Goal: Task Accomplishment & Management: Complete application form

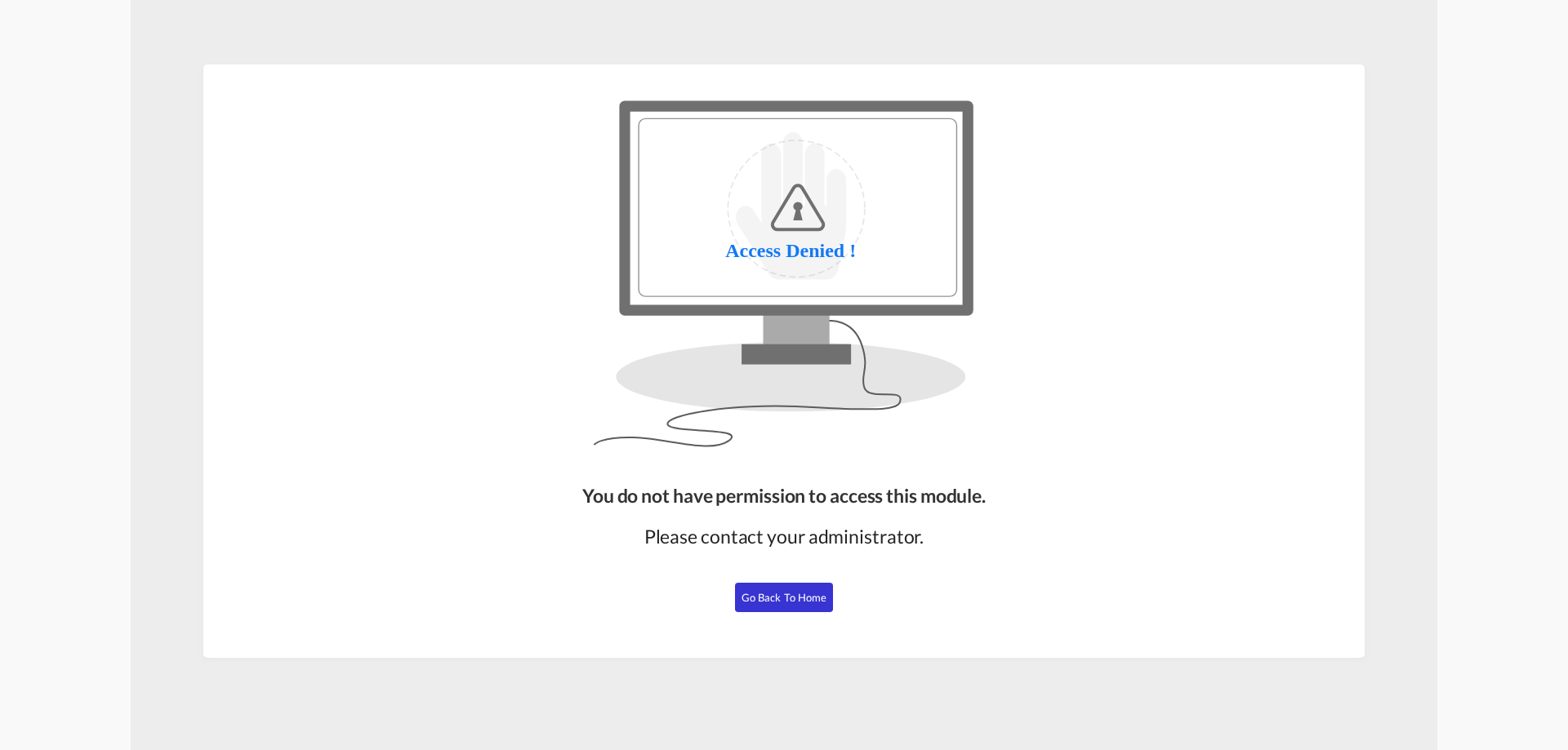
click at [795, 611] on button "Go Back to Home" at bounding box center [784, 597] width 98 height 29
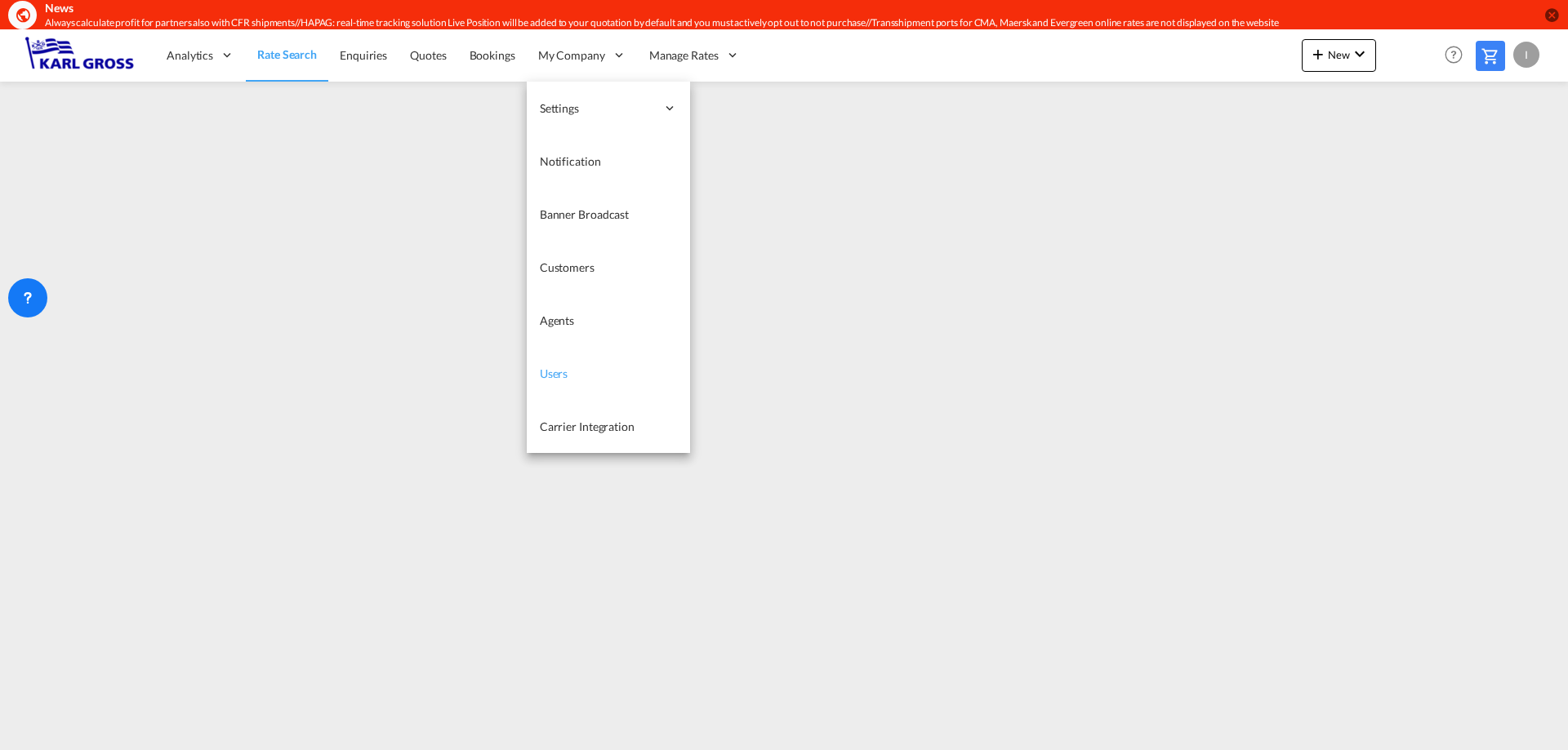
click at [585, 379] on link "Users" at bounding box center [608, 373] width 163 height 53
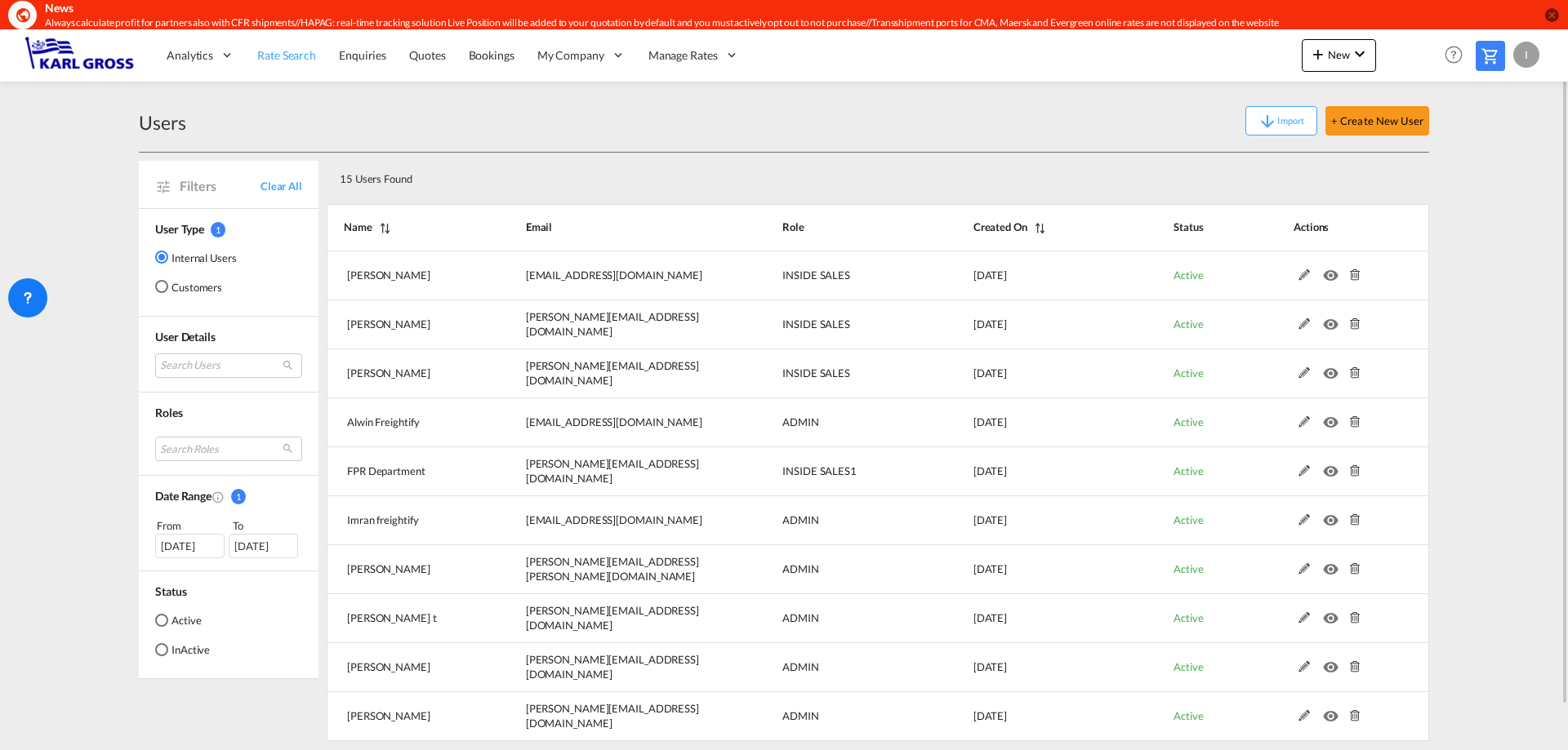
click at [303, 57] on span "Rate Search" at bounding box center [286, 55] width 59 height 14
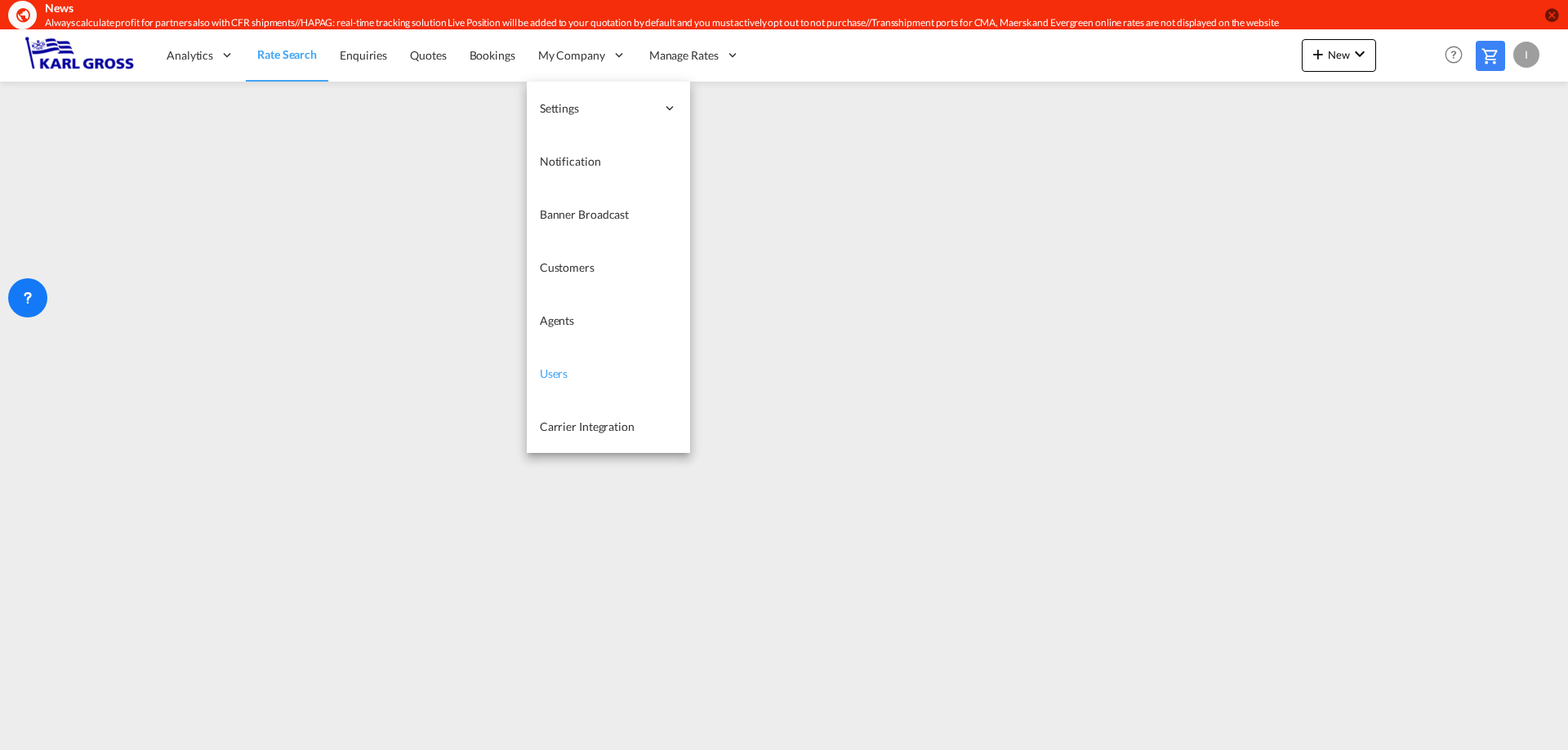
click at [598, 371] on link "Users" at bounding box center [608, 373] width 163 height 53
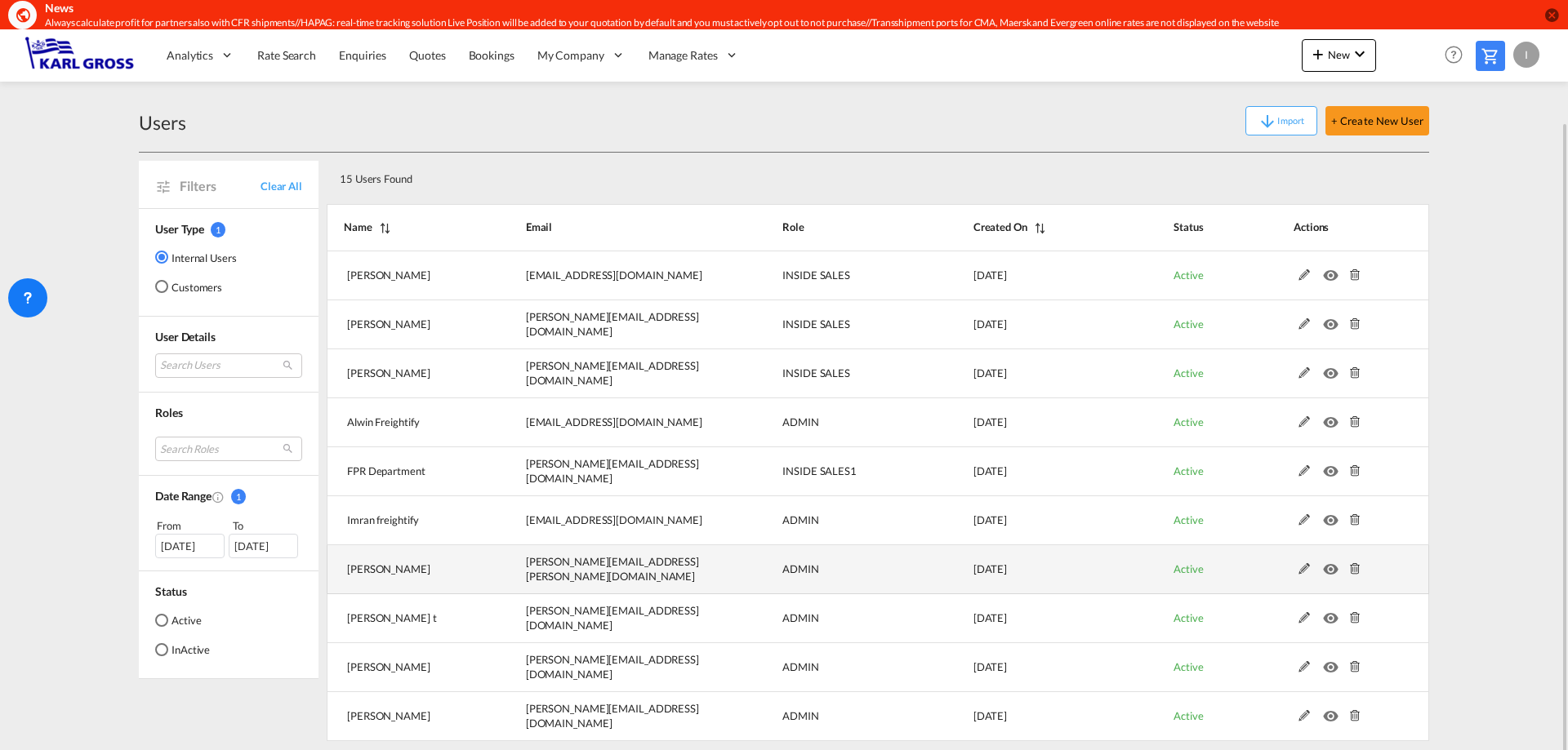
scroll to position [47, 0]
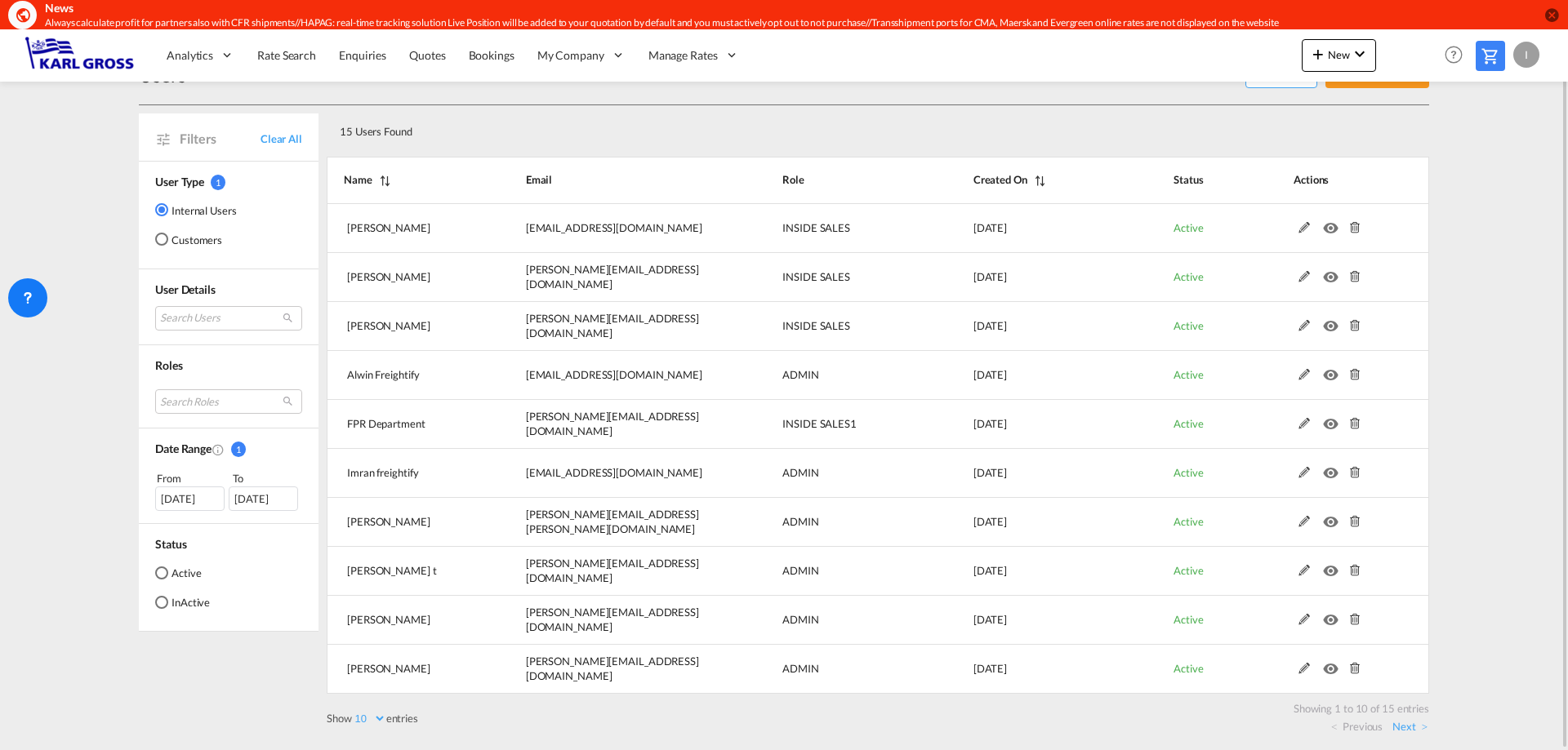
click at [370, 716] on select "10 25 50 100" at bounding box center [369, 719] width 35 height 14
select select "25"
click at [354, 712] on select "10 25 50 100" at bounding box center [369, 719] width 35 height 14
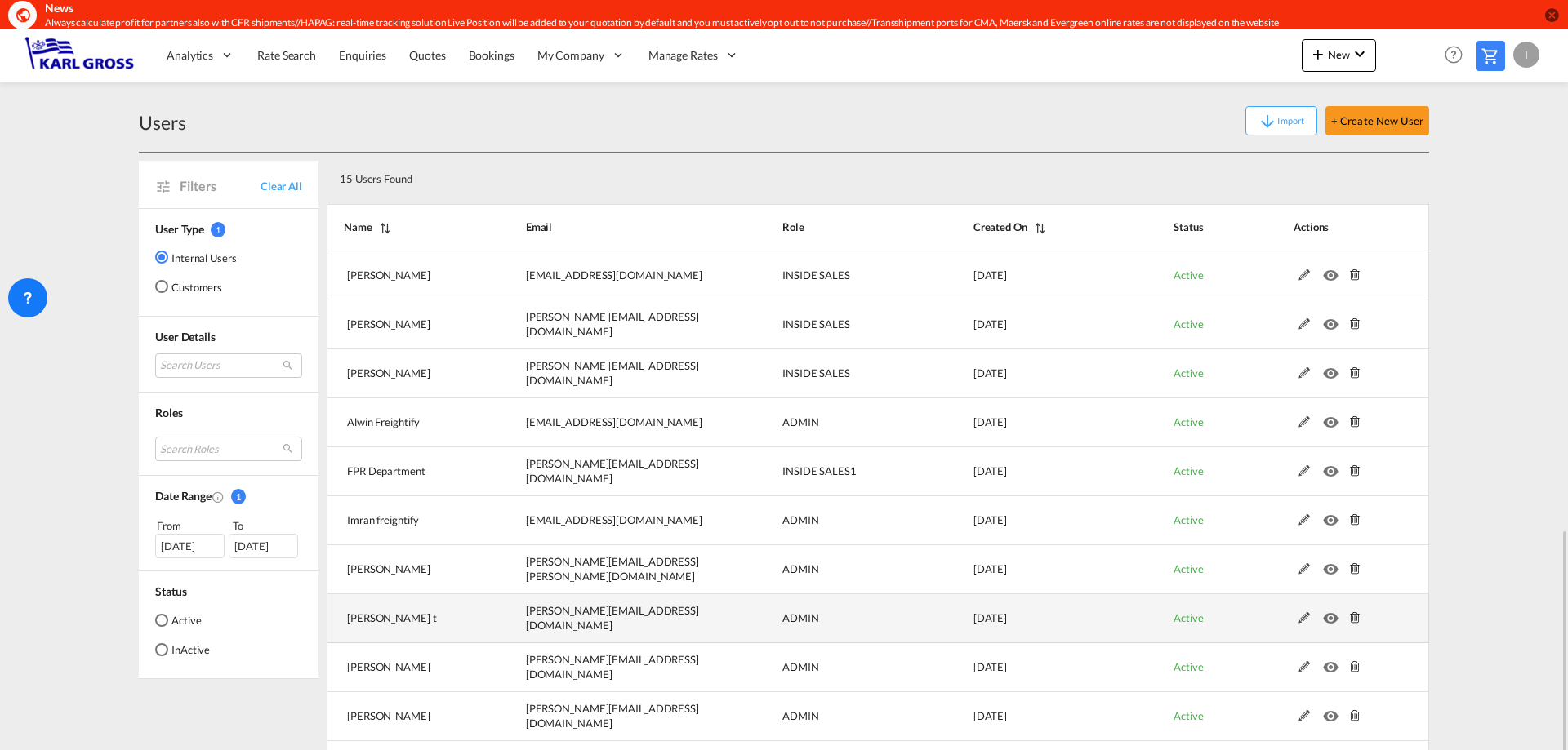
scroll to position [293, 0]
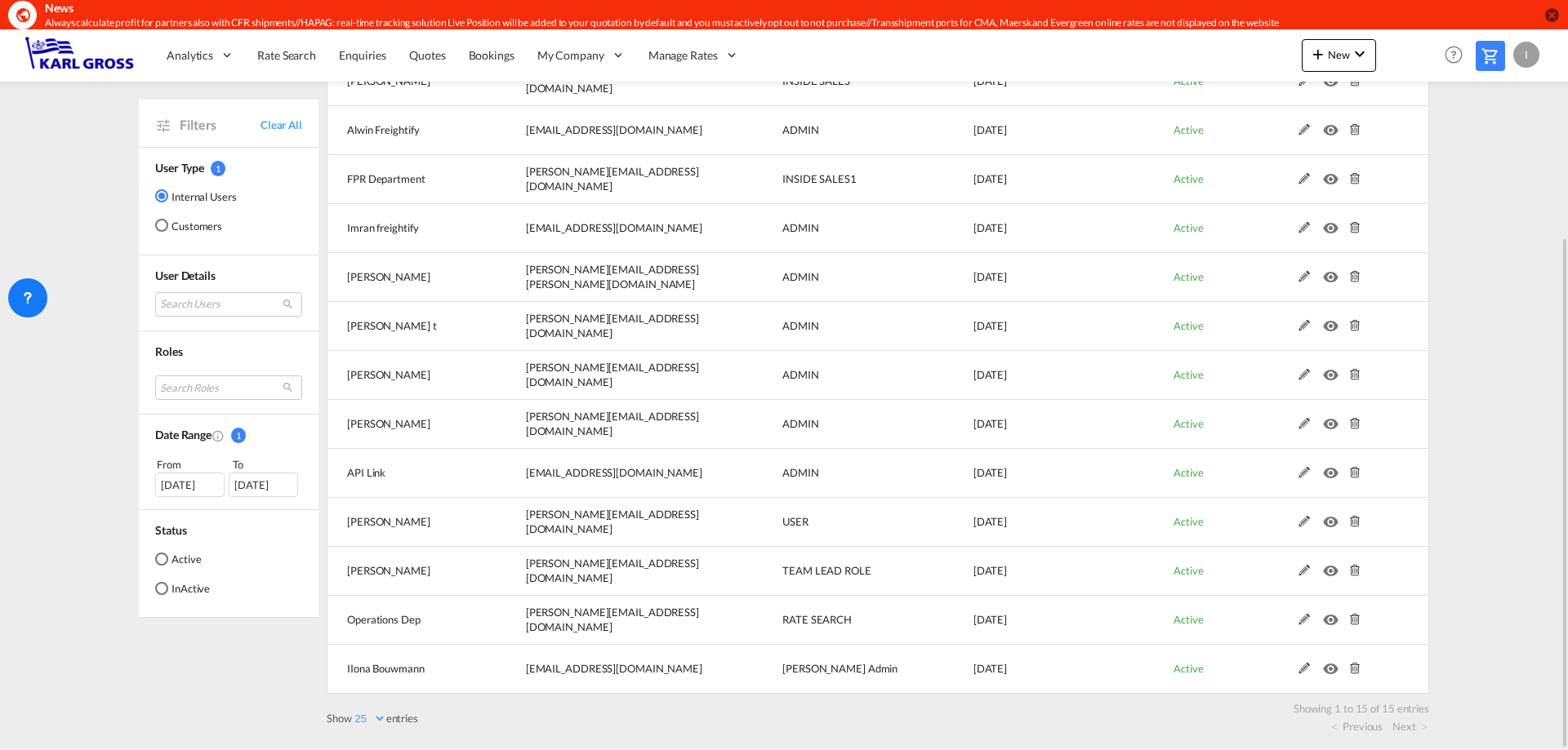
click at [373, 717] on select "10 25 50 100" at bounding box center [369, 719] width 35 height 14
click at [492, 707] on div "Showing 1 to 15 of 15 entries" at bounding box center [882, 706] width 1094 height 23
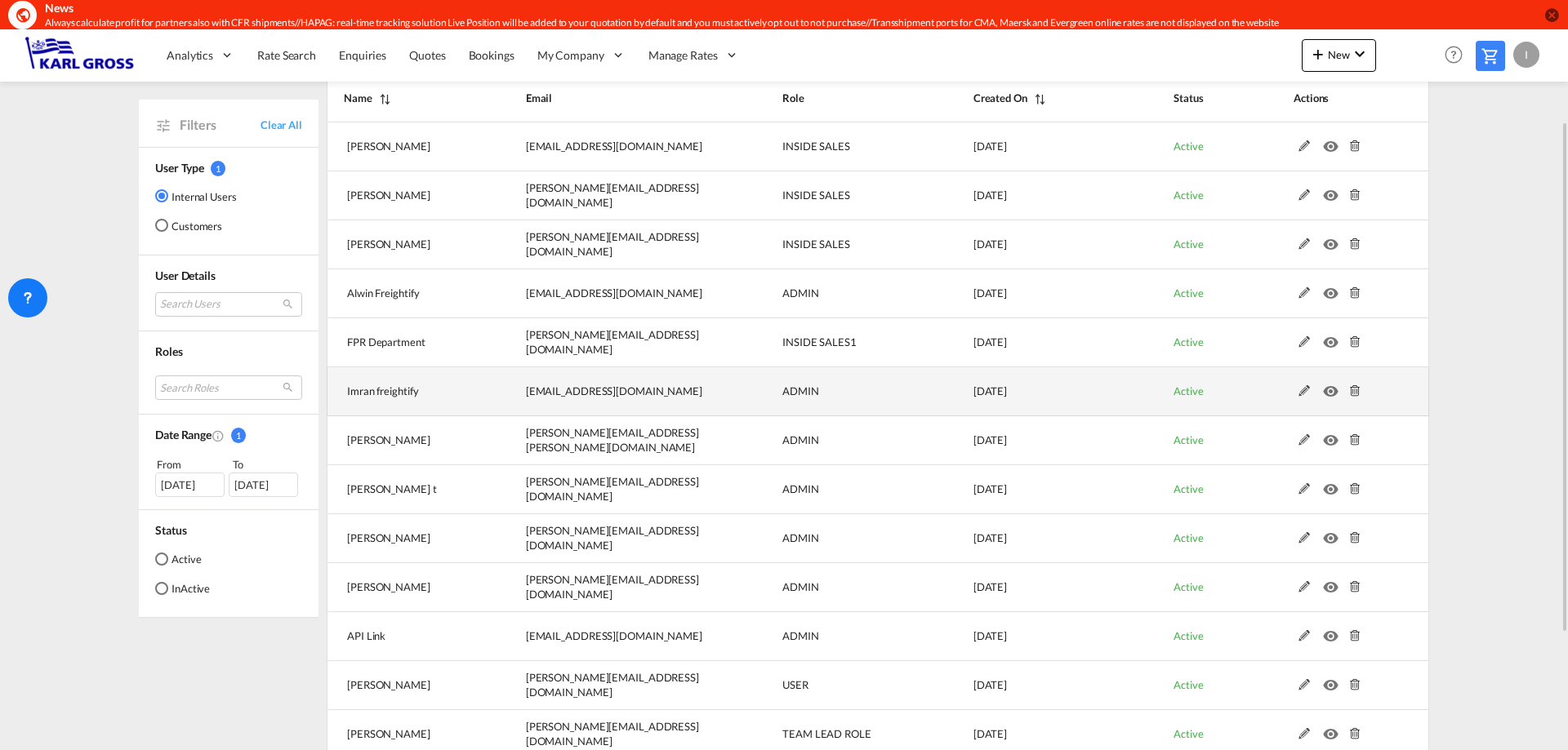
scroll to position [47, 0]
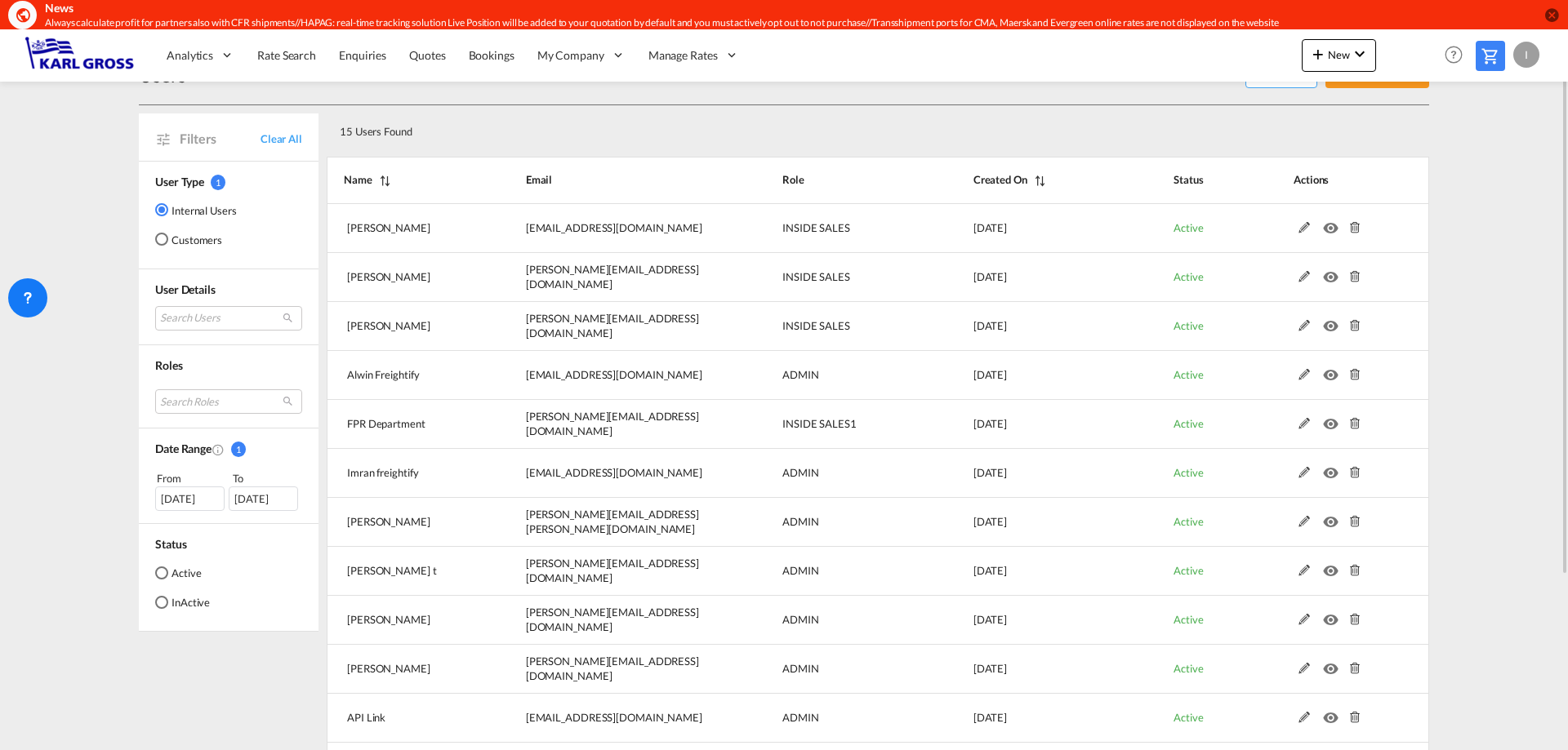
click at [370, 182] on th "Name" at bounding box center [405, 180] width 159 height 47
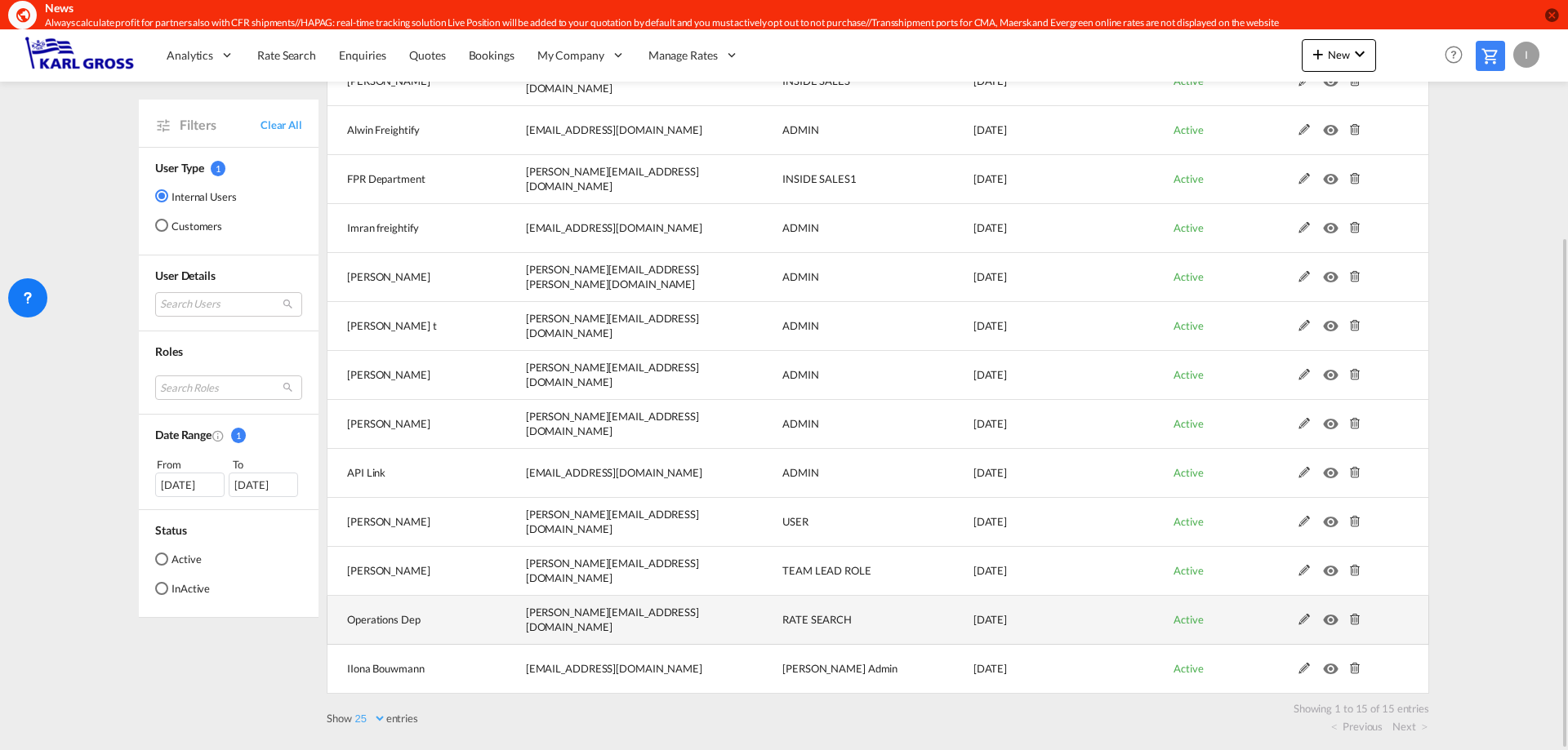
scroll to position [0, 0]
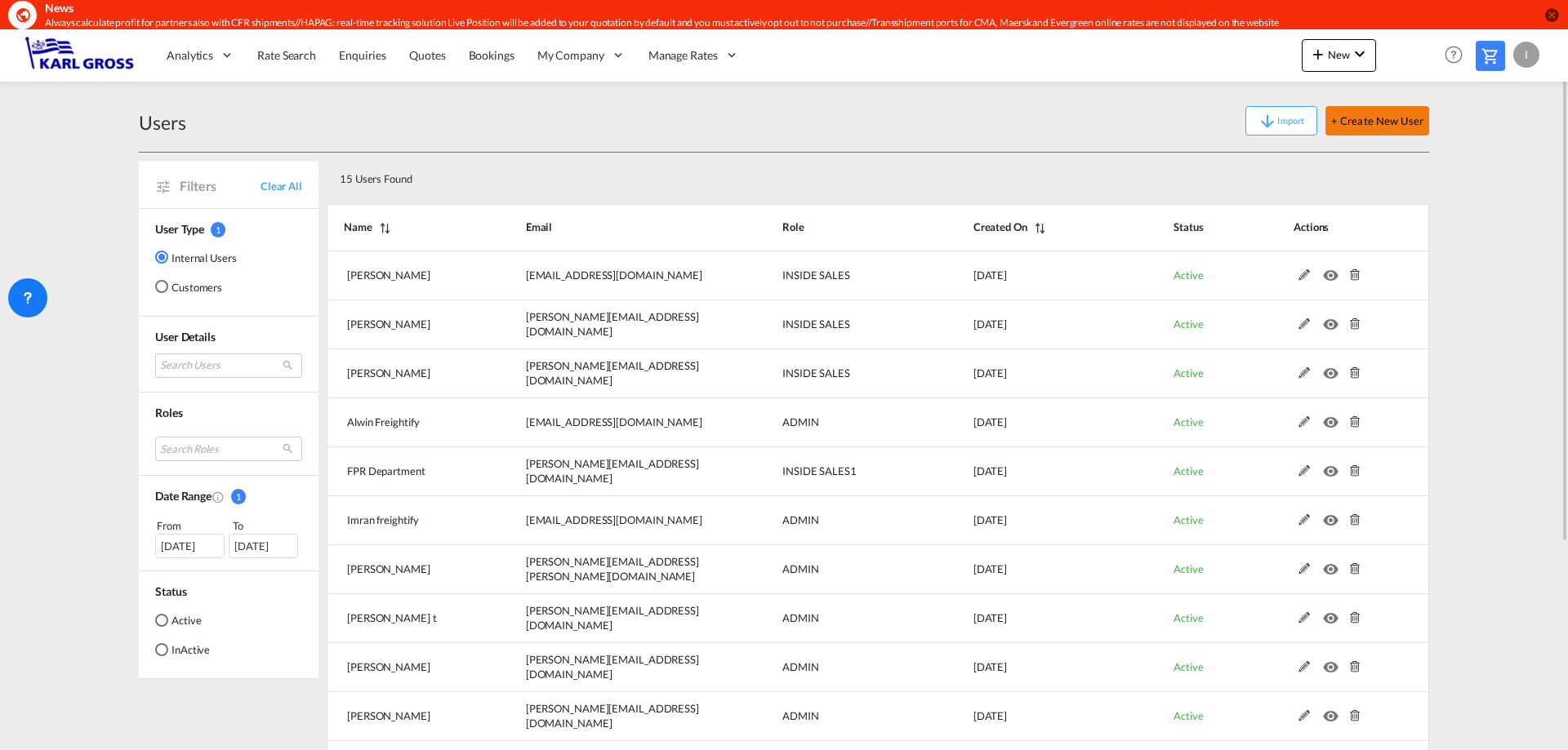
click at [1380, 113] on button "+ Create New User" at bounding box center [1377, 121] width 104 height 29
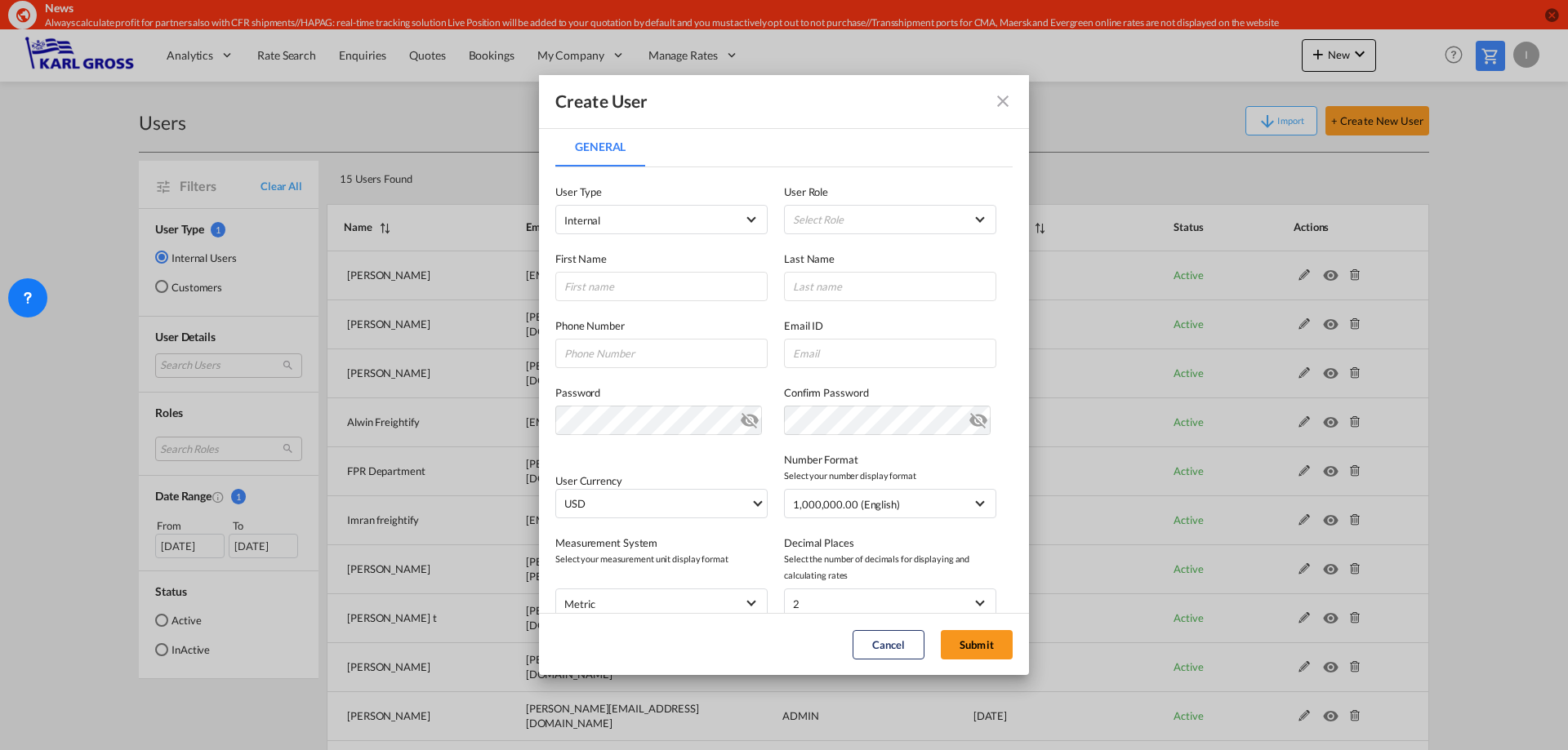
click at [694, 241] on div "First Name Last Name" at bounding box center [784, 268] width 458 height 67
click at [691, 222] on span "Internal" at bounding box center [649, 220] width 171 height 16
click at [691, 222] on md-option "Internal" at bounding box center [660, 220] width 215 height 39
click at [812, 225] on md-select "Select Role ADMIN GLOBAL Essentials Admin GLOBAL Essentials Manager GLOBAL Esse…" at bounding box center [890, 219] width 212 height 29
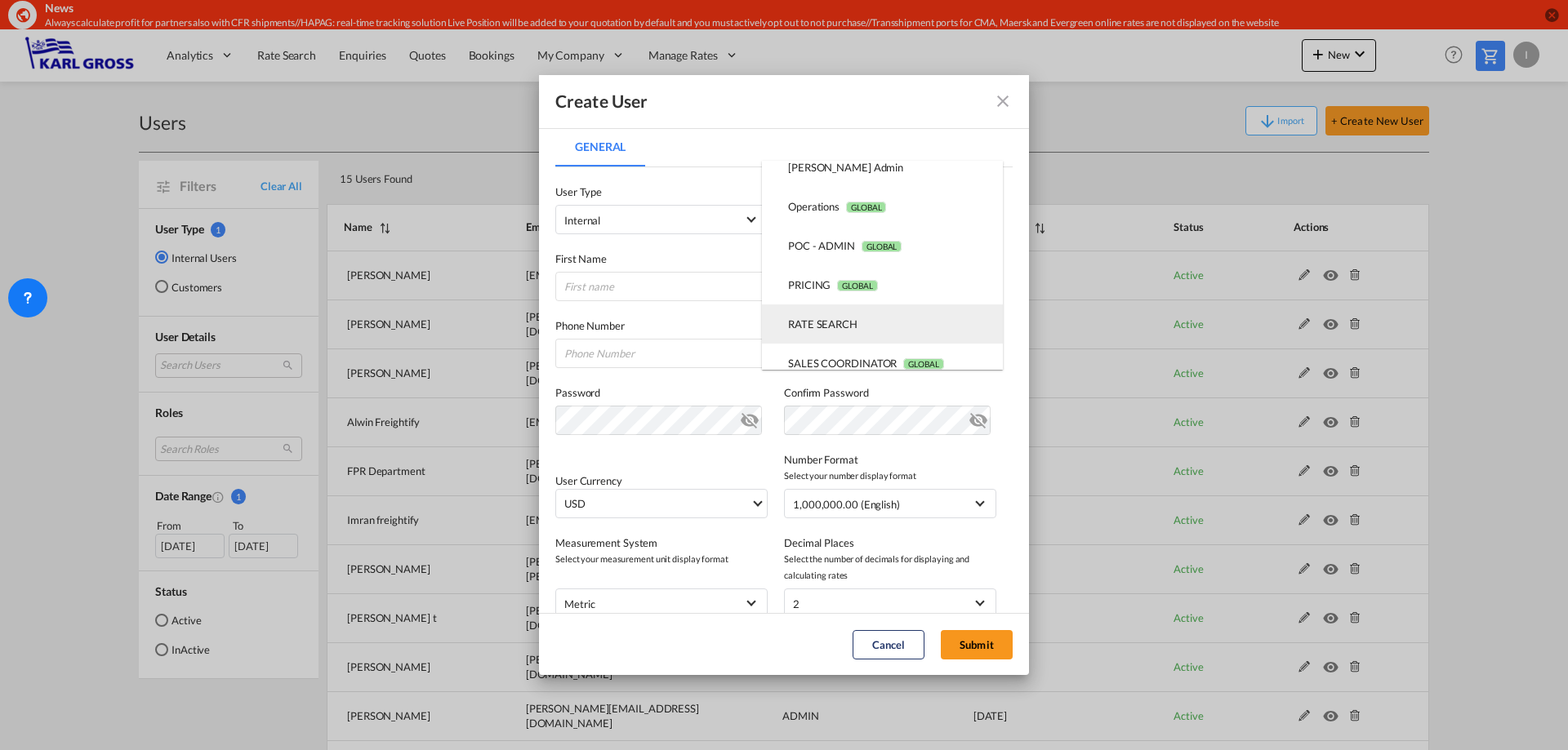
click at [881, 321] on md-option "RATE SEARCH USER_DEFINED" at bounding box center [882, 324] width 241 height 39
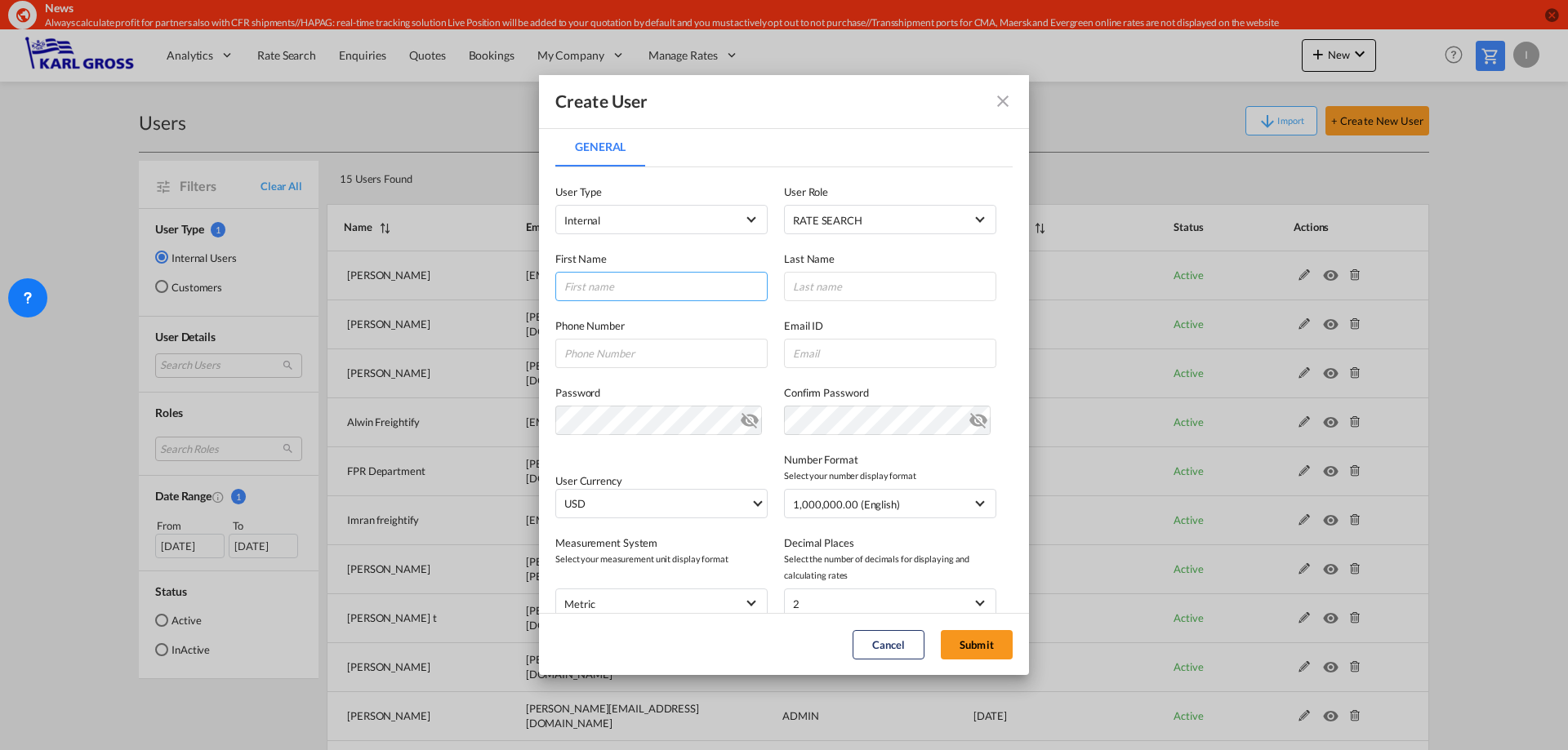
click at [631, 282] on input "General General ..." at bounding box center [661, 286] width 212 height 29
type input "Alois"
click at [861, 278] on input "General General ..." at bounding box center [890, 286] width 212 height 29
type input "Stuetz"
click at [604, 363] on input "General General ..." at bounding box center [661, 353] width 212 height 29
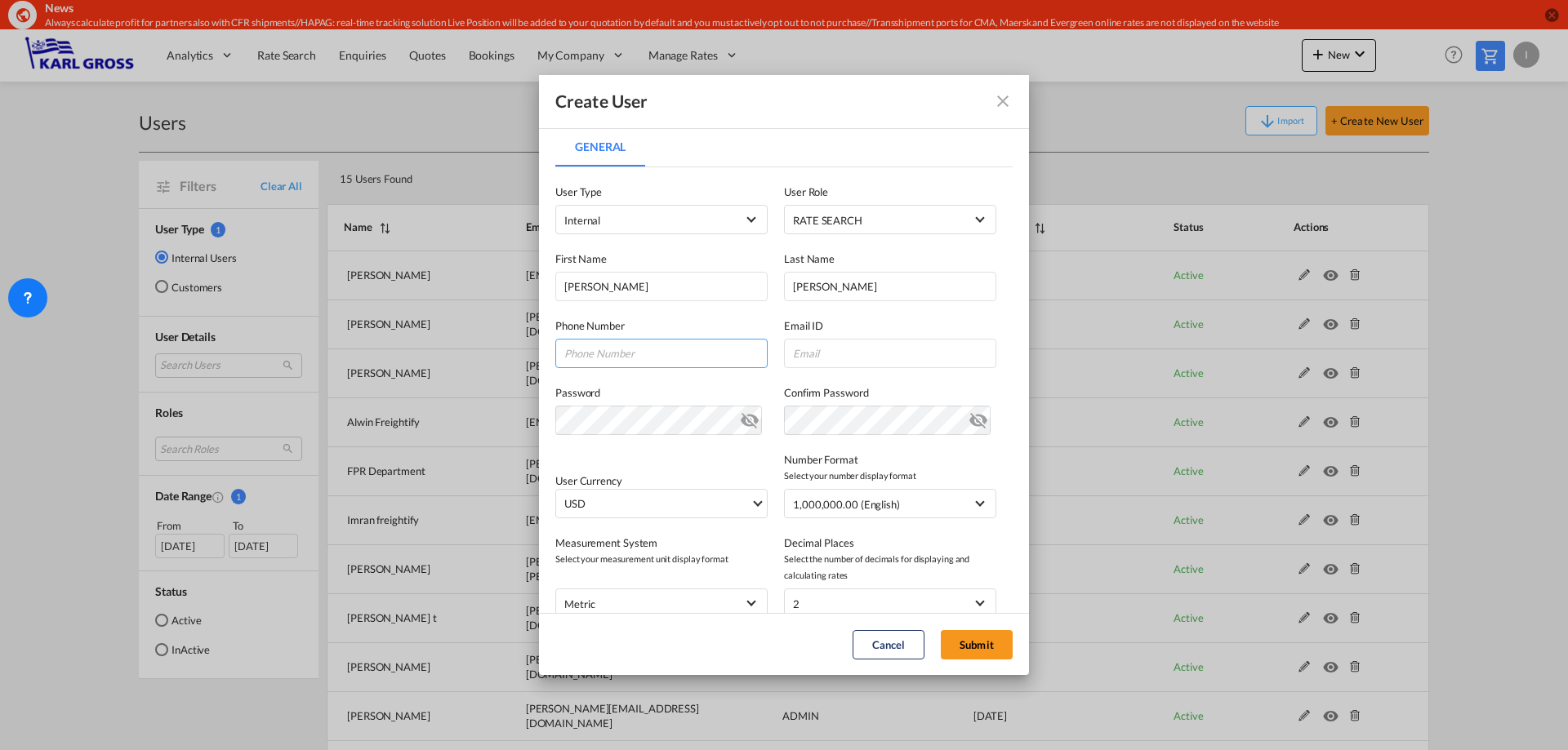
paste input "+49 (0) 211 - 740 747 -10"
type input "+49 (0) 211 - 740 747 -10"
click at [811, 356] on input "General General ..." at bounding box center [890, 353] width 212 height 29
click at [797, 349] on input "General General ..." at bounding box center [890, 353] width 212 height 29
paste input "a.stuetz@karlgross.de"
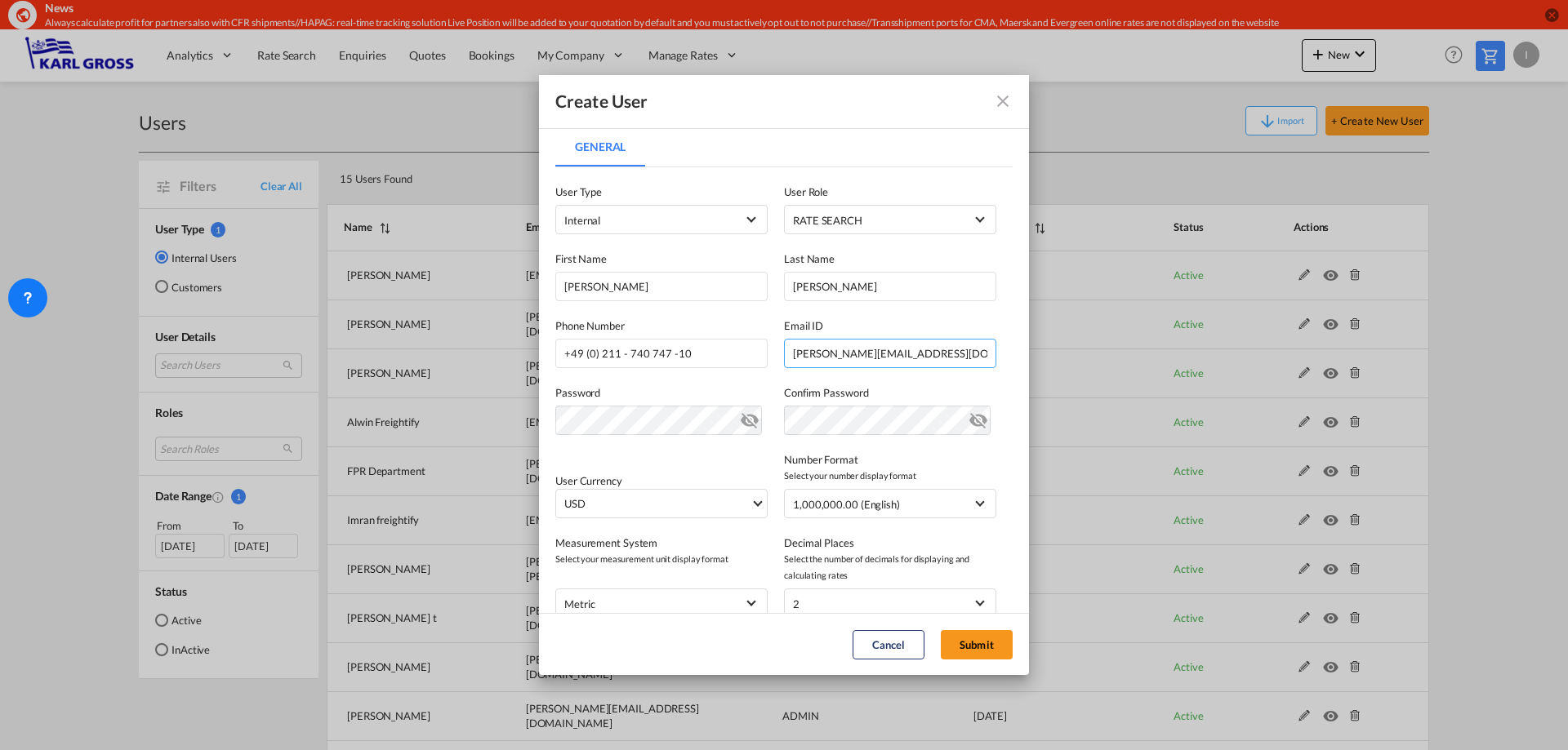
type input "a.stuetz@karlgross.de"
click at [748, 419] on md-icon "icon-eye-off" at bounding box center [749, 417] width 20 height 20
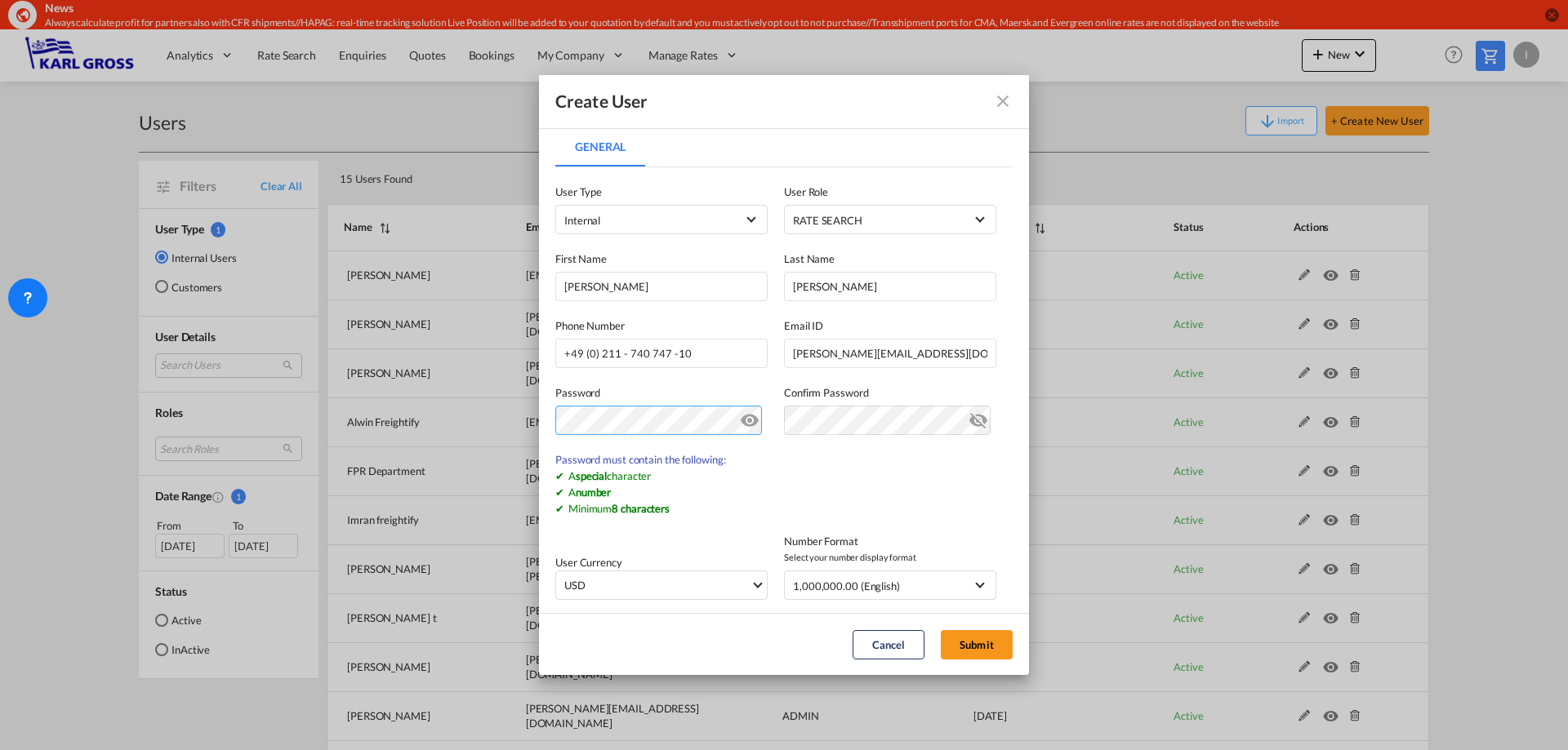
click at [409, 396] on div "Create User General General User Type Internal User Role RATE SEARCH USER_DEFIN…" at bounding box center [784, 375] width 1568 height 750
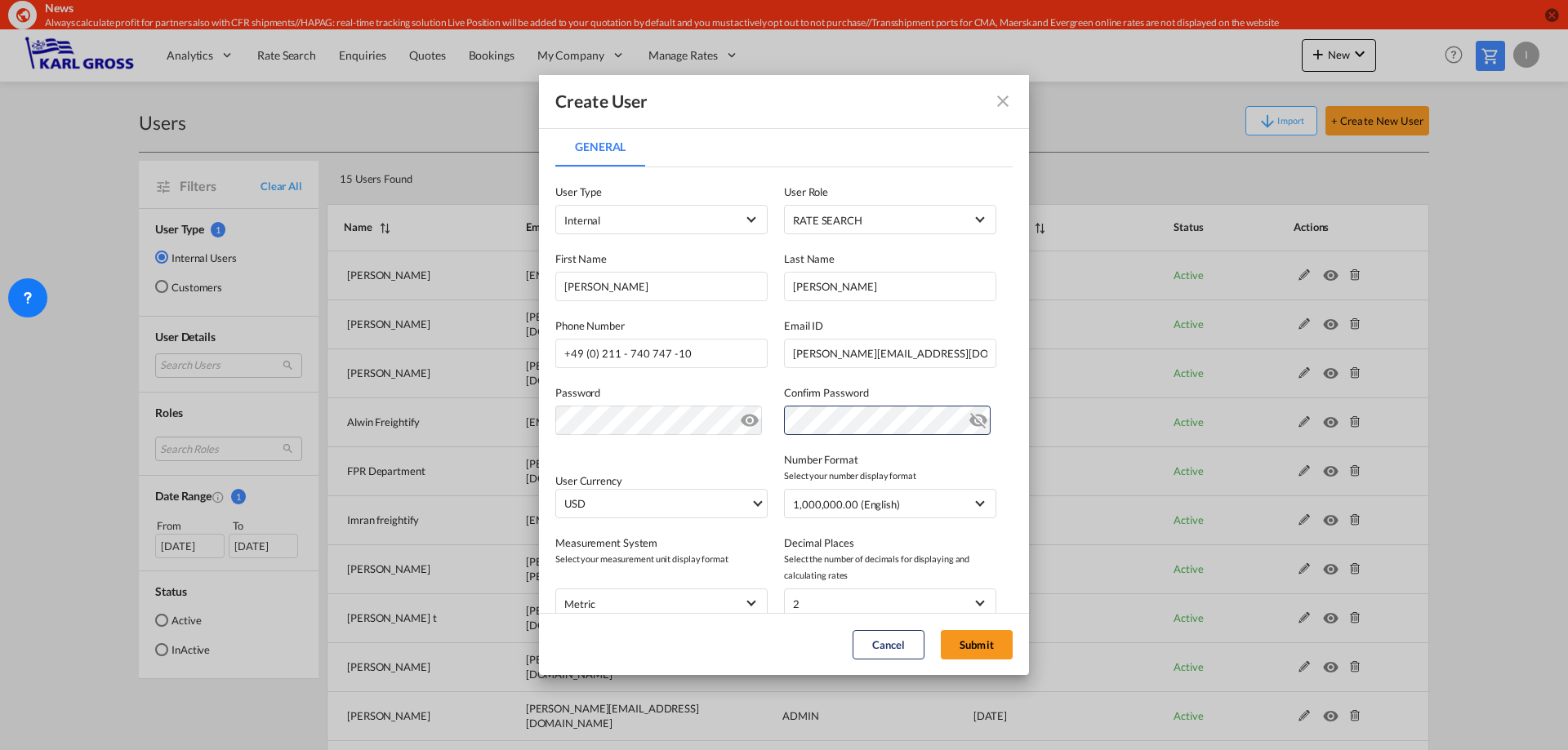
click at [684, 445] on div "User Currency USD د.إ AED United Arab Emirates Dirham Af AFN Afghan afghani Lek…" at bounding box center [784, 477] width 458 height 83
click at [624, 507] on span "USD" at bounding box center [657, 504] width 186 height 16
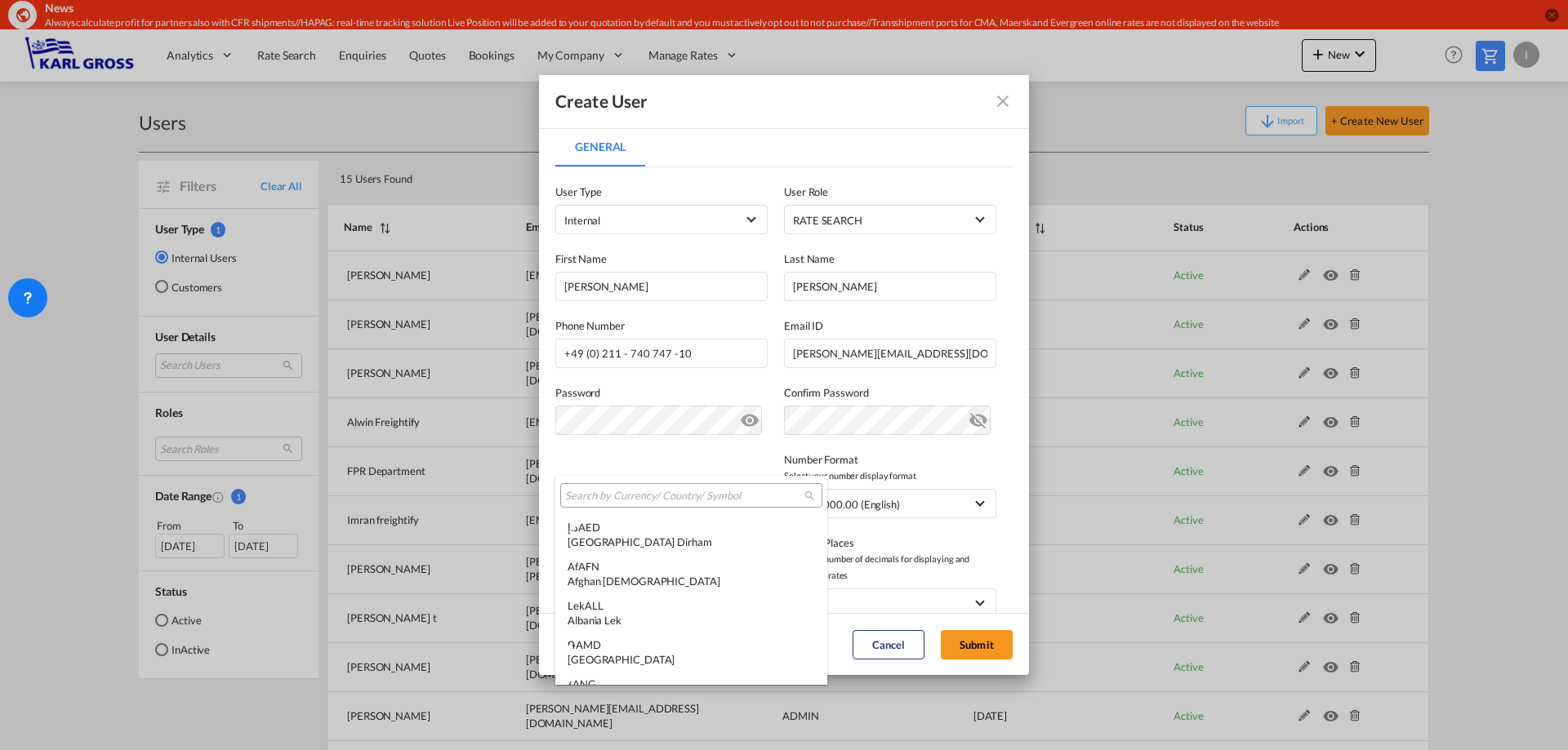
scroll to position [5636, 0]
click at [625, 490] on input "search" at bounding box center [685, 496] width 239 height 15
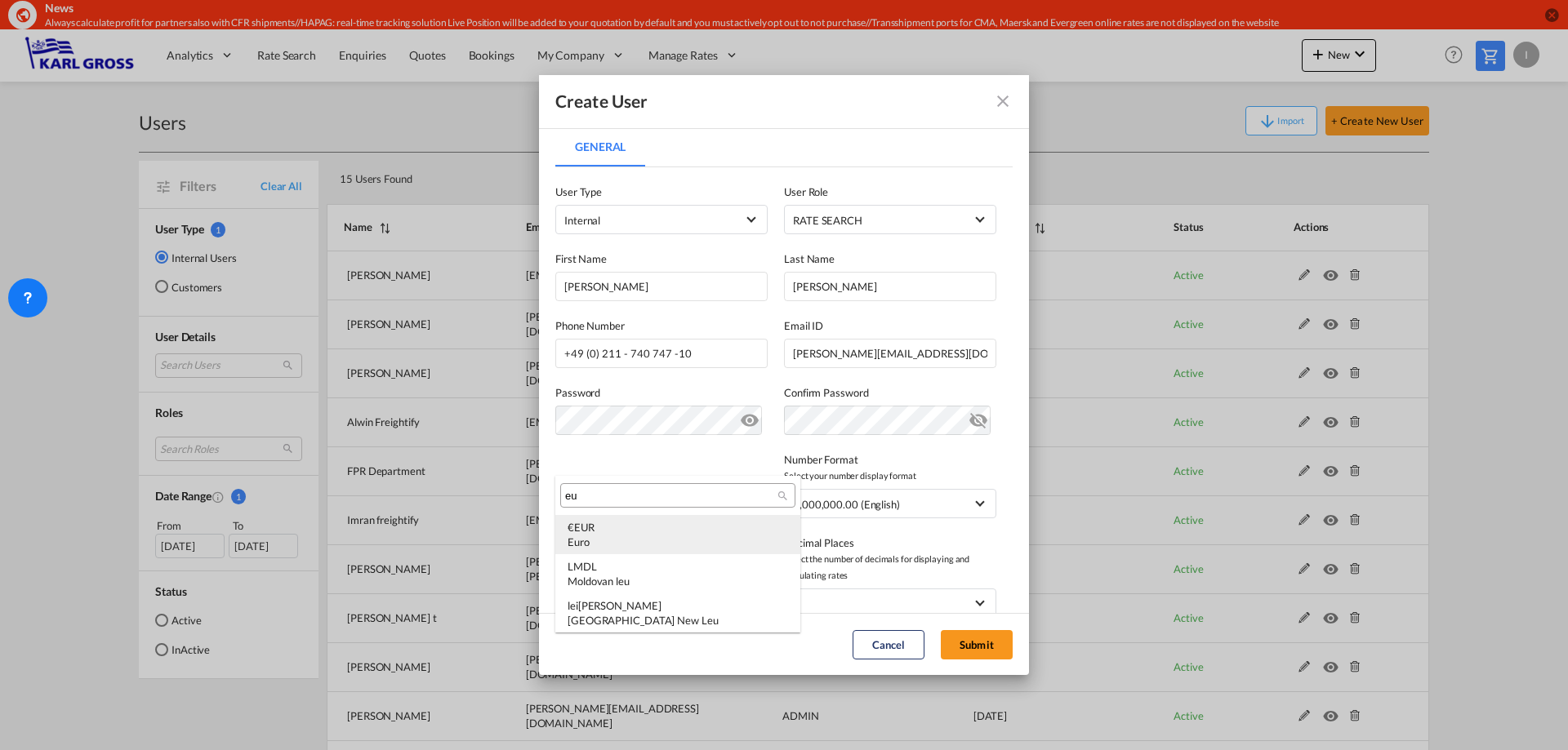
type input "eu"
click at [631, 534] on div "€ EUR Euro" at bounding box center [678, 535] width 221 height 29
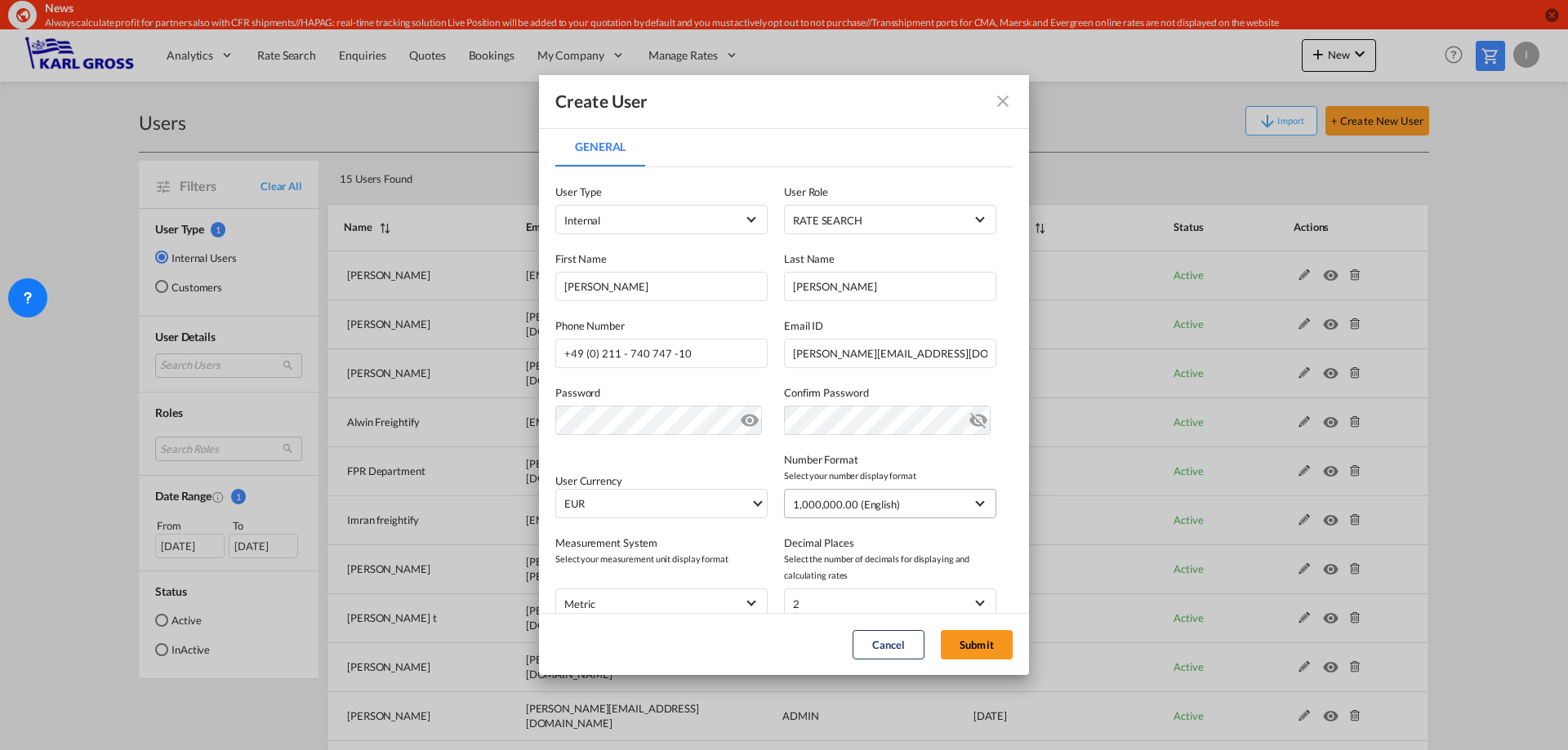
click at [938, 503] on span "1,000,000.00 (English)" at bounding box center [878, 504] width 171 height 16
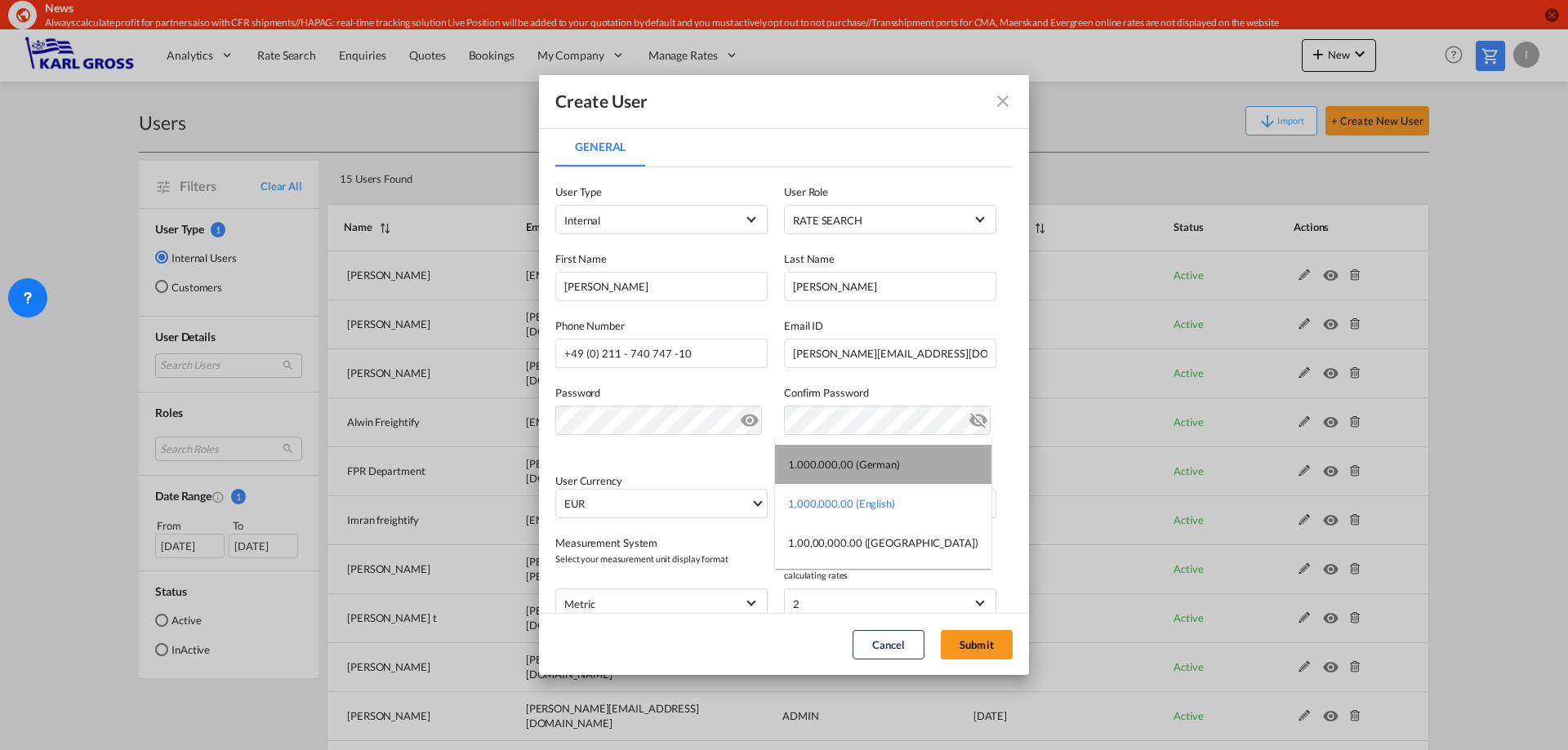
click at [920, 469] on md-option "1.000.000,00 (German)" at bounding box center [883, 465] width 216 height 39
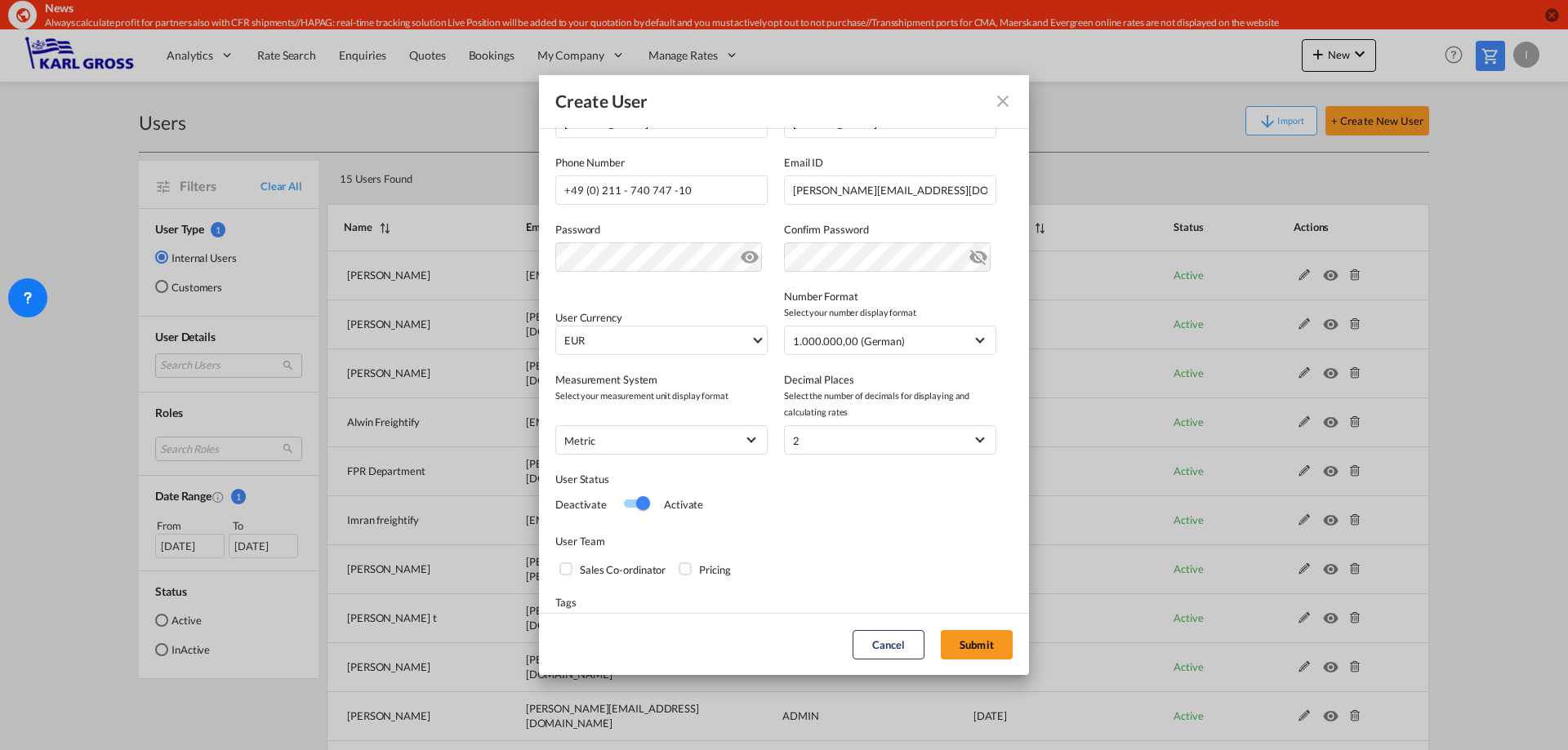
scroll to position [211, 0]
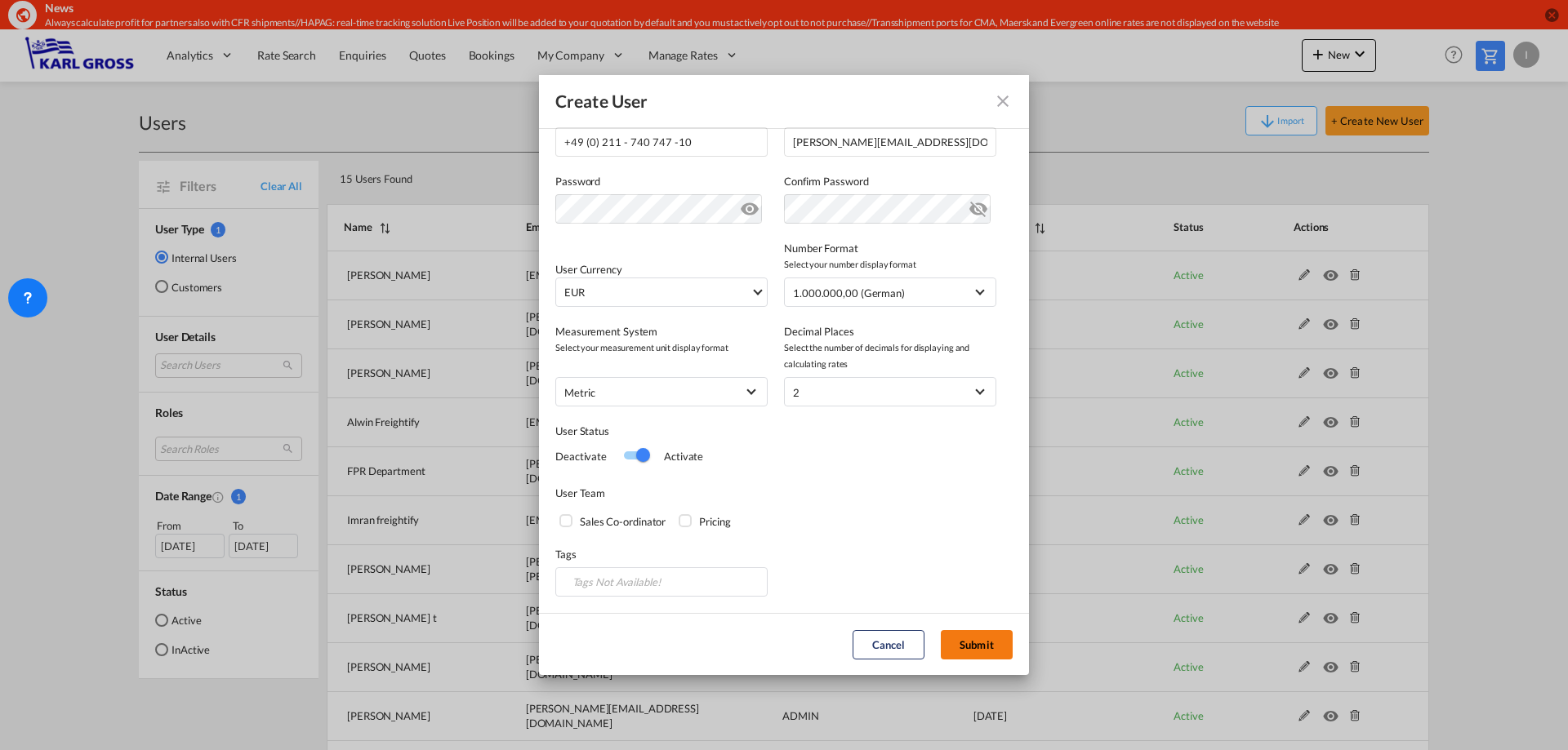
click at [983, 641] on button "Submit" at bounding box center [976, 645] width 72 height 29
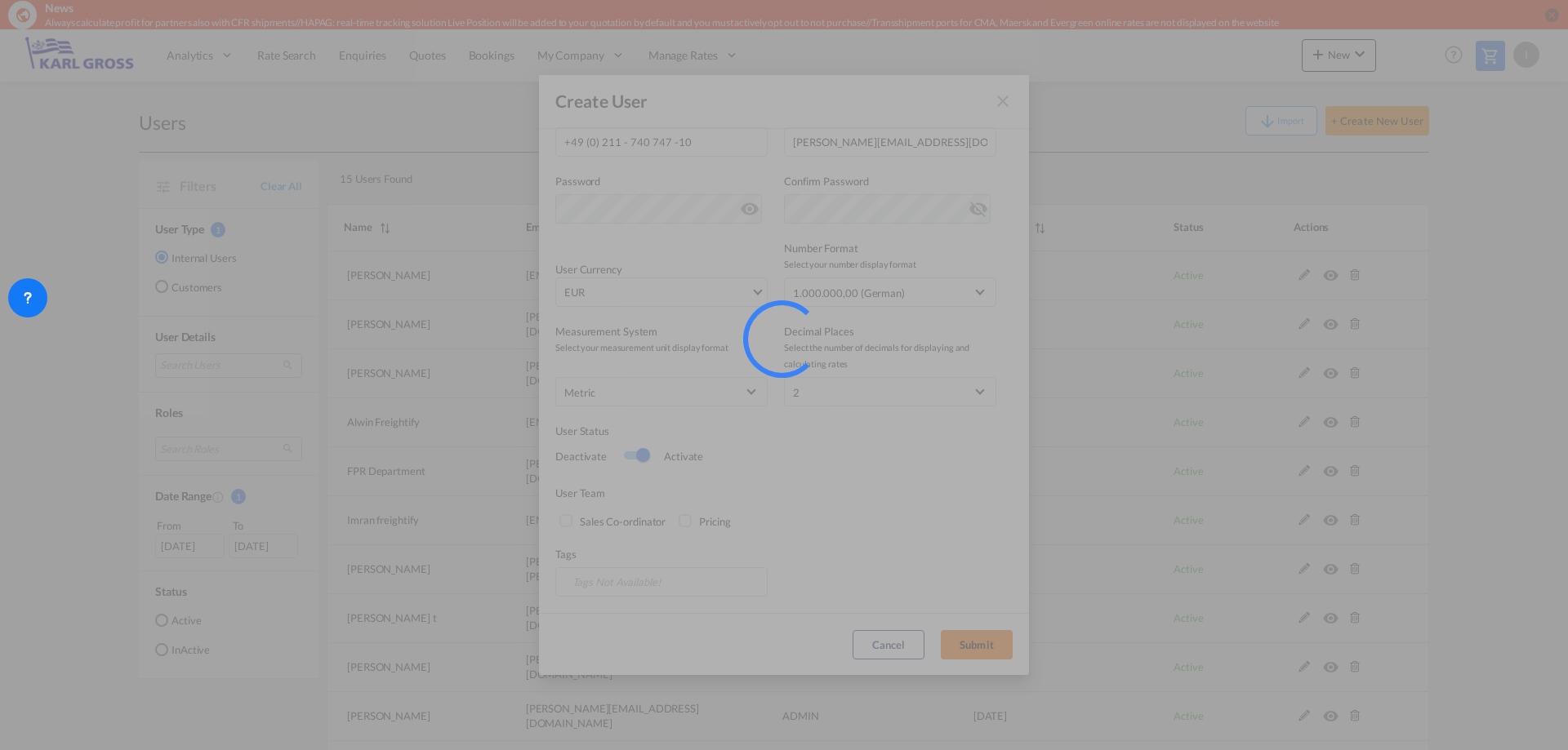
select select "25"
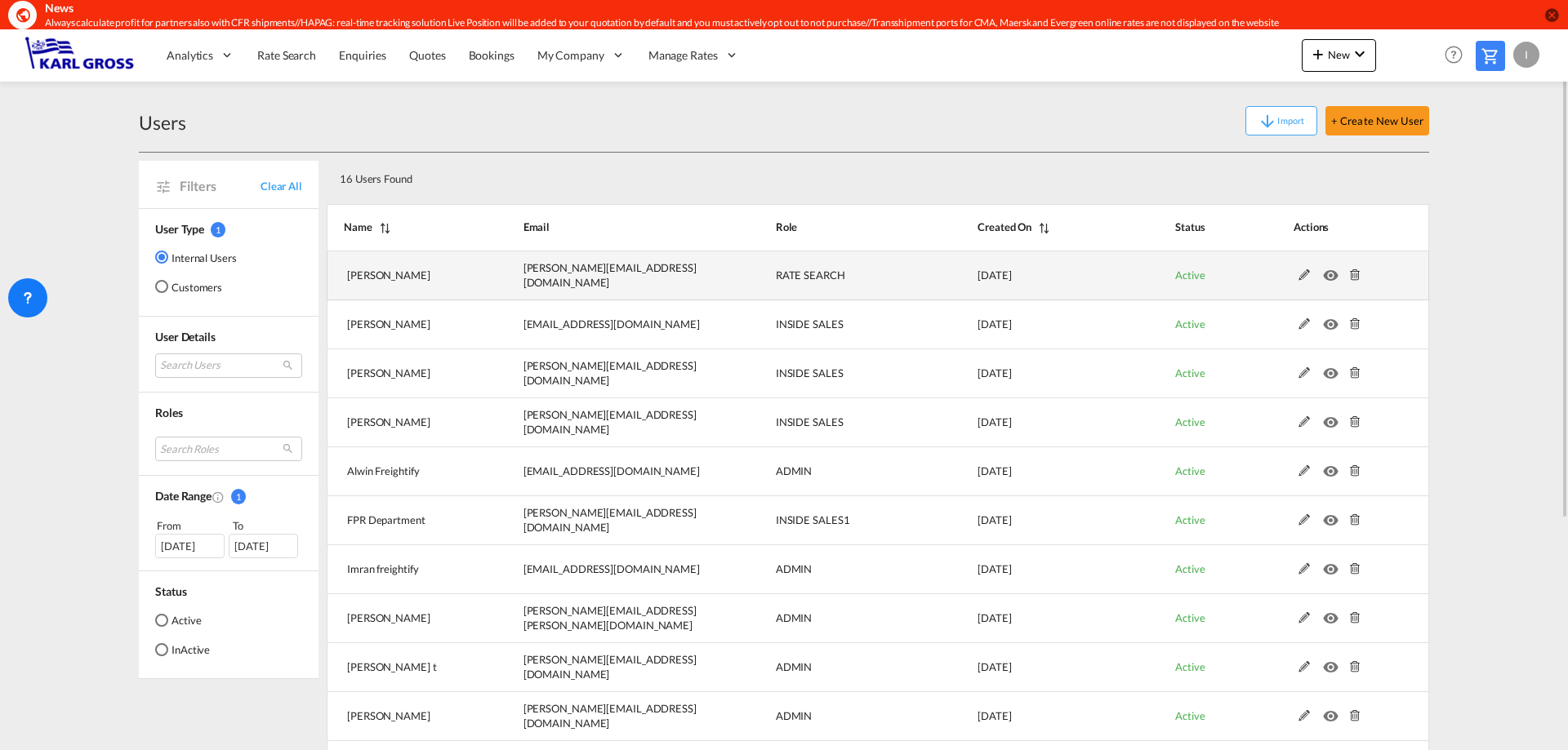
click at [1303, 277] on md-icon at bounding box center [1305, 275] width 21 height 12
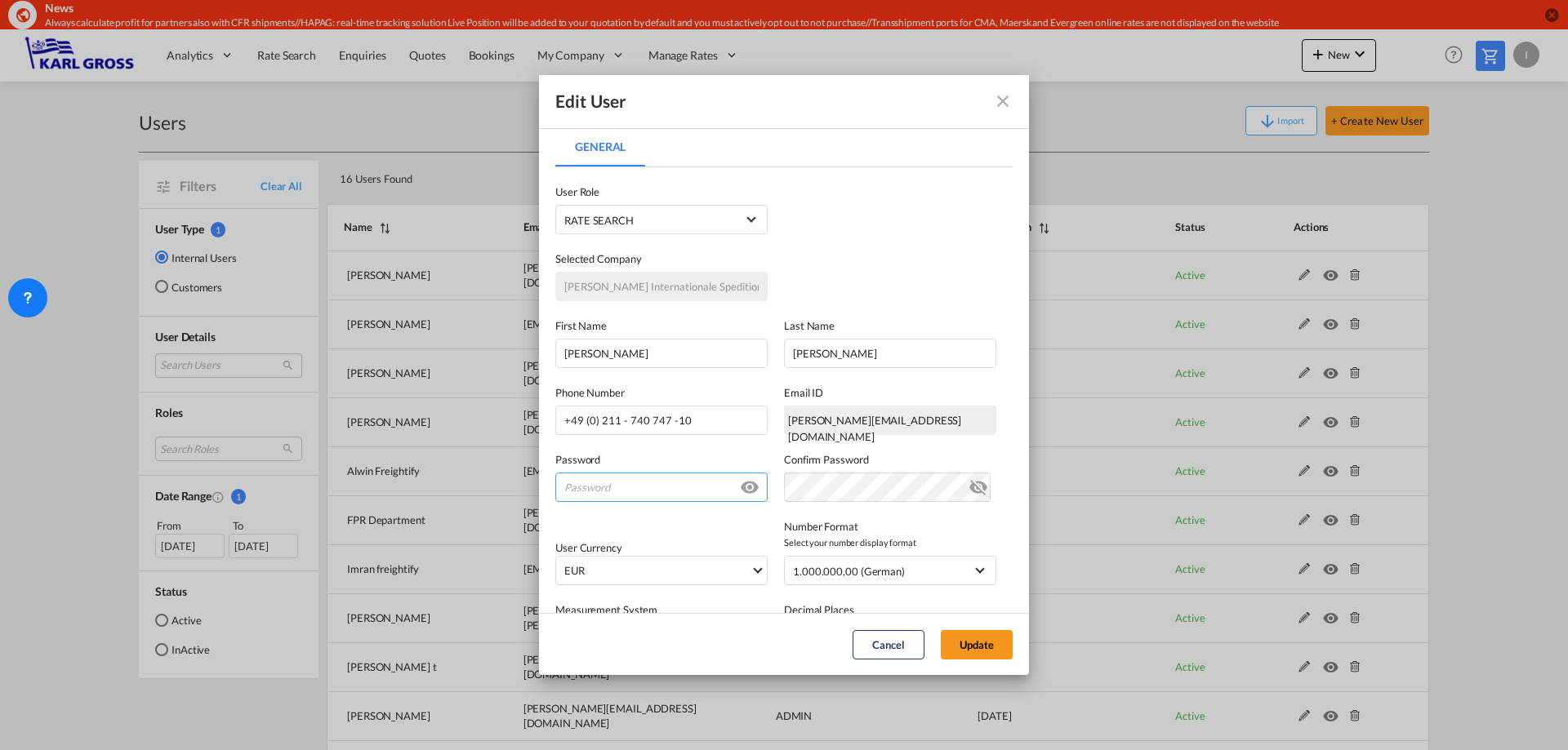
type input "i.bouwmann@karlgross.de"
drag, startPoint x: 826, startPoint y: 354, endPoint x: 728, endPoint y: 354, distance: 98.0
click at [730, 354] on div "First Name Alois Last Name Stuetz" at bounding box center [784, 335] width 458 height 67
type input "Stütz"
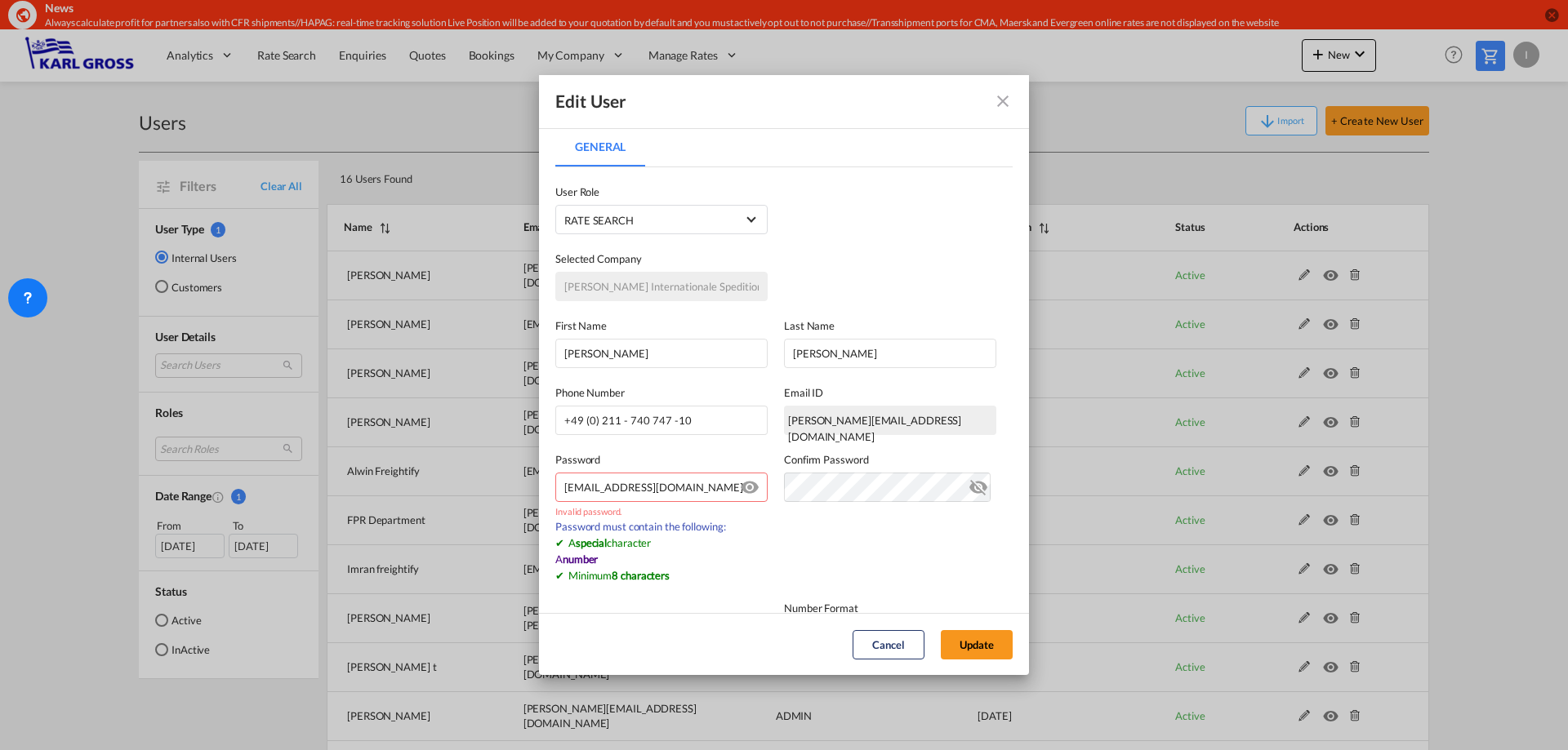
drag, startPoint x: 537, startPoint y: 483, endPoint x: 446, endPoint y: 483, distance: 91.0
click at [451, 483] on div "Edit User General General User Type Internal Internal Customer User Role RATE S…" at bounding box center [784, 375] width 1568 height 750
paste input "R"
drag, startPoint x: 703, startPoint y: 490, endPoint x: 494, endPoint y: 488, distance: 209.0
click at [494, 488] on div "Edit User General General User Type Internal Internal Customer User Role RATE S…" at bounding box center [784, 375] width 1568 height 750
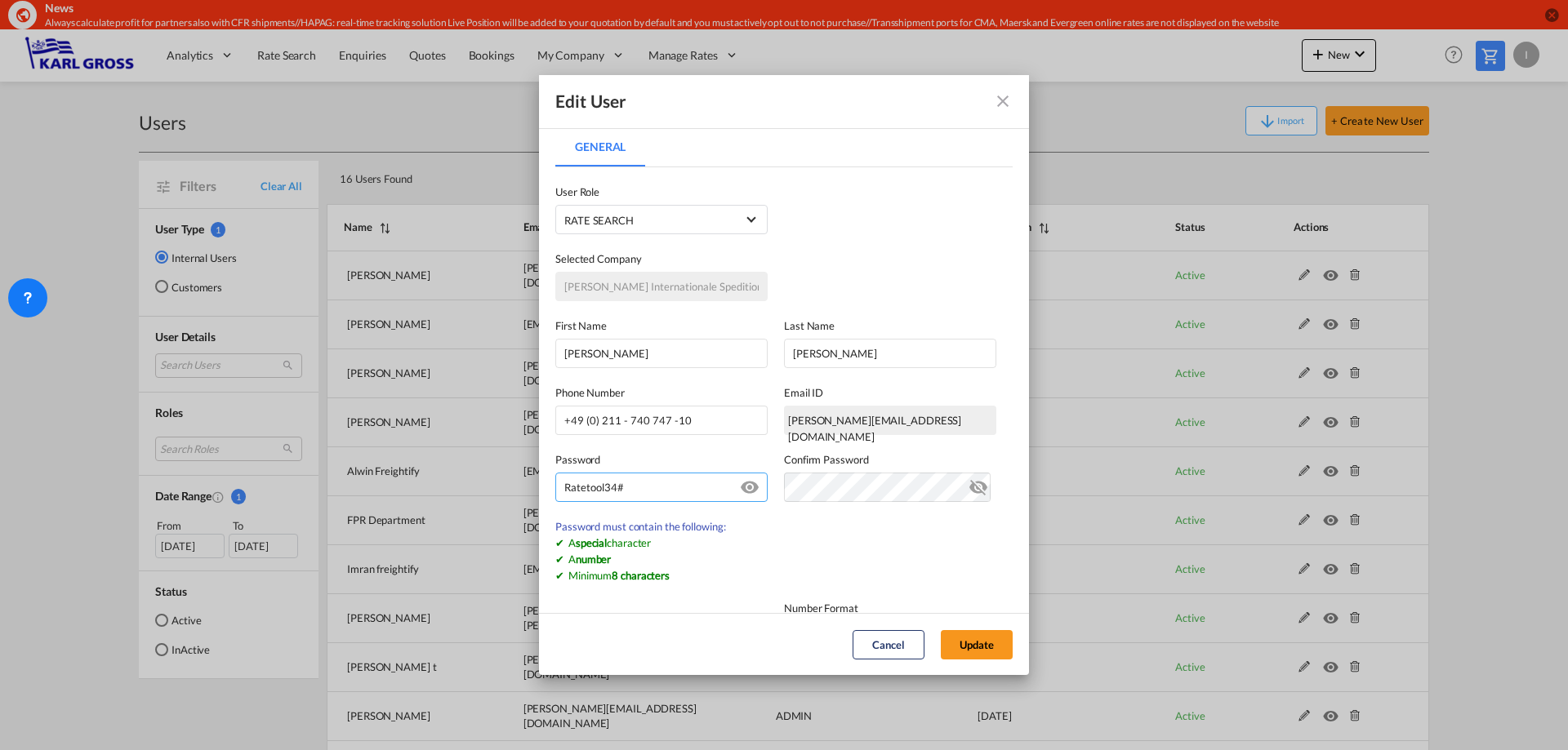
drag, startPoint x: 643, startPoint y: 487, endPoint x: 419, endPoint y: 482, distance: 224.1
click at [421, 483] on div "Edit User General General User Type Internal Internal Customer User Role RATE S…" at bounding box center [784, 375] width 1568 height 750
type input "Ratetool34#"
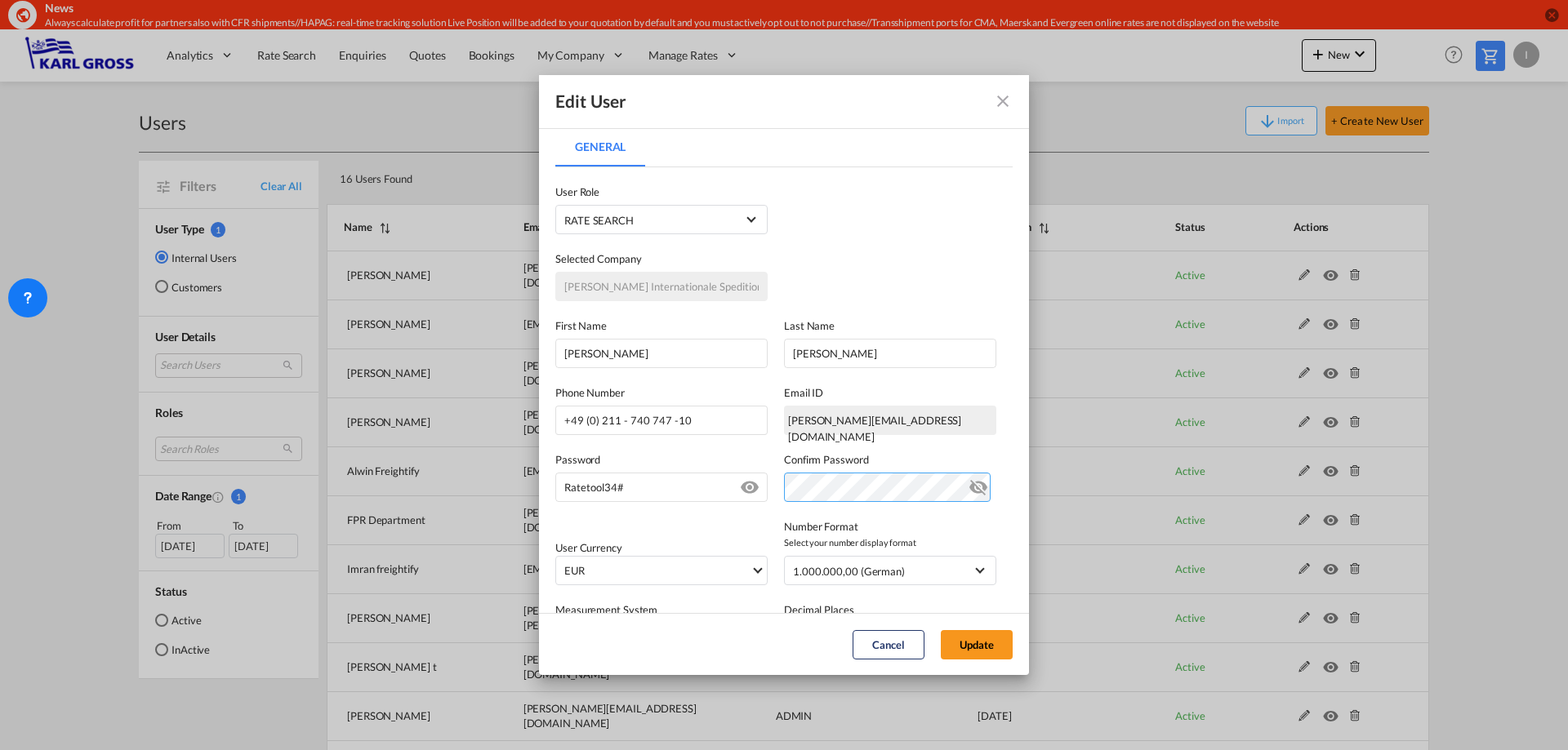
click at [656, 470] on div "Password Ratetool34# Password must contain the following: A special character A…" at bounding box center [784, 469] width 458 height 67
click at [771, 520] on div "User Currency EUR د.إ AED United Arab Emirates Dirham Af AFN Afghan afghani Lek…" at bounding box center [784, 543] width 458 height 83
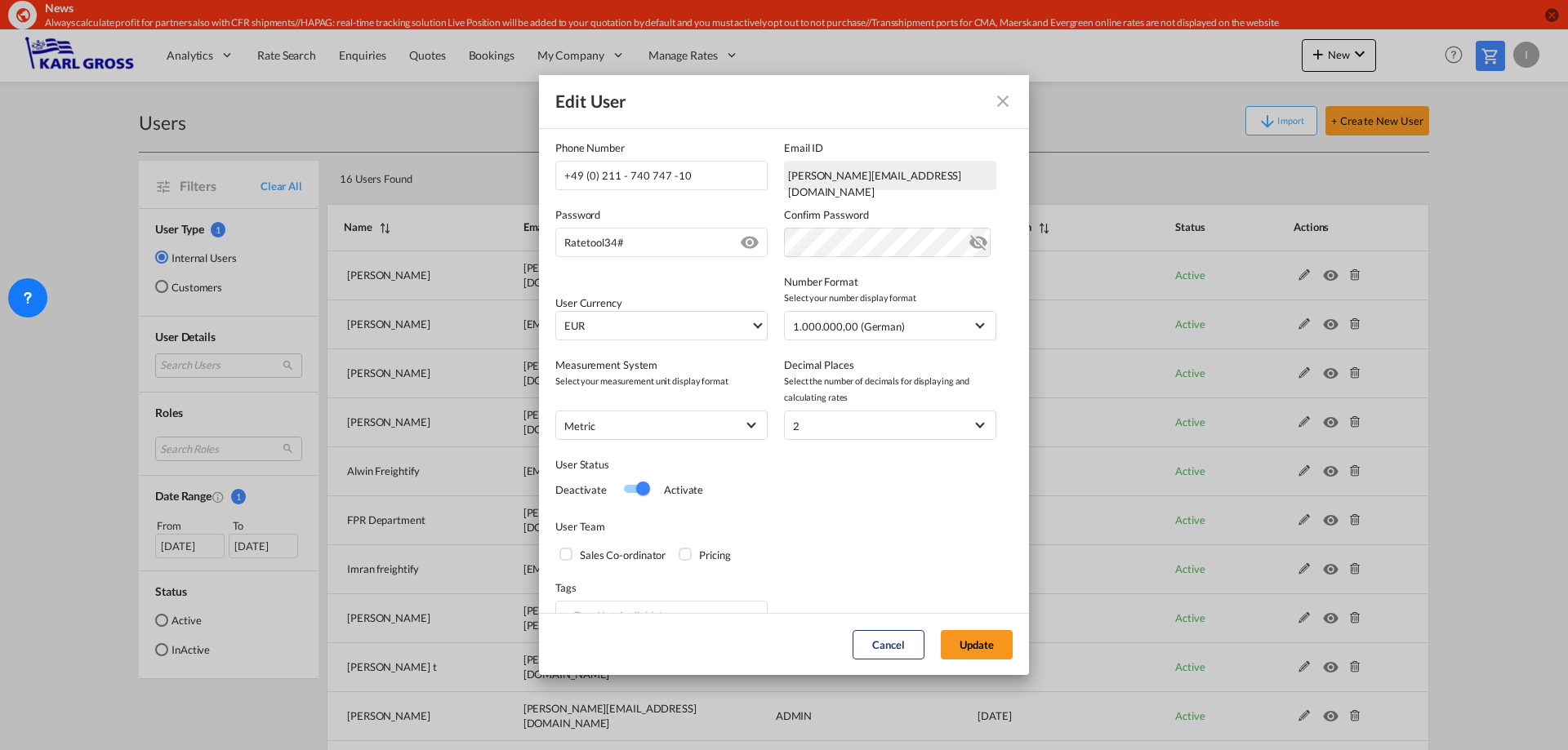
scroll to position [278, 0]
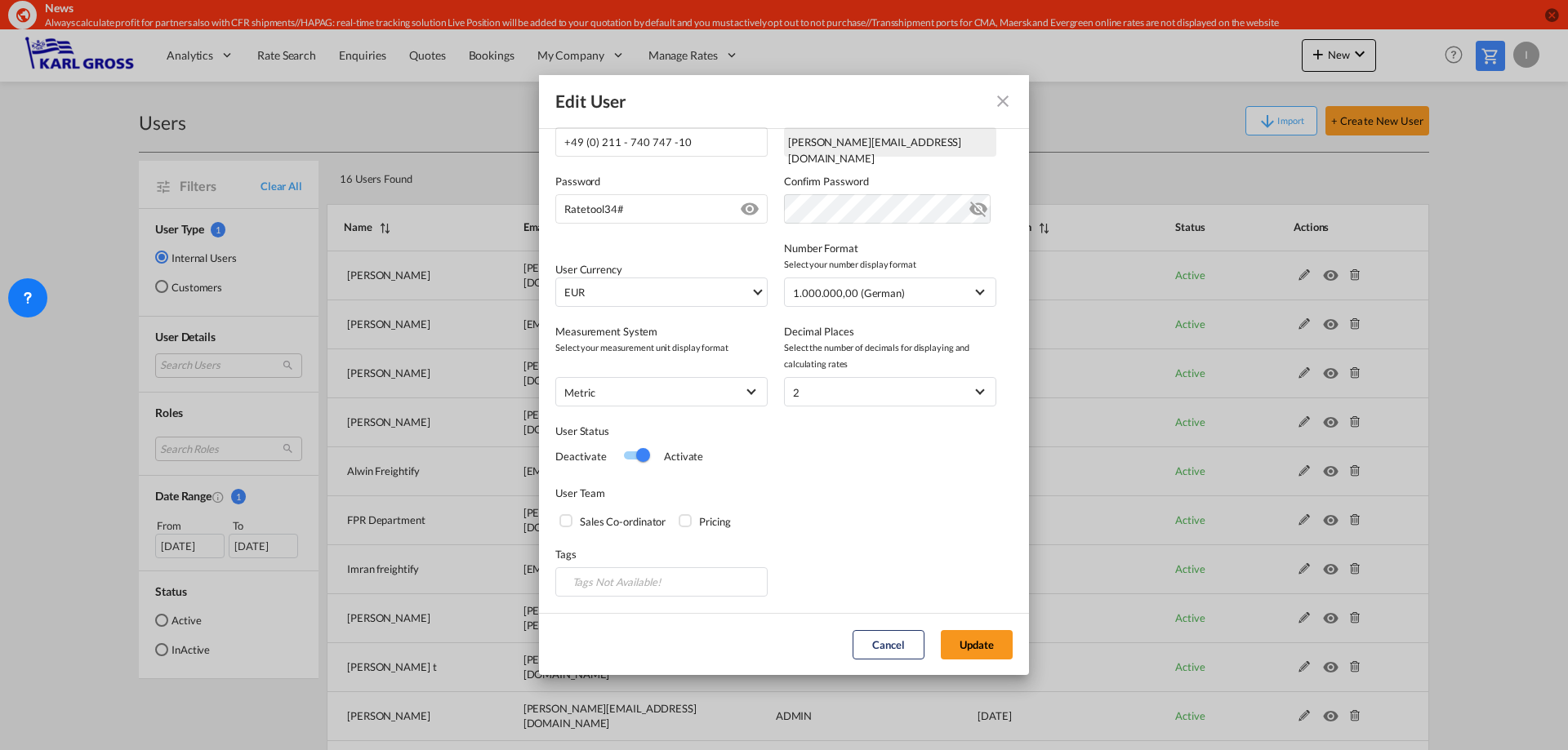
click at [957, 629] on md-dialog-actions "Cancel Update" at bounding box center [784, 645] width 490 height 62
click at [960, 644] on button "Update" at bounding box center [976, 645] width 72 height 29
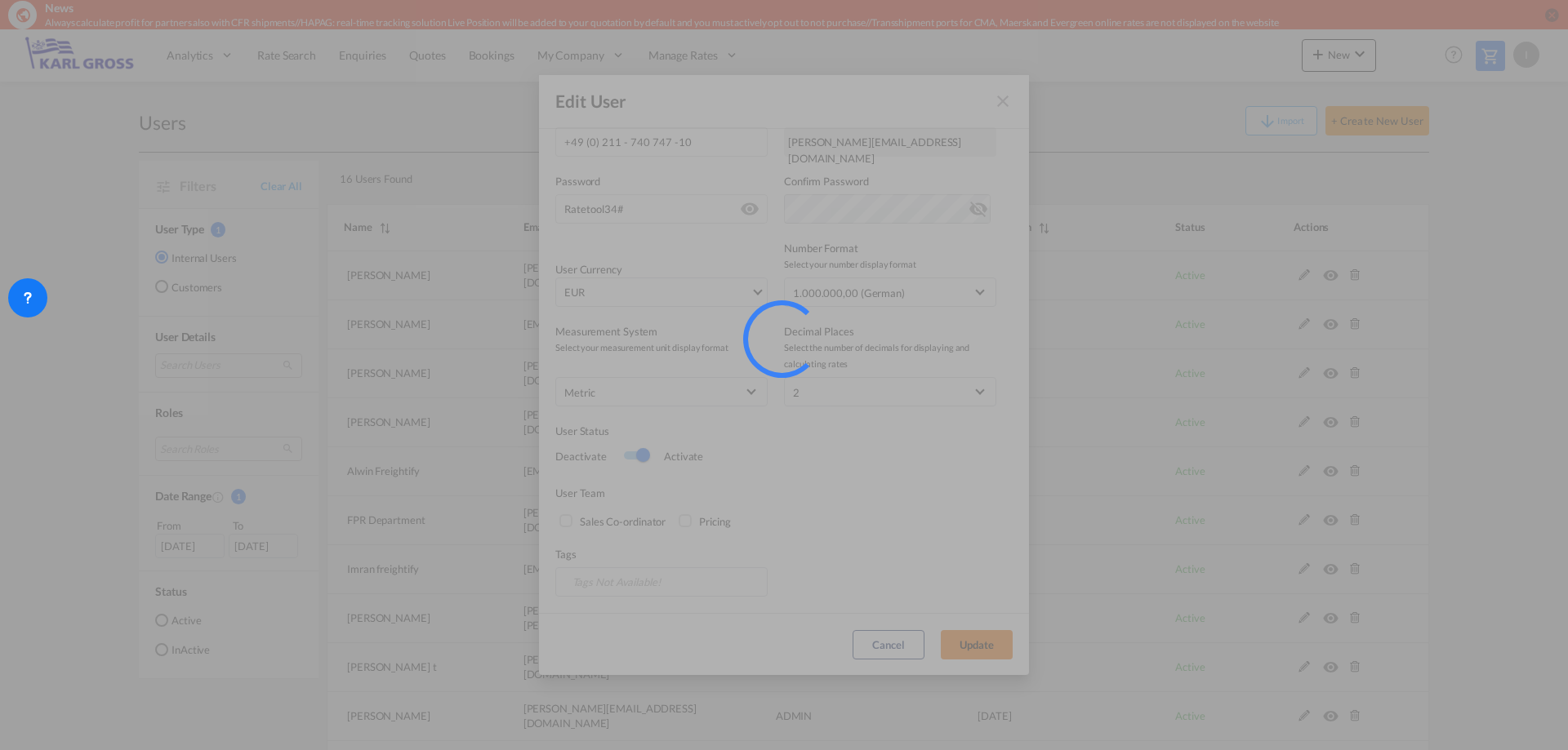
select select "25"
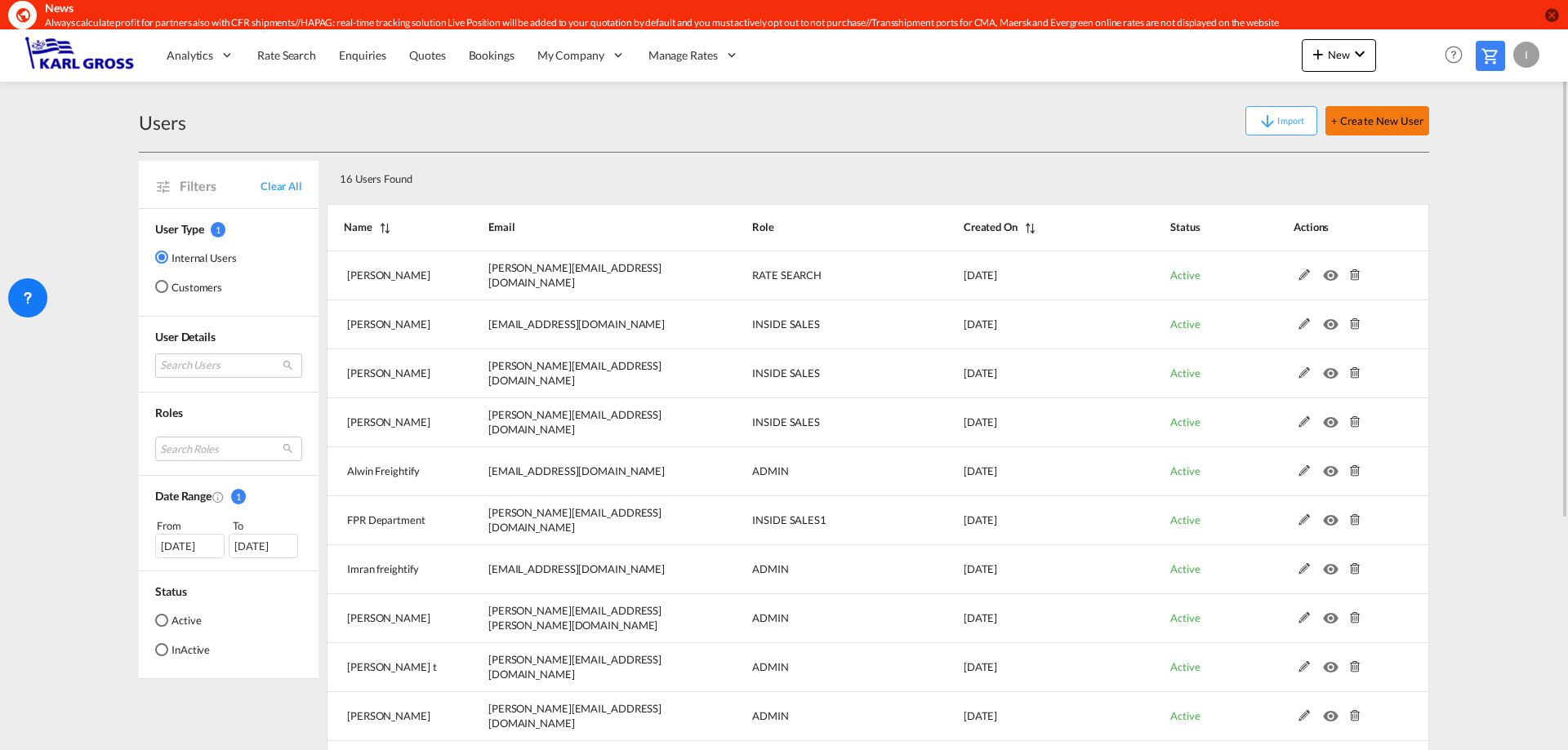
click at [1346, 129] on button "+ Create New User" at bounding box center [1377, 121] width 104 height 29
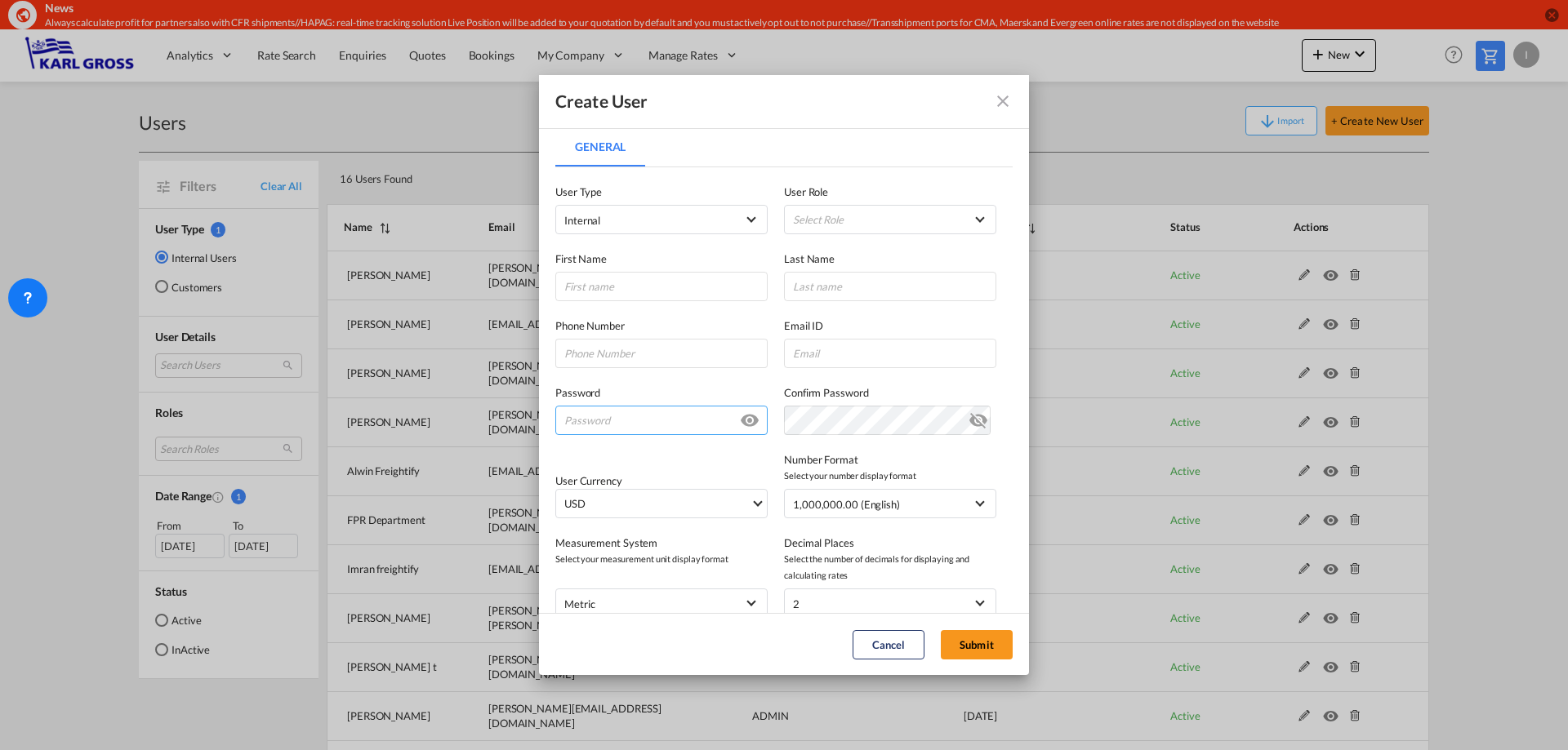
type input "i.bouwmann@karlgross.de"
click at [608, 292] on input "General General ..." at bounding box center [661, 286] width 212 height 29
paste input "Stelian-Dumitru"
type input "Stelian-Dumitru"
click at [827, 227] on md-select "Select Role ADMIN GLOBAL Essentials Admin GLOBAL Essentials Manager GLOBAL Esse…" at bounding box center [890, 219] width 212 height 29
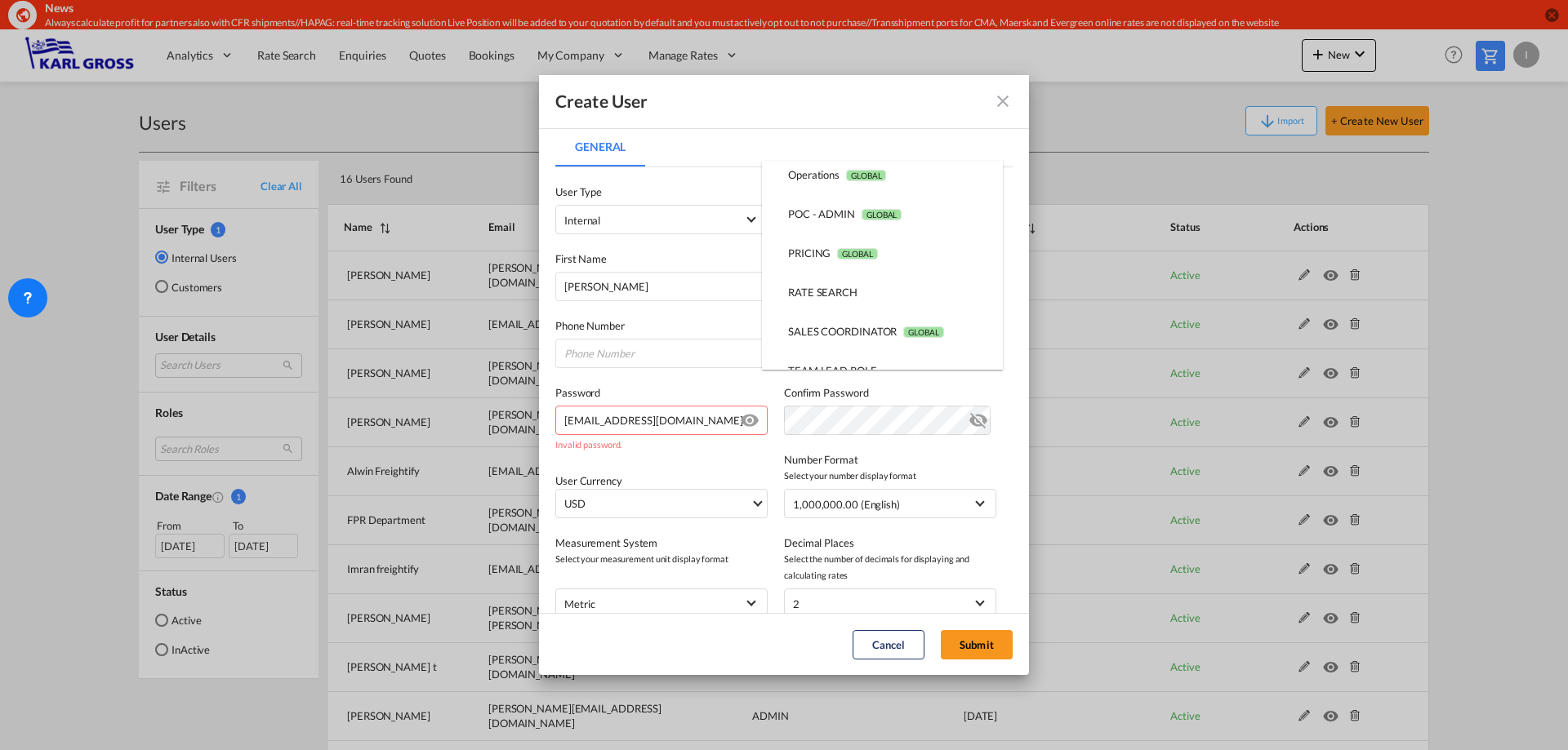
scroll to position [361, 0]
click at [847, 295] on div "RATE SEARCH USER_DEFINED" at bounding box center [823, 290] width 69 height 15
click at [811, 284] on input "General General ..." at bounding box center [890, 286] width 212 height 29
paste input "Negoita"
type input "Negoita"
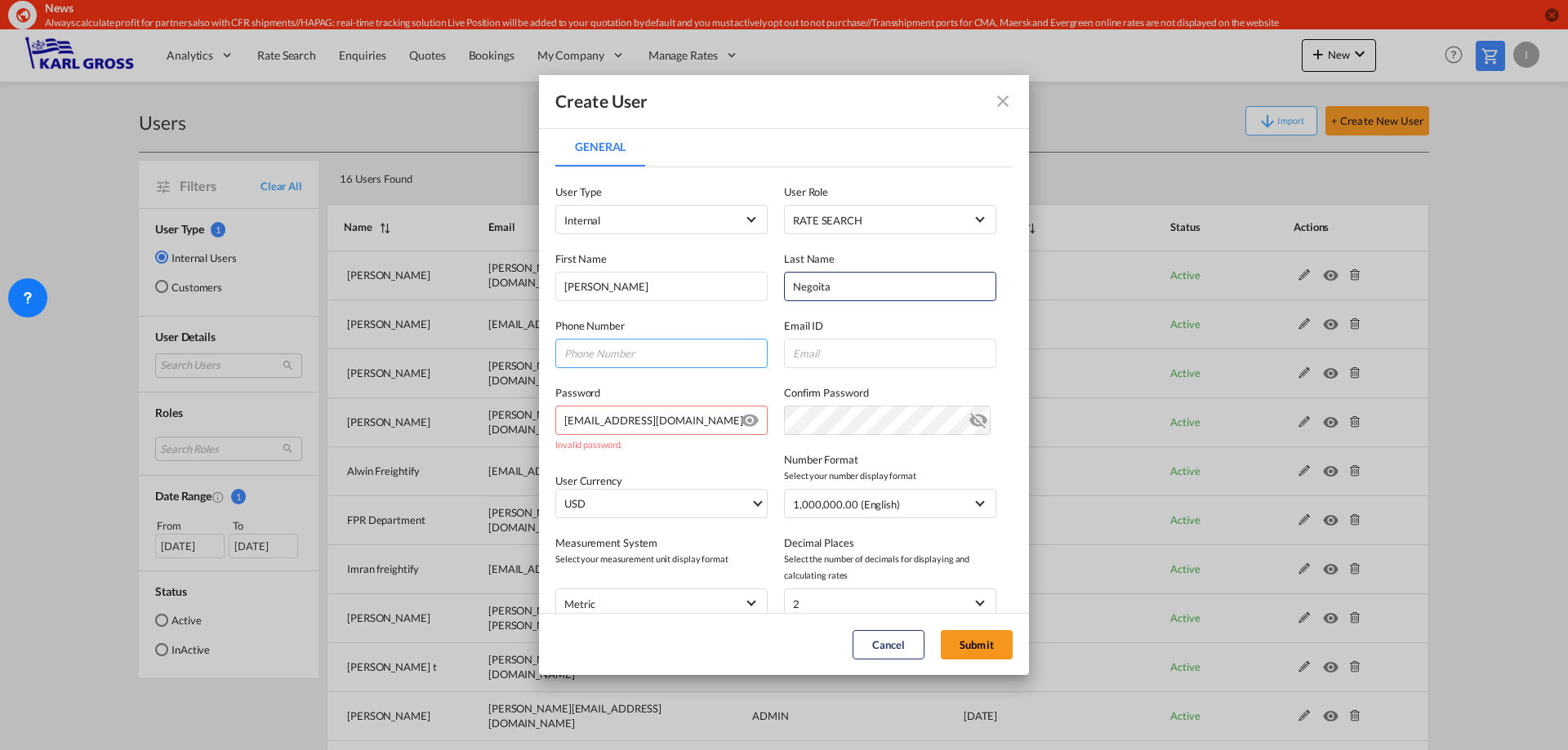
click at [674, 346] on input "General General ..." at bounding box center [661, 353] width 212 height 29
click at [678, 355] on input "General General ..." at bounding box center [661, 353] width 212 height 29
paste input "+49 (0) 941 - 89 96 354 -36"
type input "+49 (0) 941 - 89 96 354 -36"
click at [870, 336] on div "Email ID" at bounding box center [898, 342] width 229 height 51
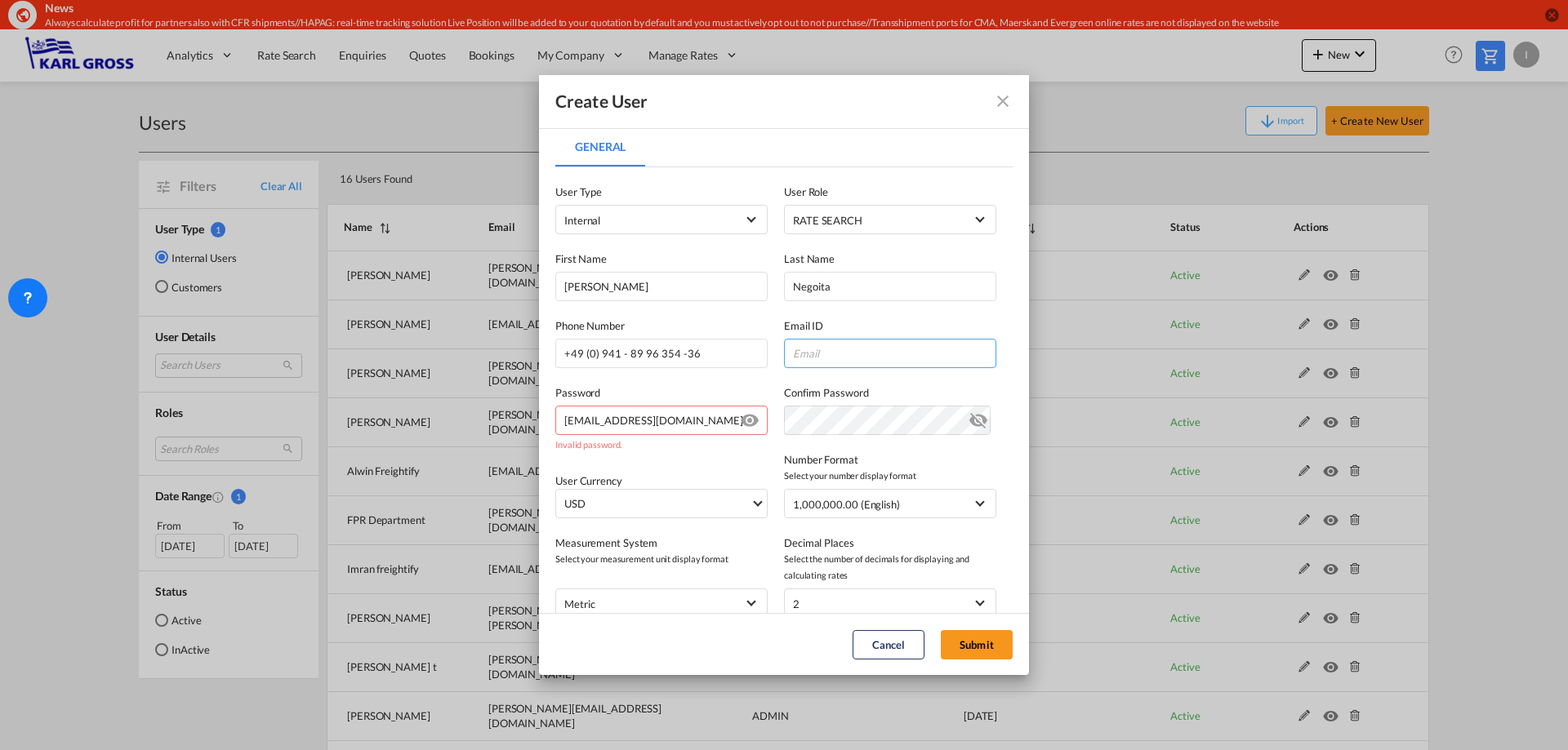
click at [867, 346] on input "General General ..." at bounding box center [890, 353] width 212 height 29
paste input "s.negoita@karlgross.de"
type input "s.negoita@karlgross.de"
click at [707, 424] on input "i.bouwmann@karlgross.de" at bounding box center [661, 420] width 212 height 29
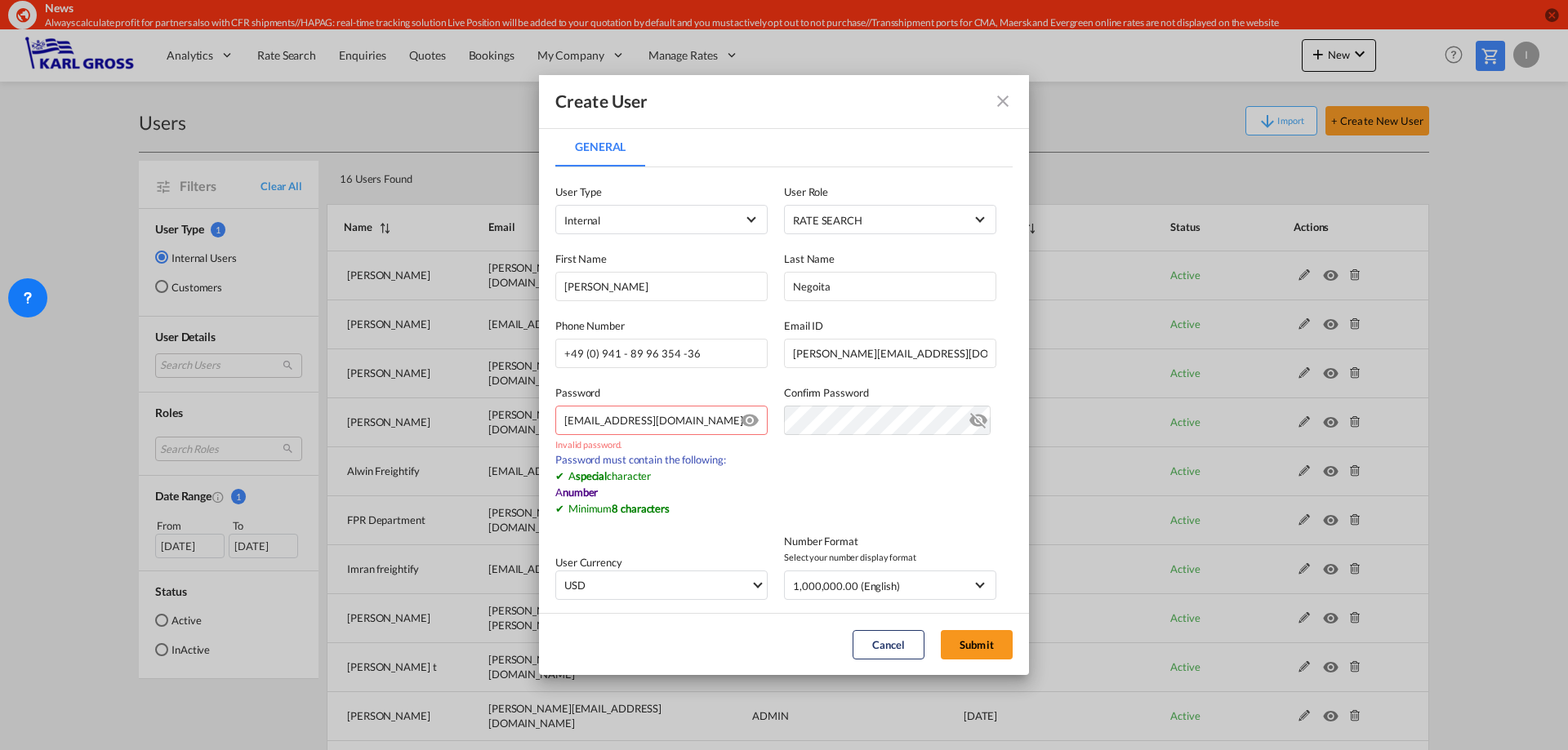
drag, startPoint x: 703, startPoint y: 423, endPoint x: 498, endPoint y: 420, distance: 205.0
click at [500, 420] on div "Create User General General User Type Internal Internal Customer User Role RATE…" at bounding box center [784, 375] width 1568 height 750
type input "E"
drag, startPoint x: 659, startPoint y: 425, endPoint x: 522, endPoint y: 424, distance: 137.0
click at [526, 424] on div "Create User General General User Type Internal Internal Customer User Role RATE…" at bounding box center [784, 375] width 1568 height 750
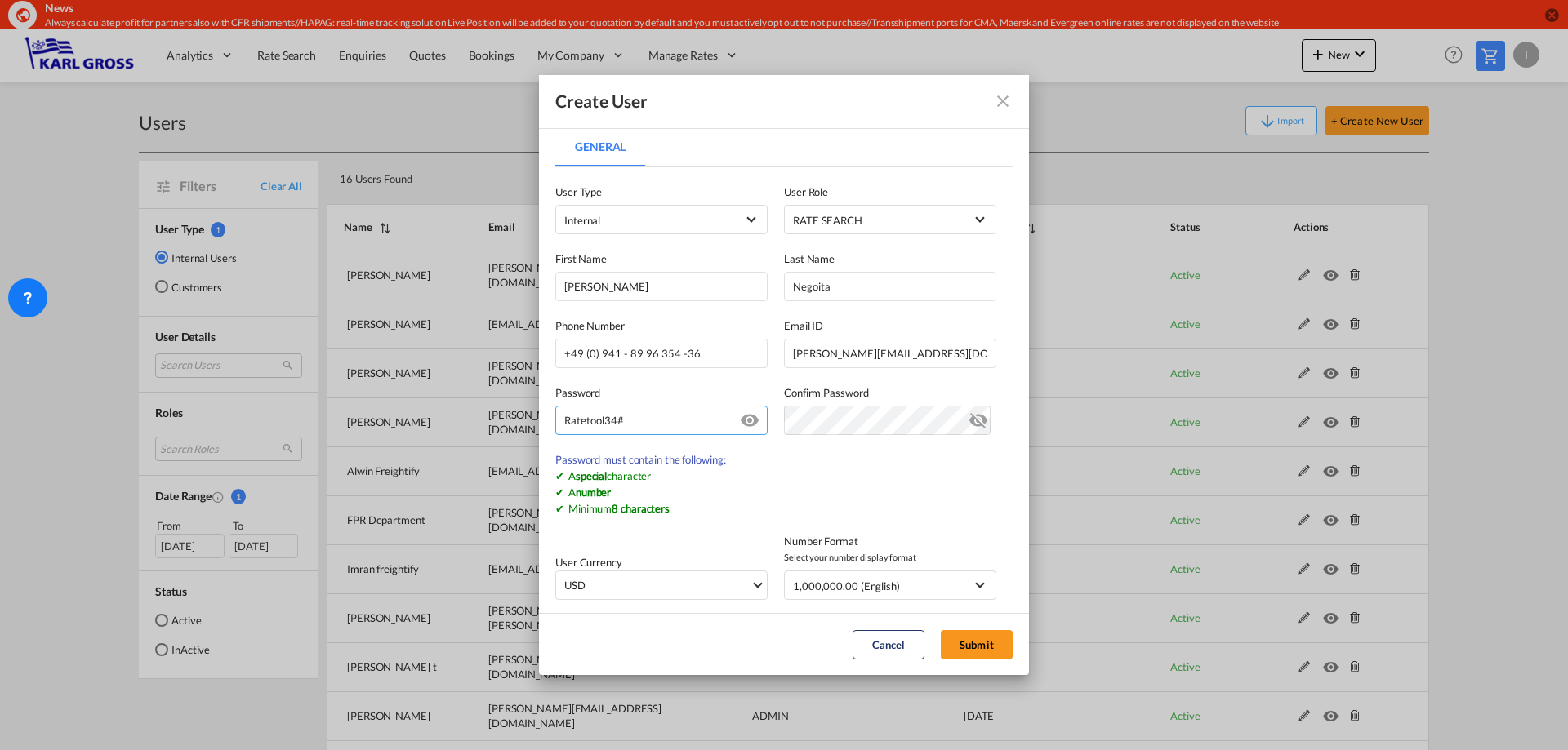
type input "Ratetool34#"
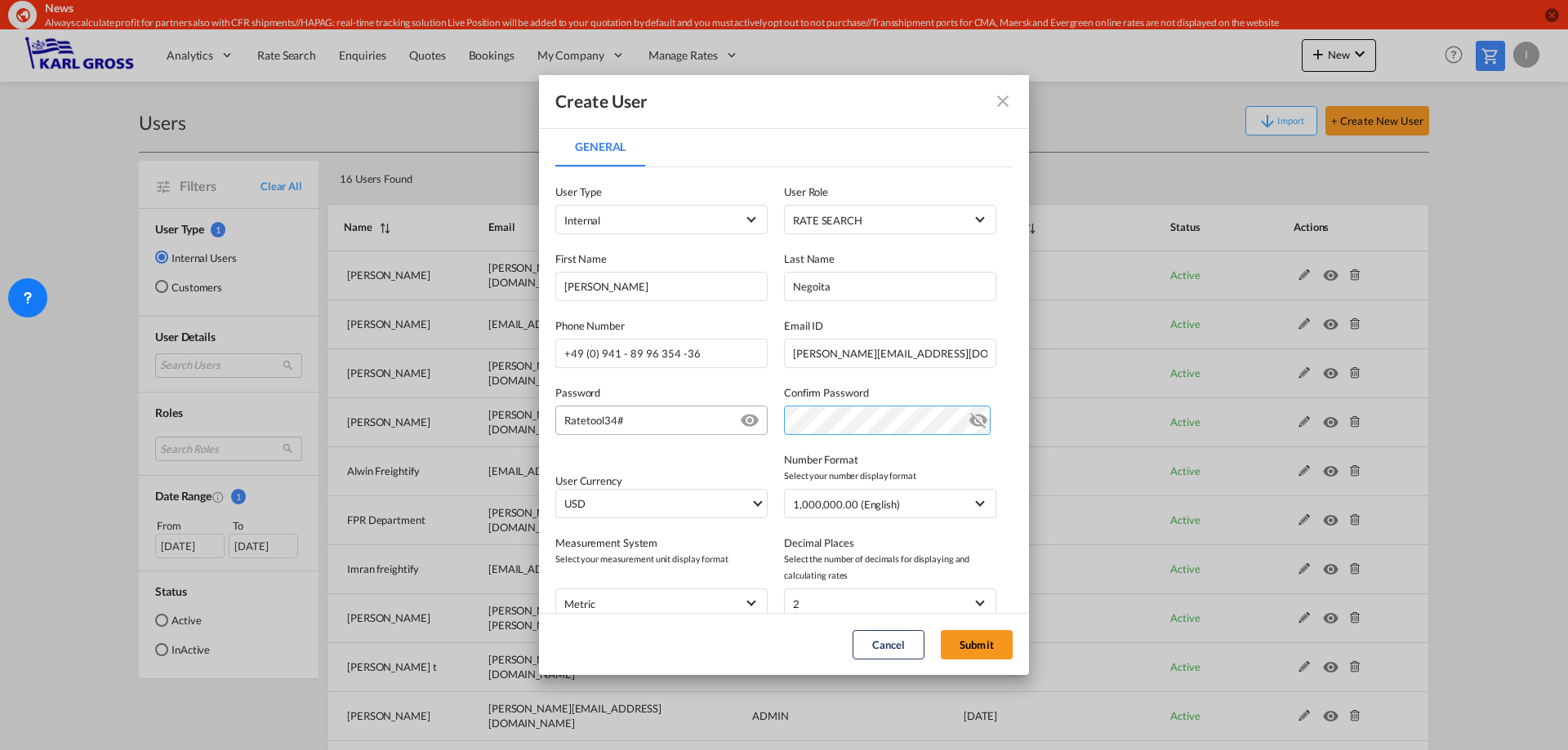
click at [766, 421] on div "Password Ratetool34# Password must contain the following: A special character A…" at bounding box center [784, 402] width 458 height 67
click at [700, 460] on div "User Currency USD د.إ AED United Arab Emirates Dirham Af AFN Afghan afghani Lek…" at bounding box center [784, 477] width 458 height 83
click at [707, 511] on span "USD" at bounding box center [657, 504] width 186 height 16
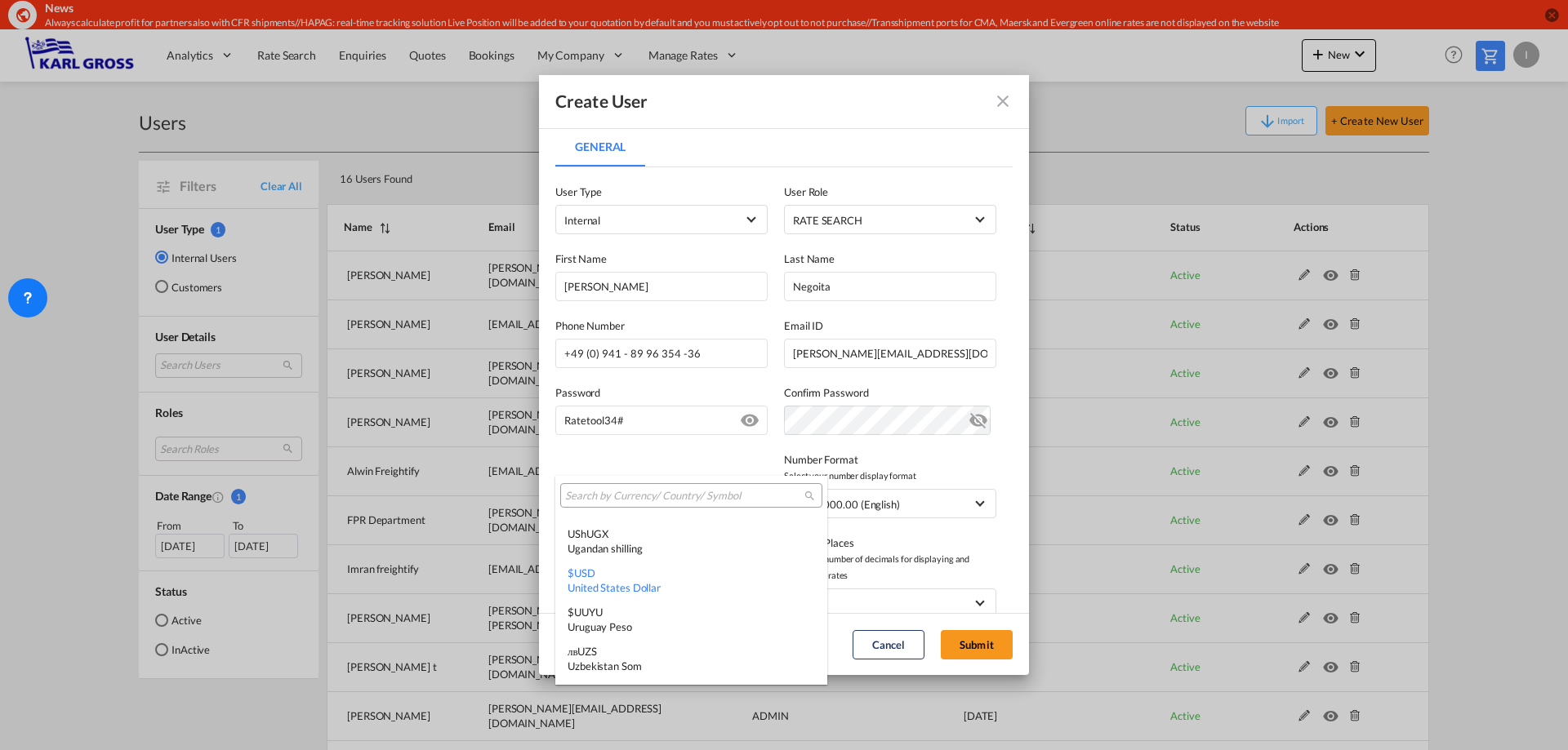
click at [655, 496] on input "search" at bounding box center [685, 496] width 239 height 15
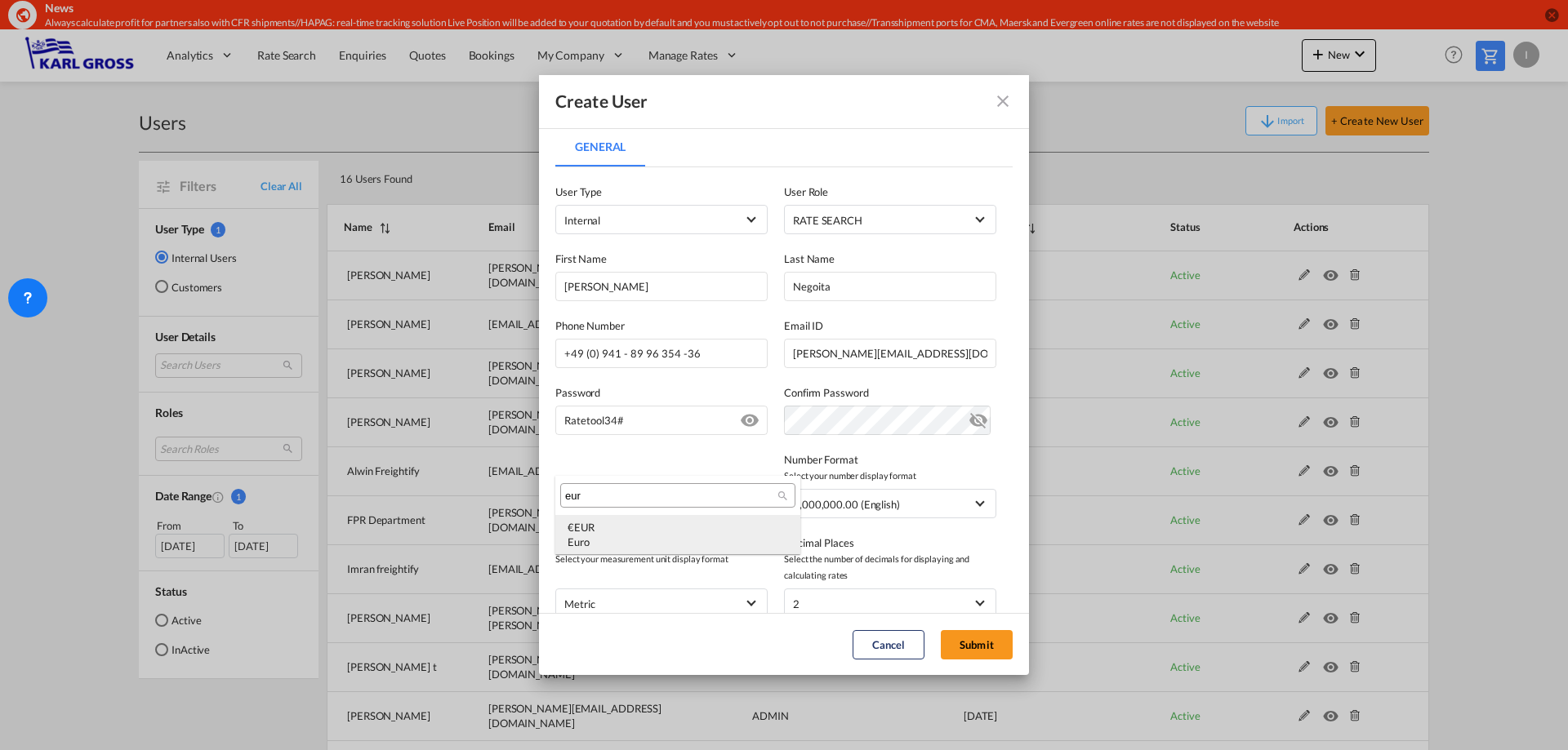
type input "eur"
click at [649, 521] on div "€ EUR Euro" at bounding box center [678, 535] width 221 height 29
click at [890, 511] on span "1,000,000.00 (English)" at bounding box center [878, 504] width 171 height 16
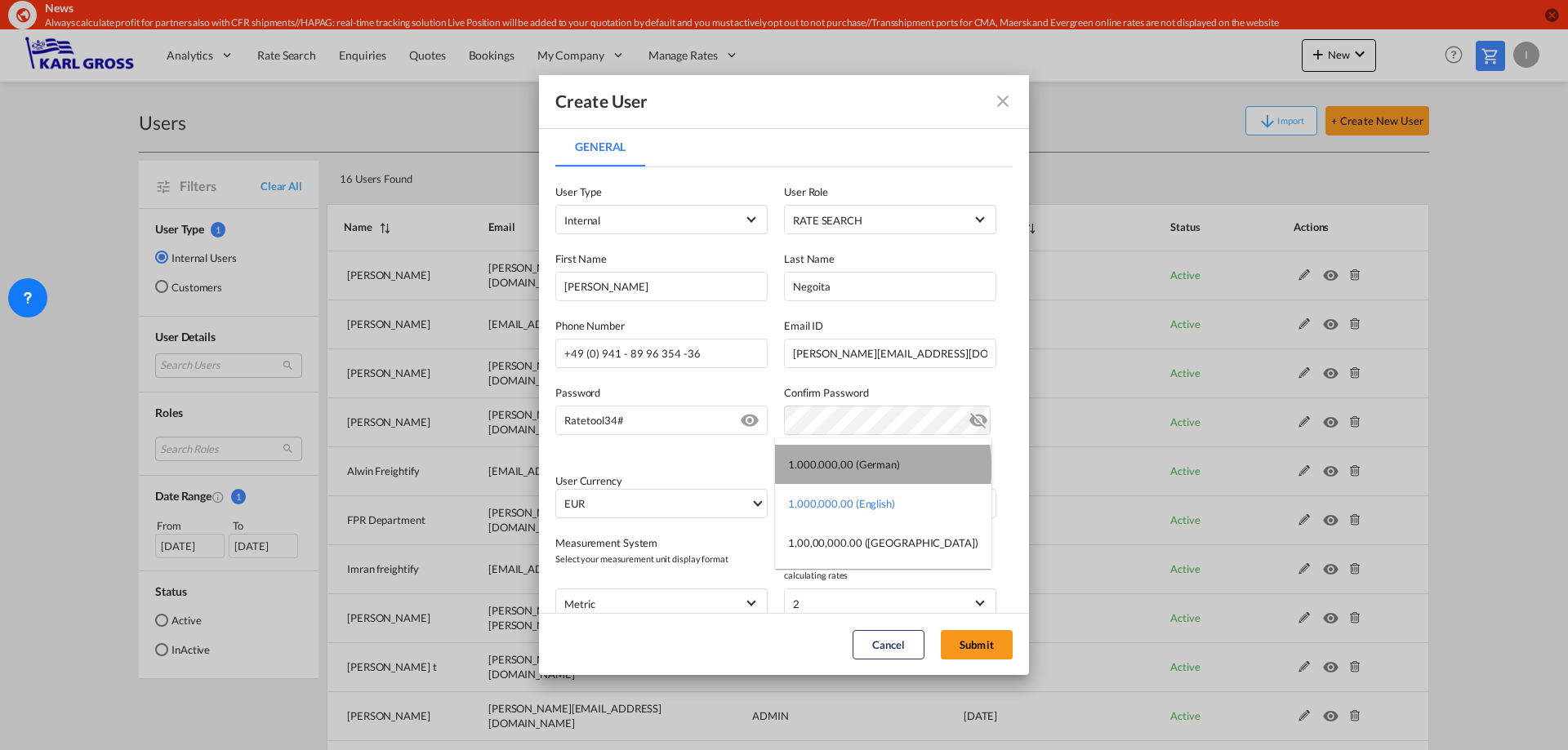
click at [873, 468] on div "1.000.000,00 (German)" at bounding box center [844, 465] width 112 height 15
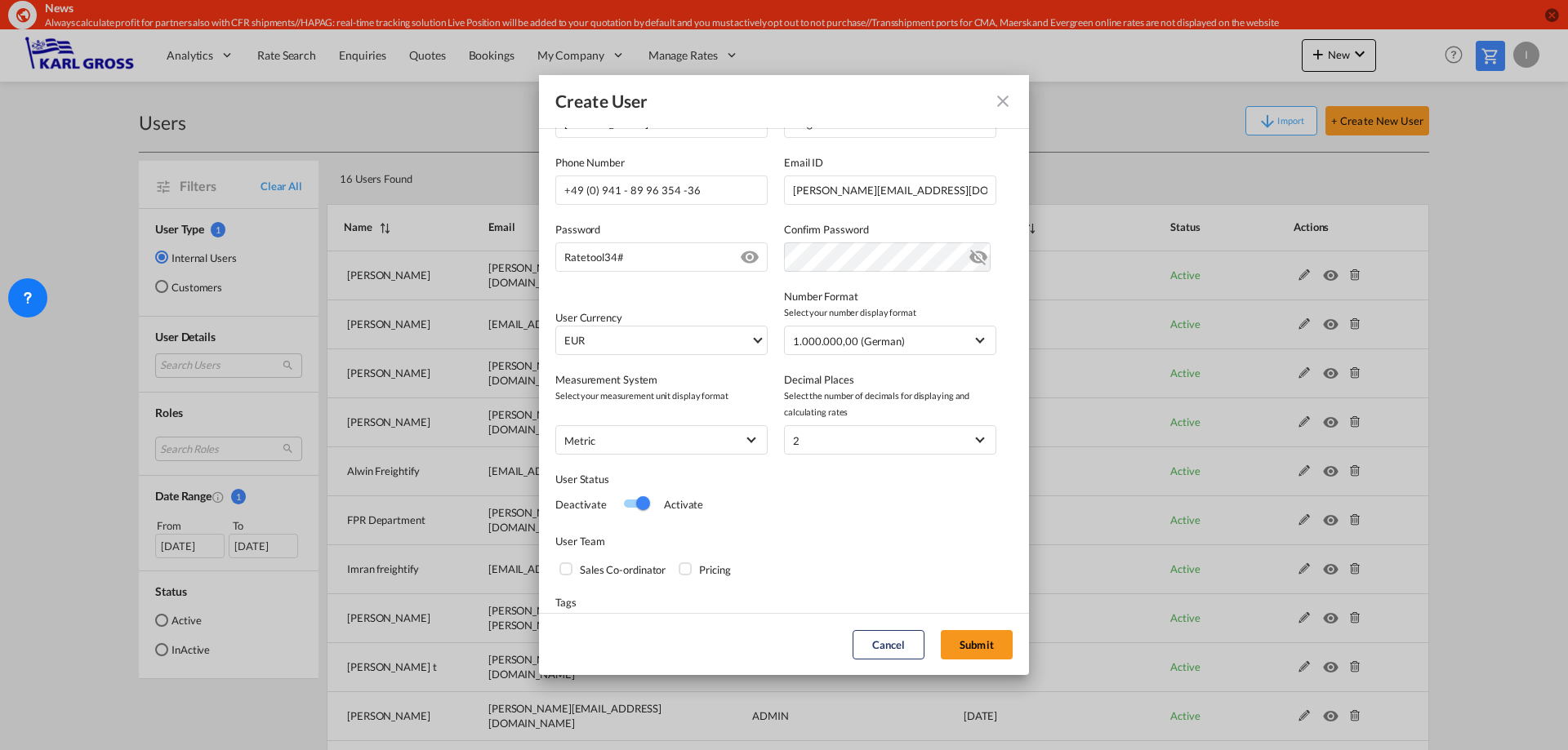
scroll to position [211, 0]
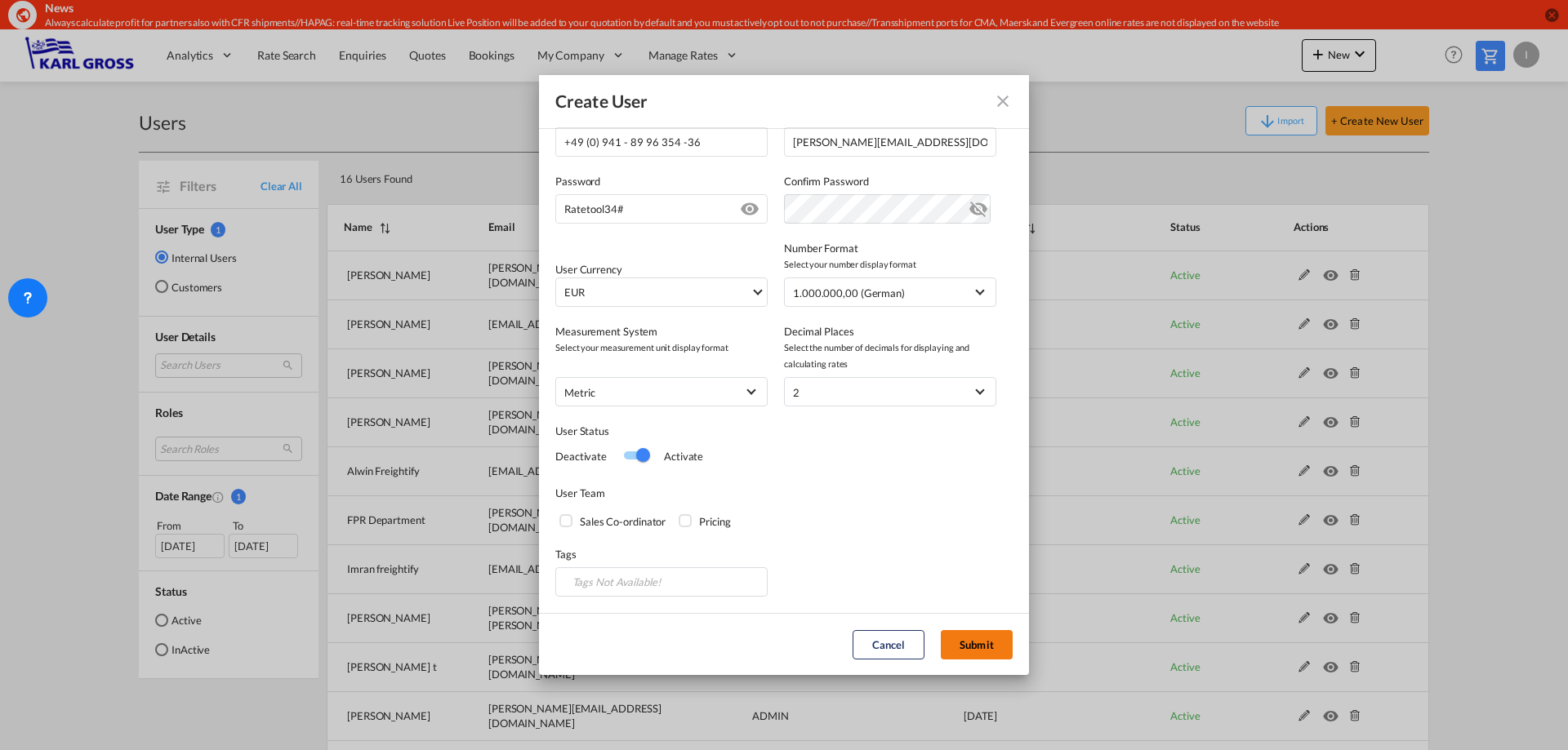
click at [973, 647] on button "Submit" at bounding box center [976, 645] width 72 height 29
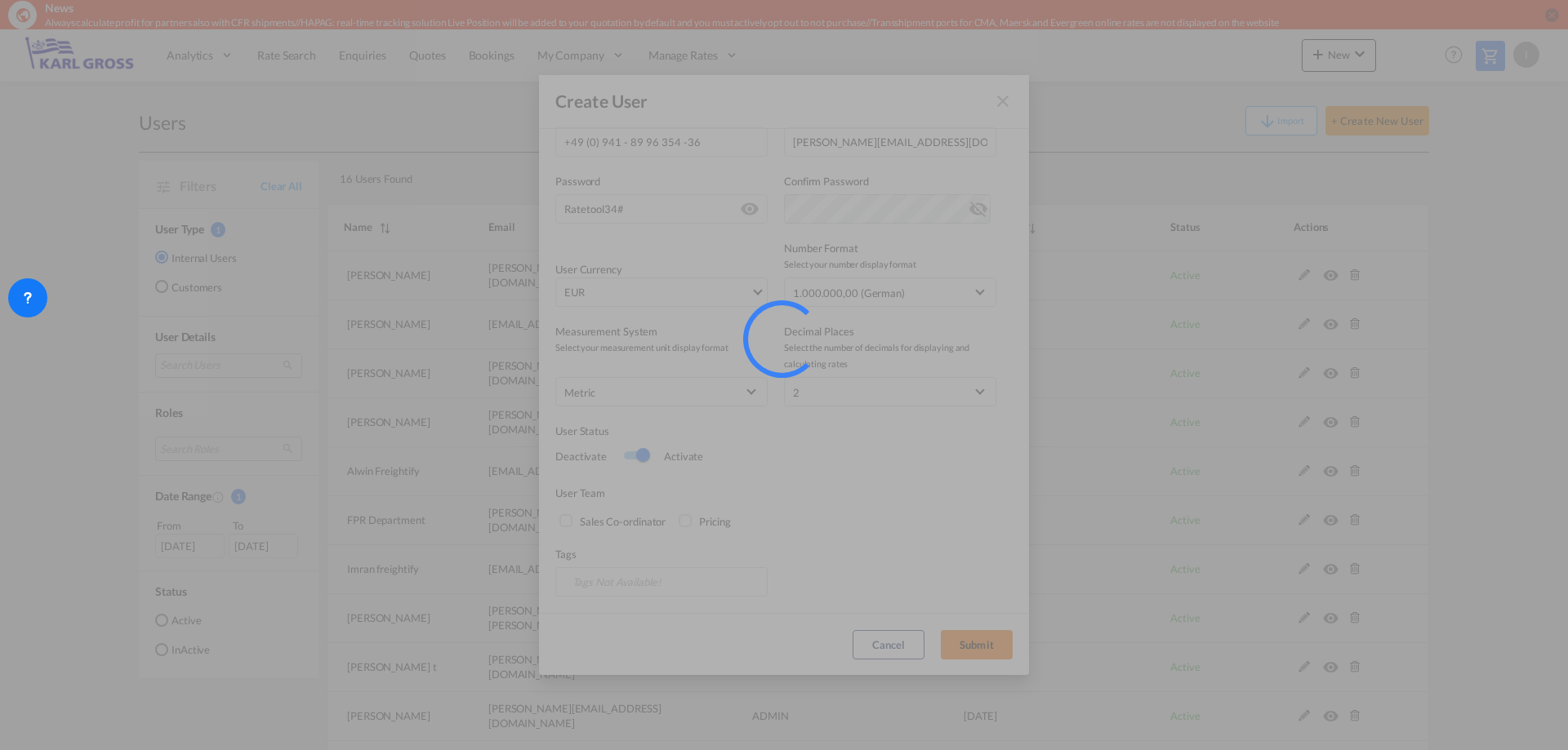
select select "25"
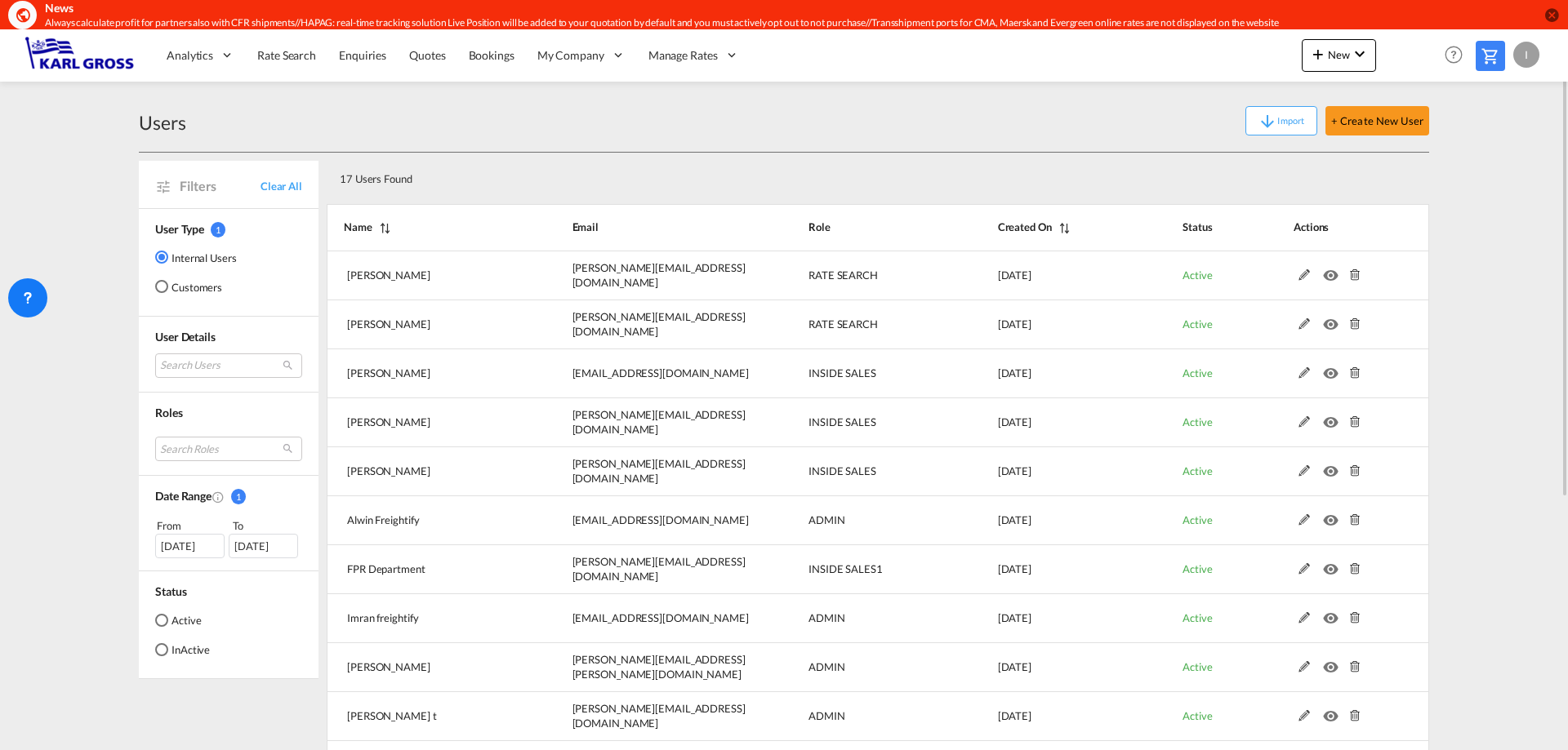
click at [1360, 138] on div "Users Import + Create New User" at bounding box center [784, 121] width 1290 height 63
click at [1360, 129] on button "+ Create New User" at bounding box center [1377, 121] width 104 height 29
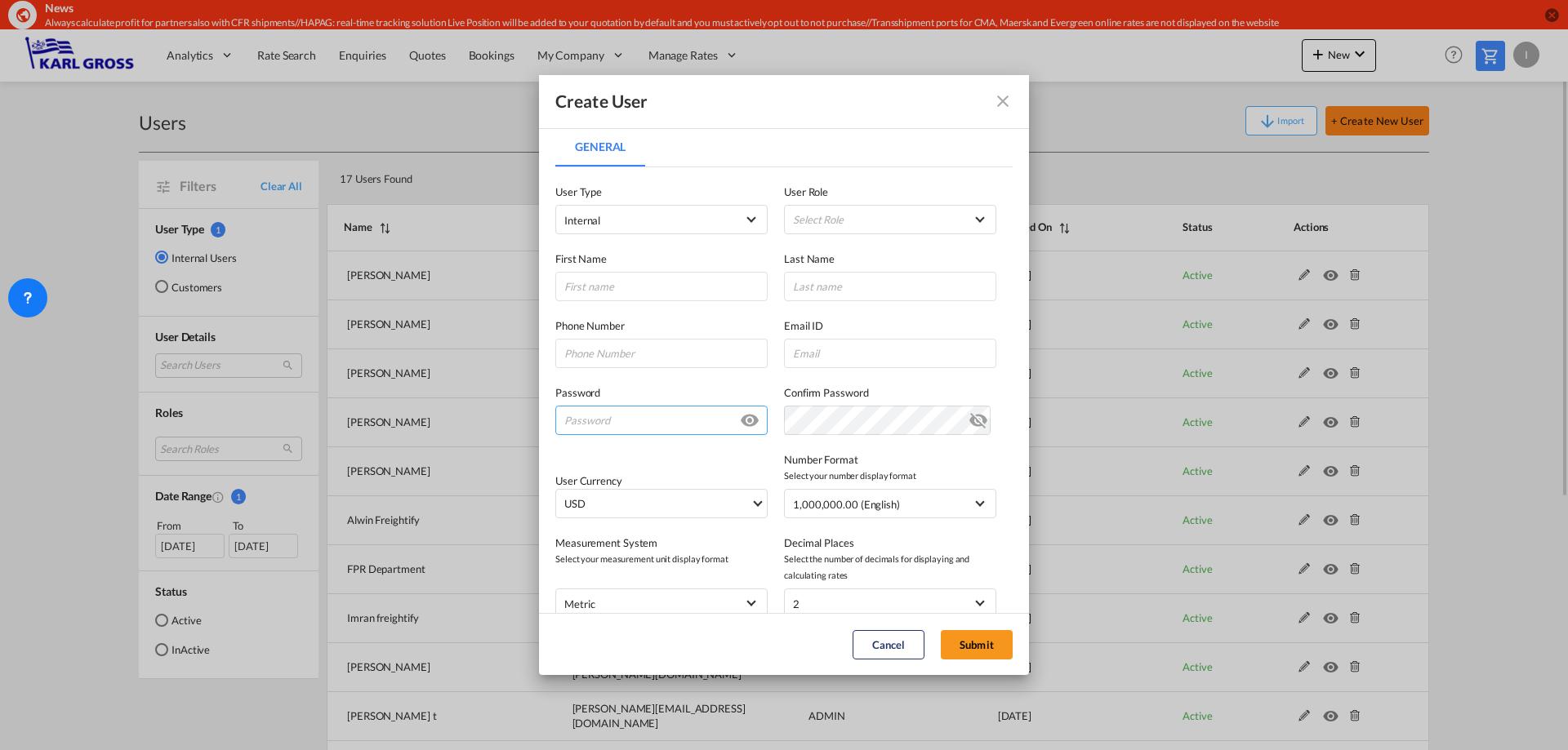
type input "i.bouwmann@karlgross.de"
click at [867, 226] on md-select "Select Role ADMIN GLOBAL Essentials Admin GLOBAL Essentials Manager GLOBAL Esse…" at bounding box center [890, 219] width 212 height 29
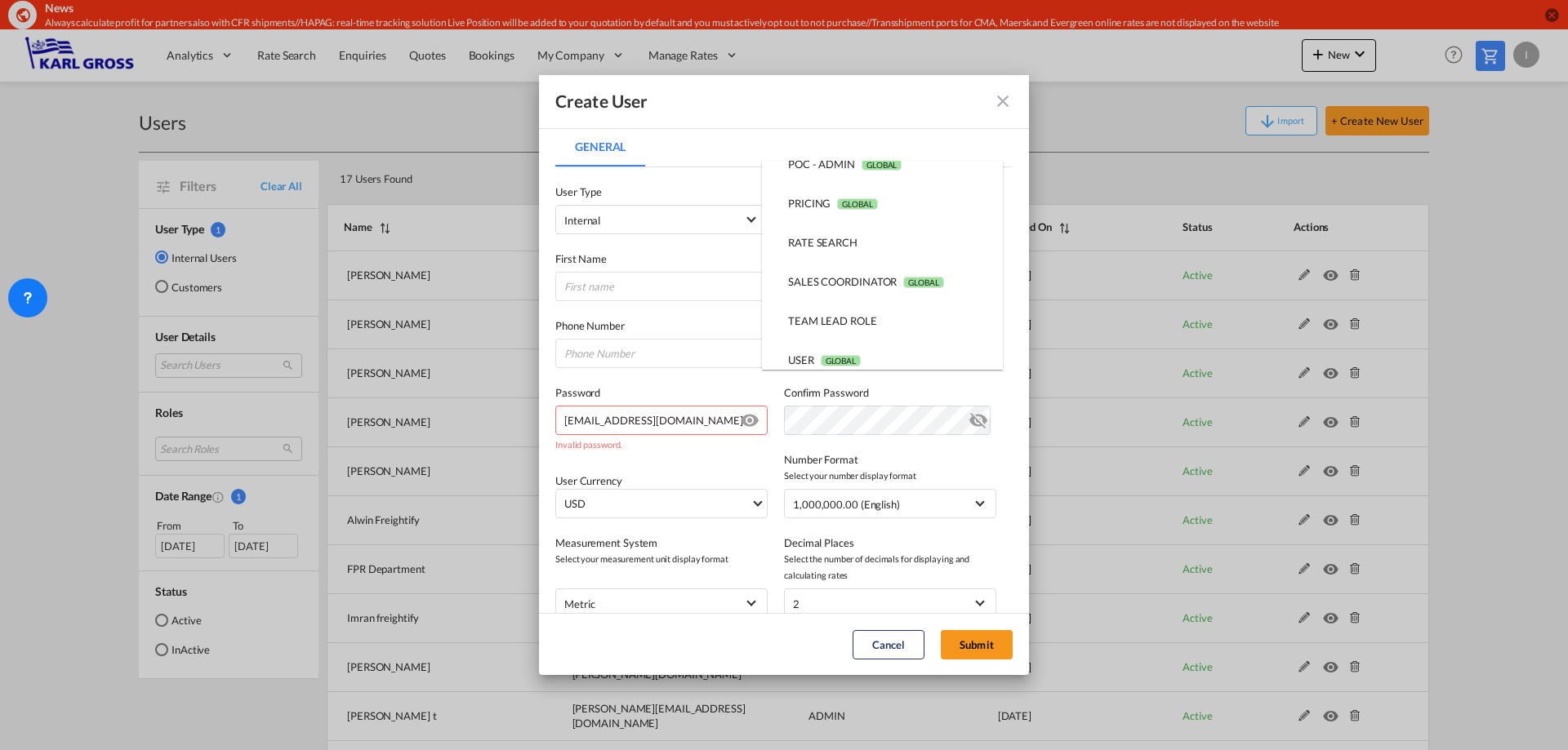
scroll to position [418, 0]
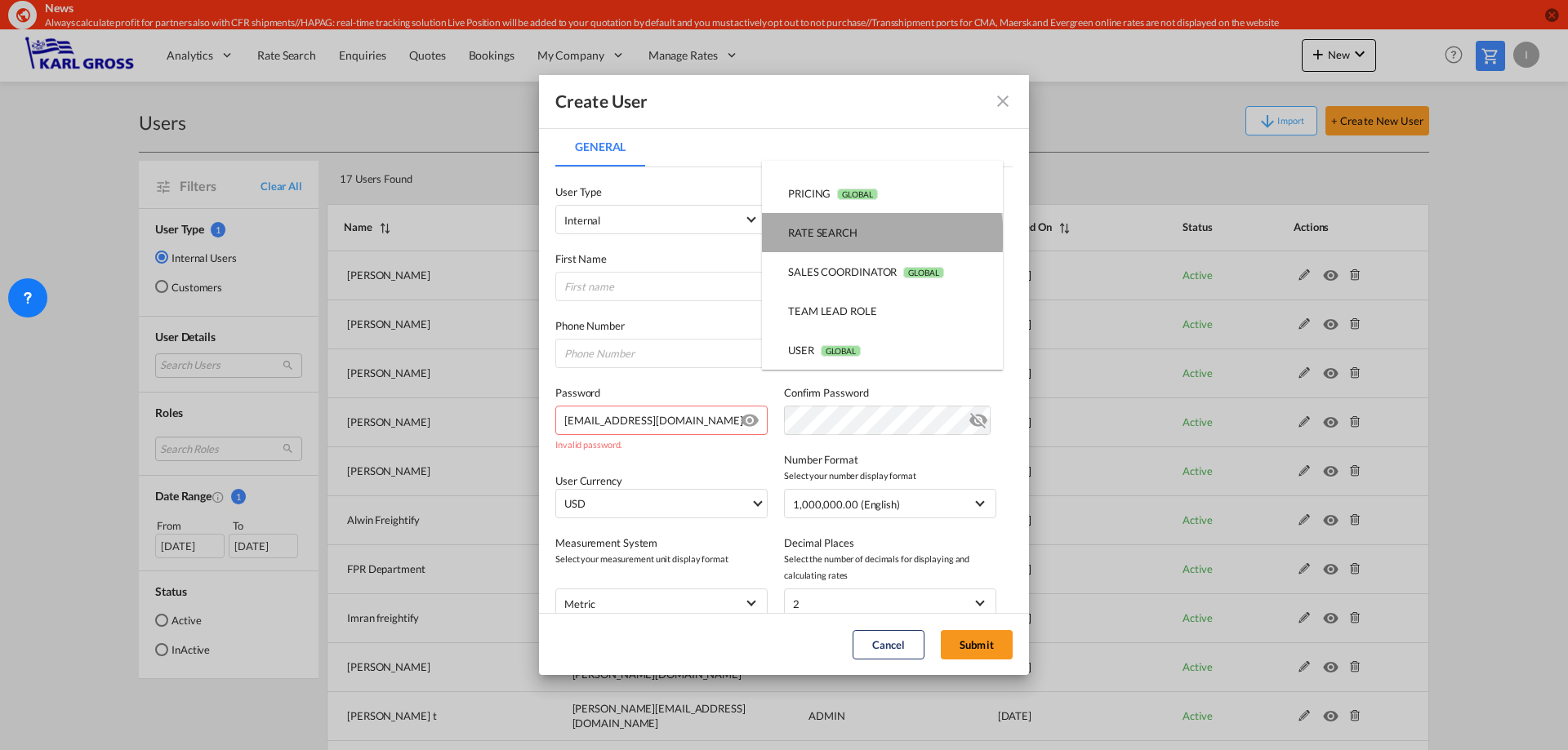
click at [866, 236] on md-option "RATE SEARCH USER_DEFINED" at bounding box center [882, 232] width 241 height 39
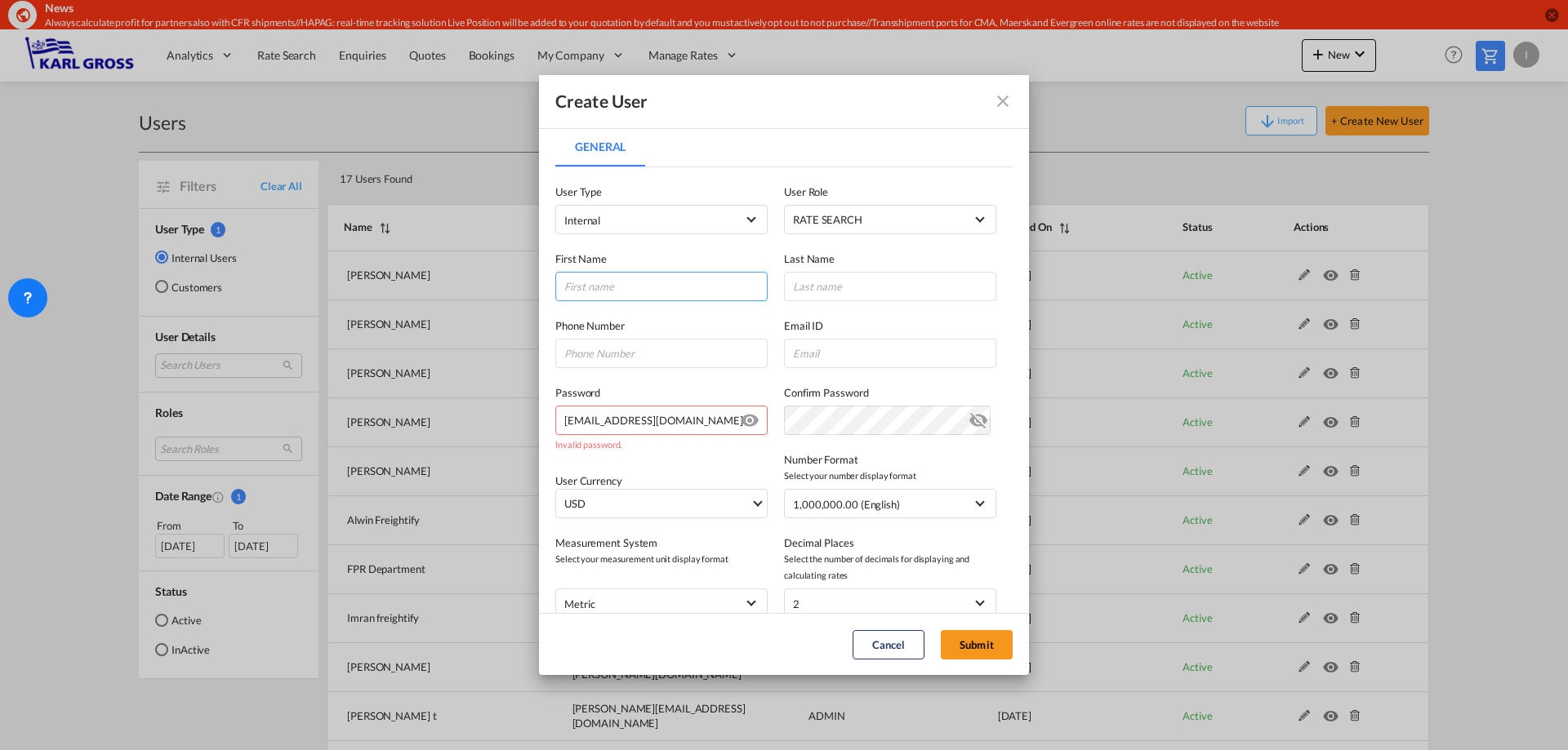
click at [655, 290] on input "General General ..." at bounding box center [661, 286] width 212 height 29
paste input "Sandor"
type input "Sandor"
click at [842, 290] on input "General General ..." at bounding box center [890, 286] width 212 height 29
type input "Harangi"
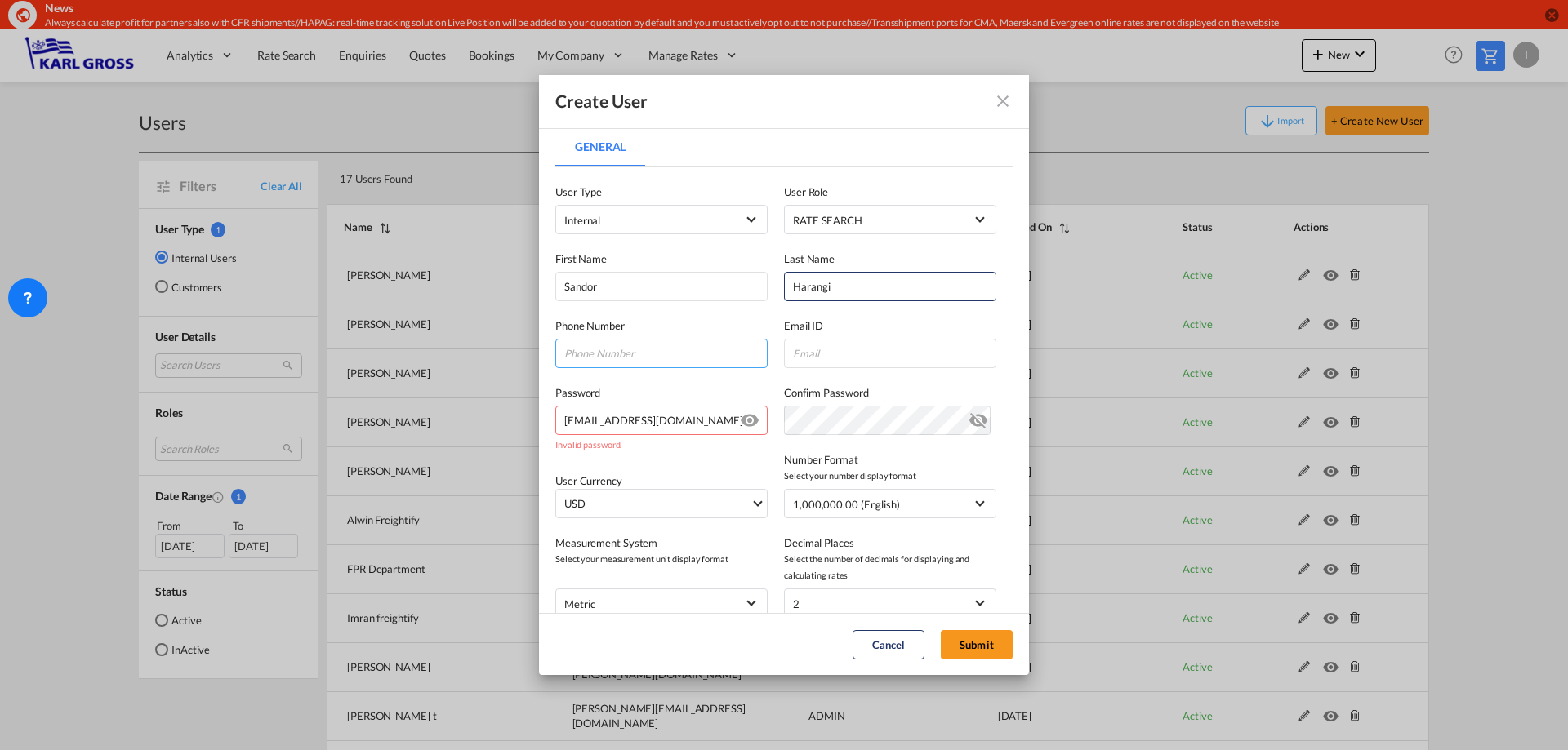
click at [645, 355] on input "General General ..." at bounding box center [661, 353] width 212 height 29
click at [661, 356] on input "General General ..." at bounding box center [661, 353] width 212 height 29
paste input "+49 (0) 941 - 89 96 354 -23"
type input "+49 (0) 941 - 89 96 354 -23"
click at [875, 352] on input "General General ..." at bounding box center [890, 353] width 212 height 29
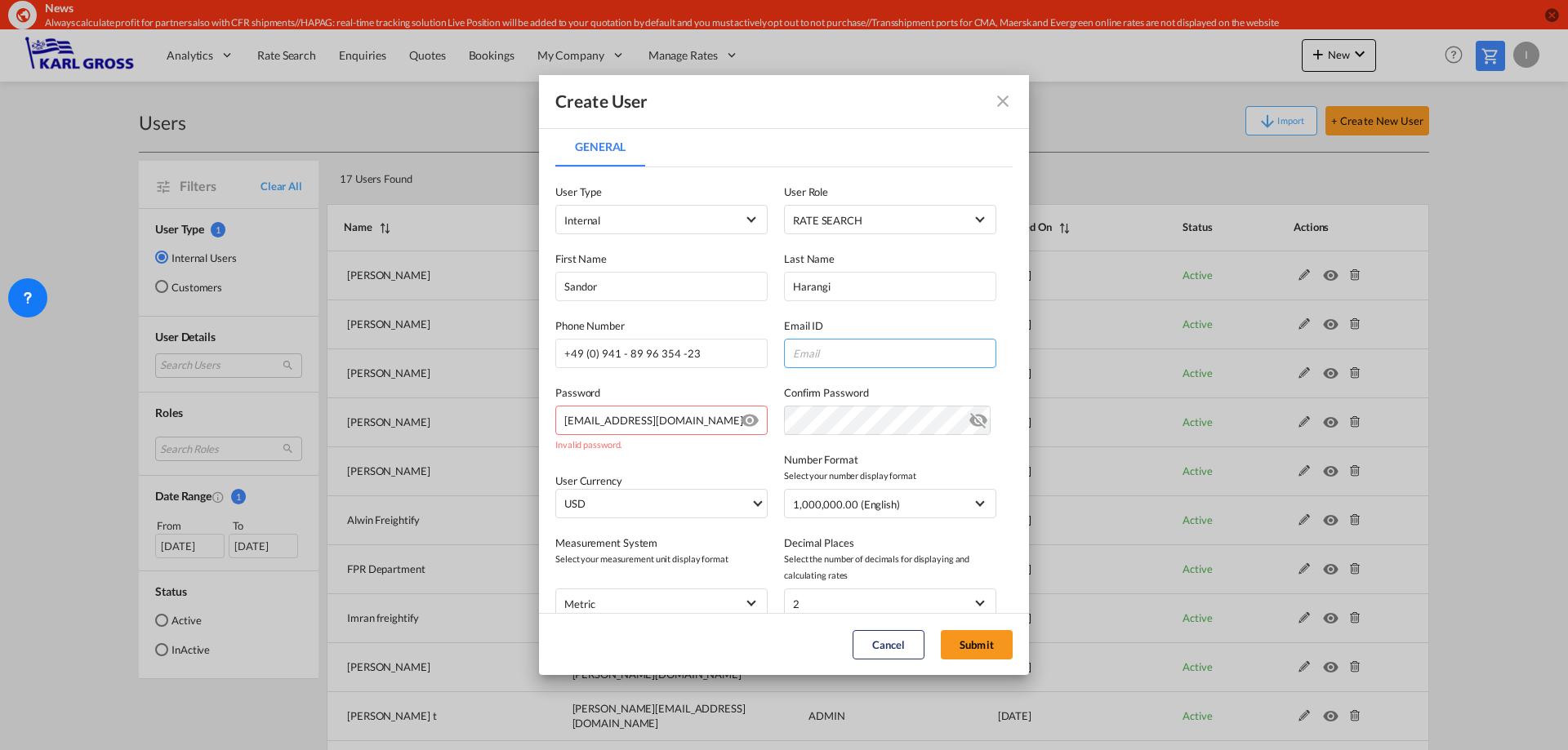
paste input "s.harangi@karlgross.de"
type input "s.harangi@karlgross.de"
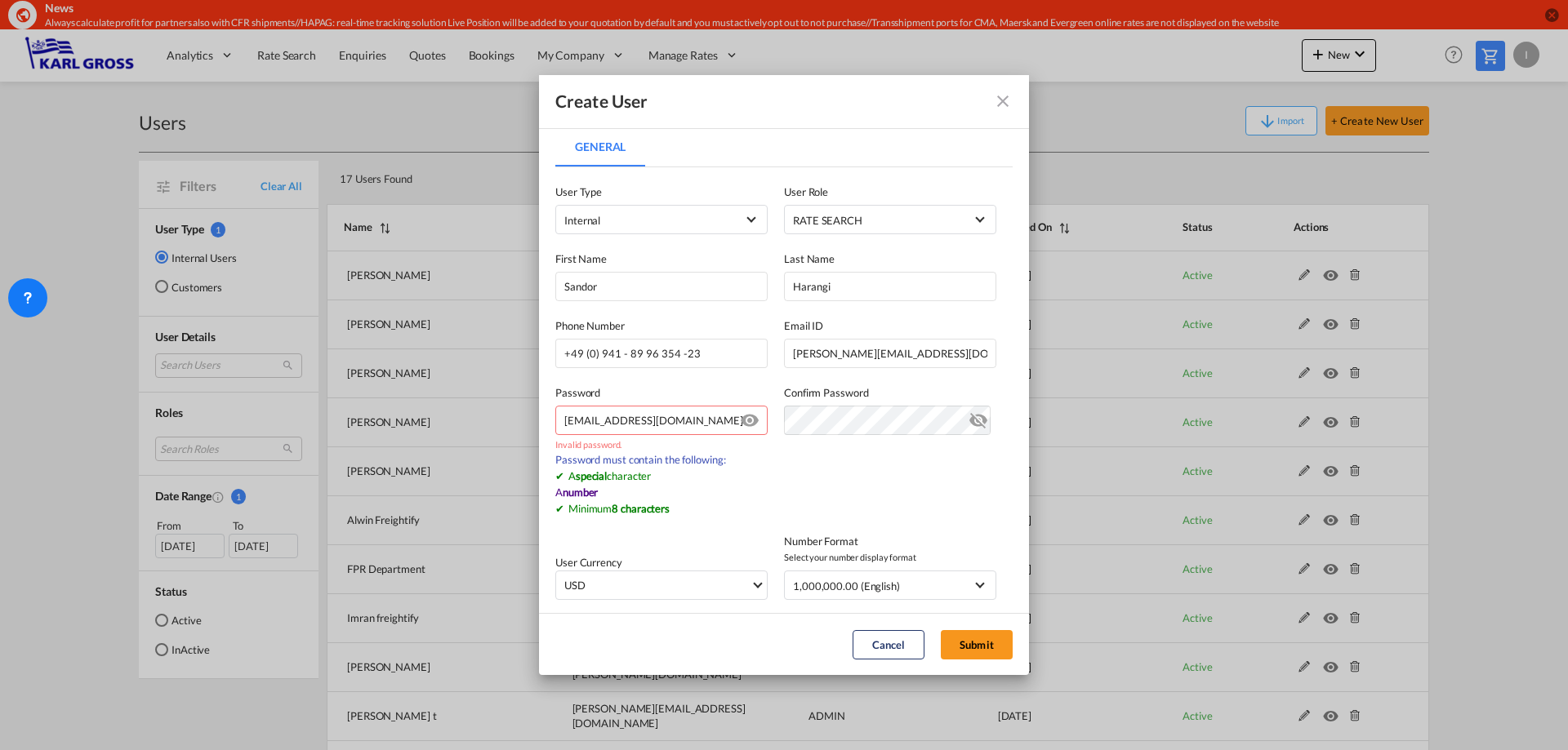
drag, startPoint x: 708, startPoint y: 421, endPoint x: 465, endPoint y: 418, distance: 243.0
click at [467, 418] on div "Create User General General User Type Internal Internal Customer User Role RATE…" at bounding box center [784, 375] width 1568 height 750
type input "Ratetool34#"
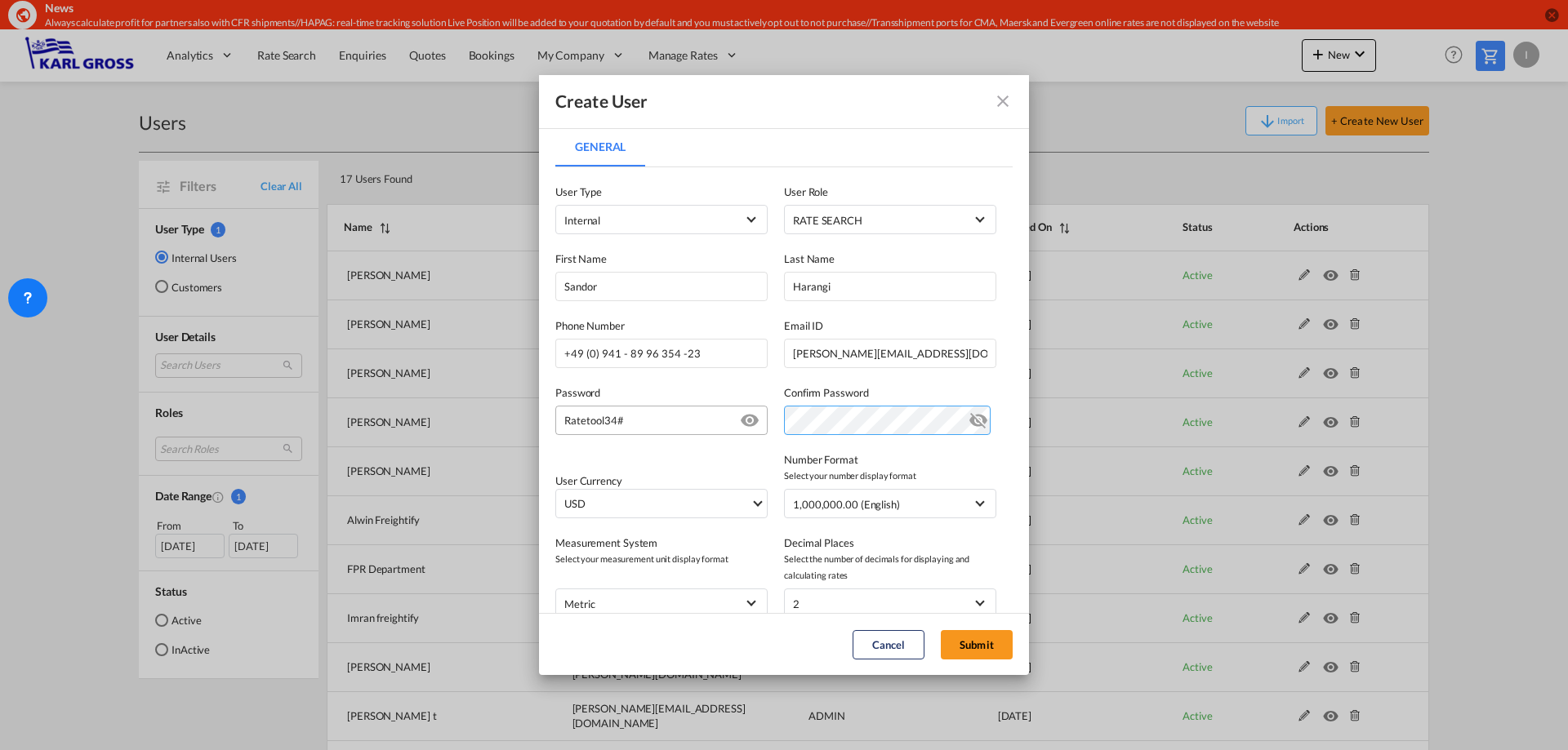
click at [670, 418] on div "Password Ratetool34# Password must contain the following: A special character A…" at bounding box center [784, 402] width 458 height 67
click at [973, 425] on md-icon "icon-eye-off" at bounding box center [978, 417] width 20 height 20
click at [697, 506] on span "USD" at bounding box center [657, 504] width 186 height 16
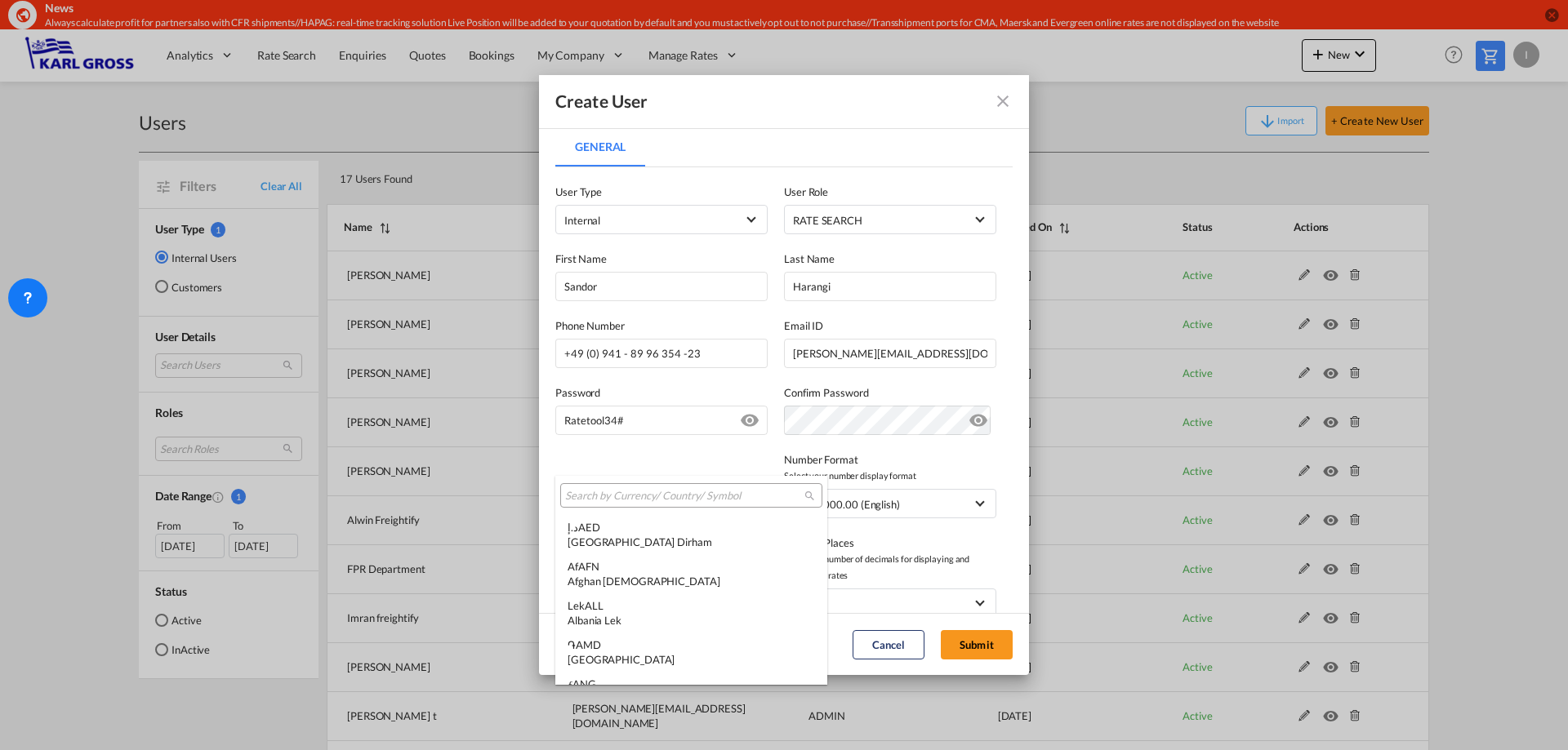
scroll to position [5636, 0]
click at [647, 498] on input "search" at bounding box center [685, 496] width 239 height 15
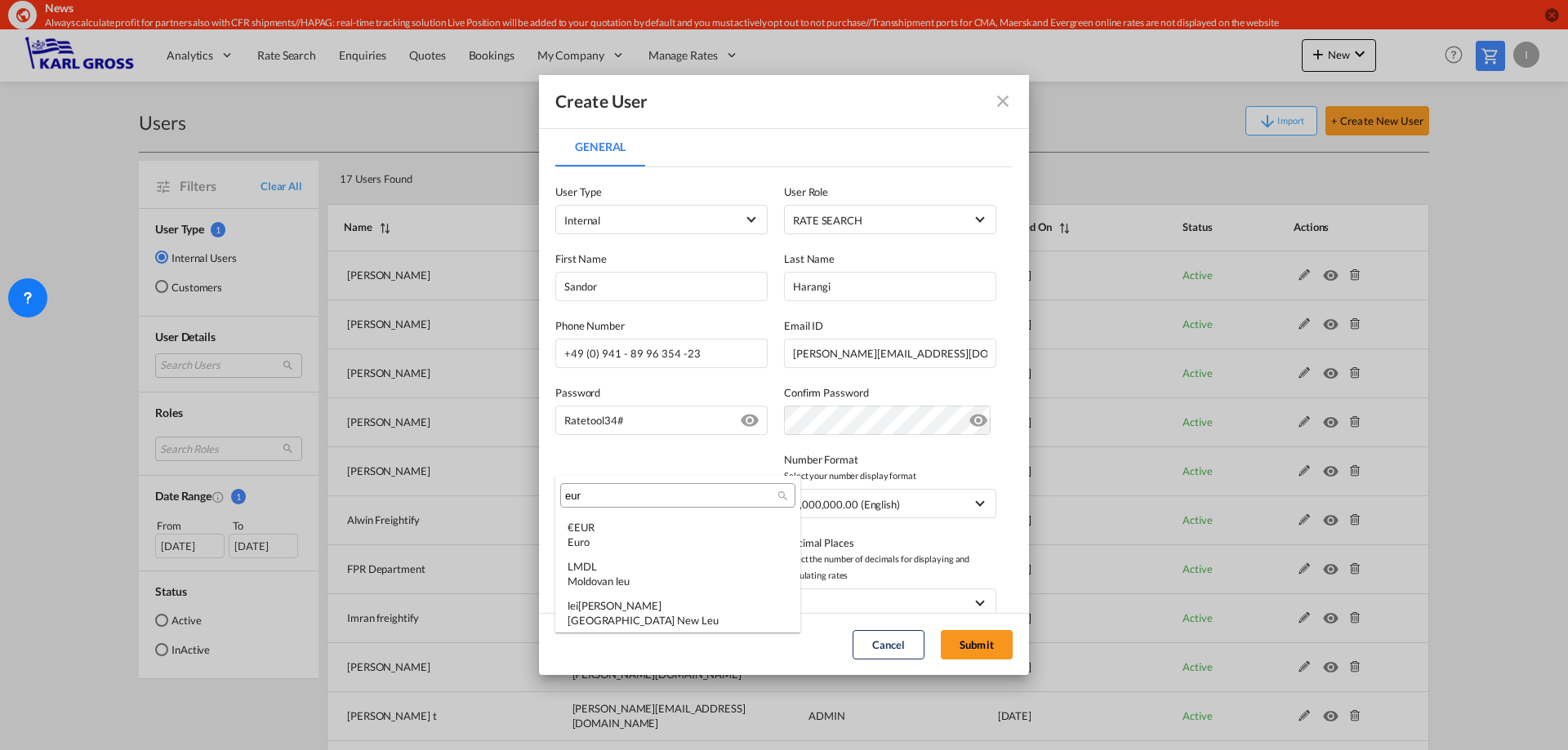
scroll to position [0, 0]
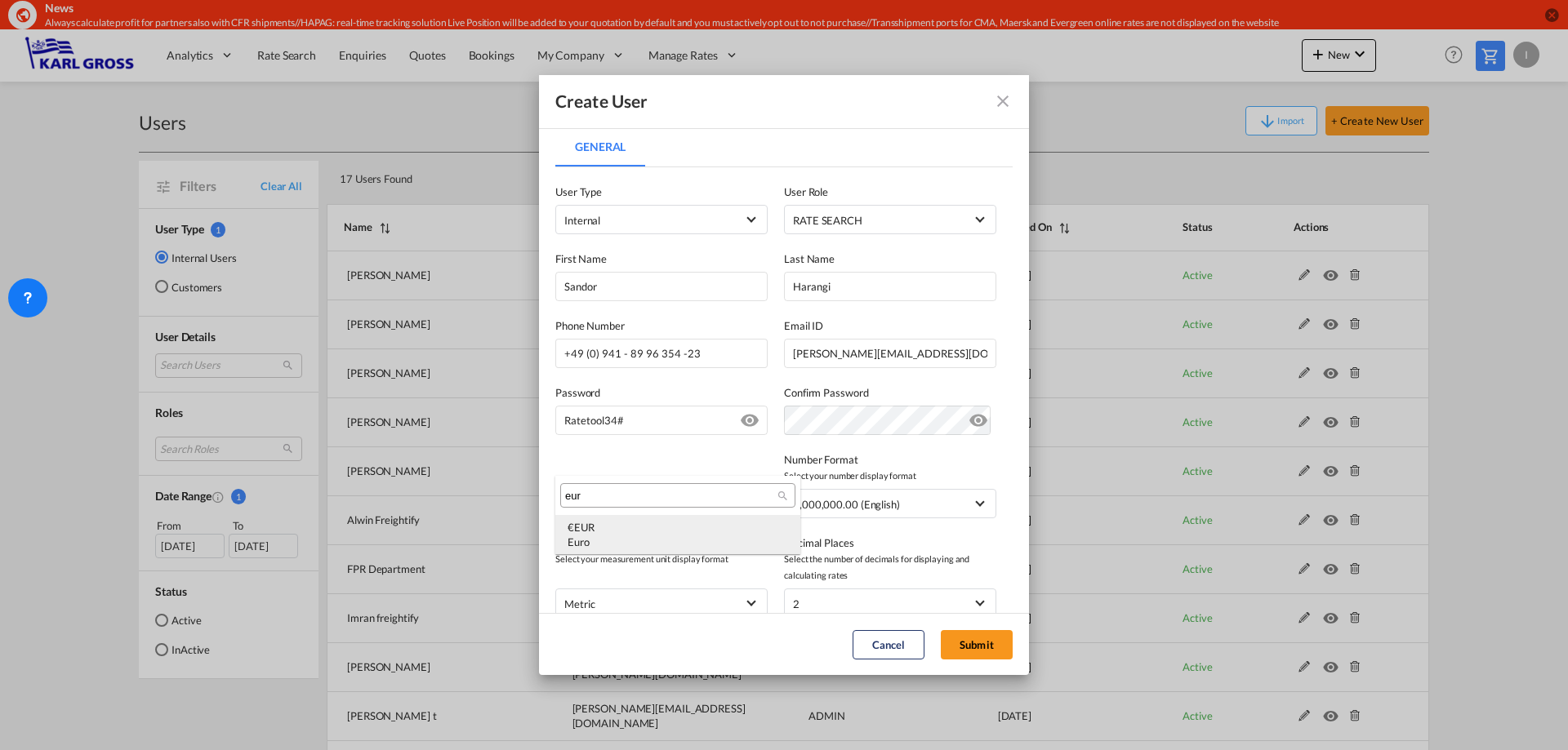
type input "eur"
click at [573, 536] on div "Euro" at bounding box center [678, 542] width 221 height 15
click at [896, 516] on md-select "1,000,000.00 (English) 1.000.000,00 (German) 1,000,000.00 (English) 1,00,00,000…" at bounding box center [890, 504] width 212 height 29
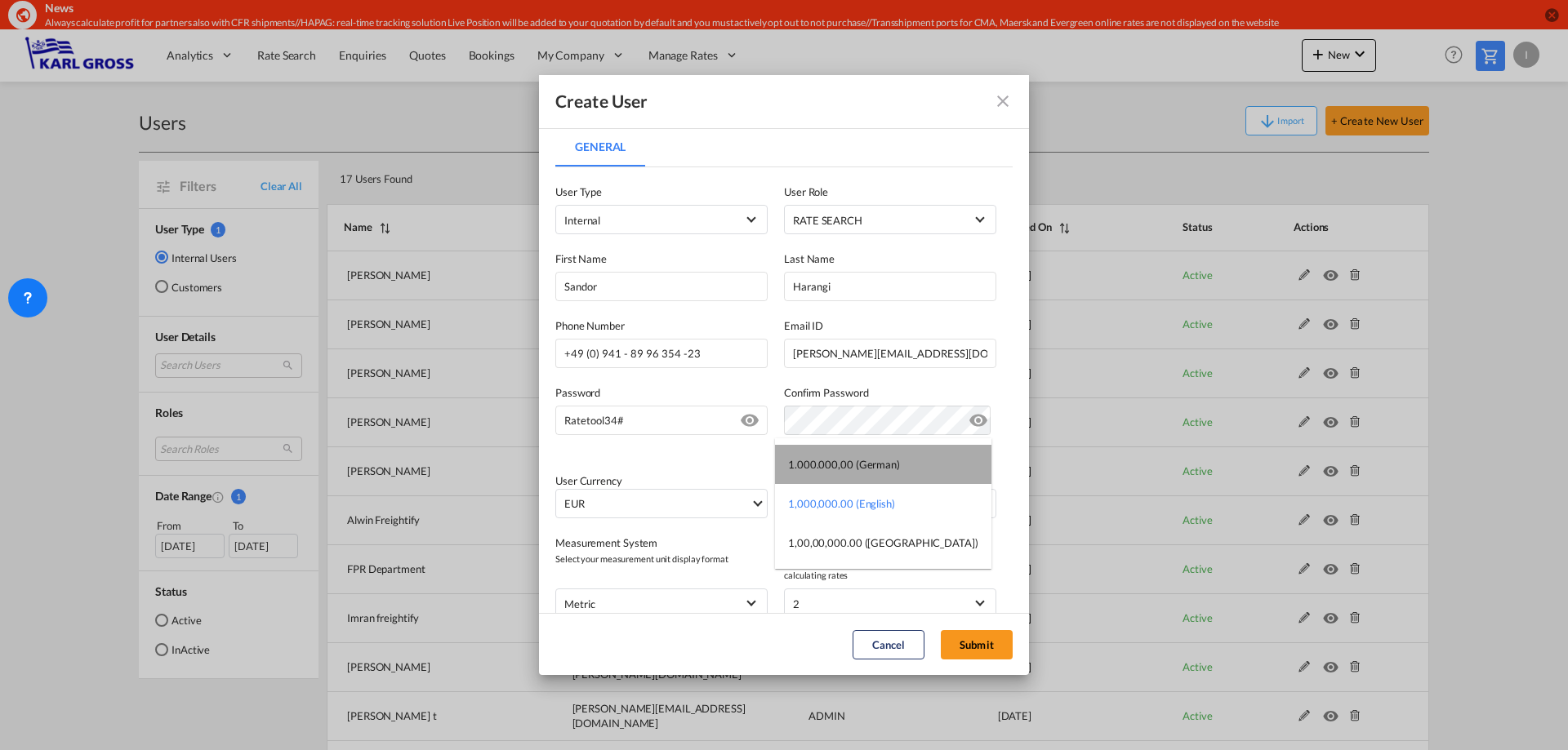
click at [889, 468] on div "1.000.000,00 (German)" at bounding box center [844, 465] width 112 height 15
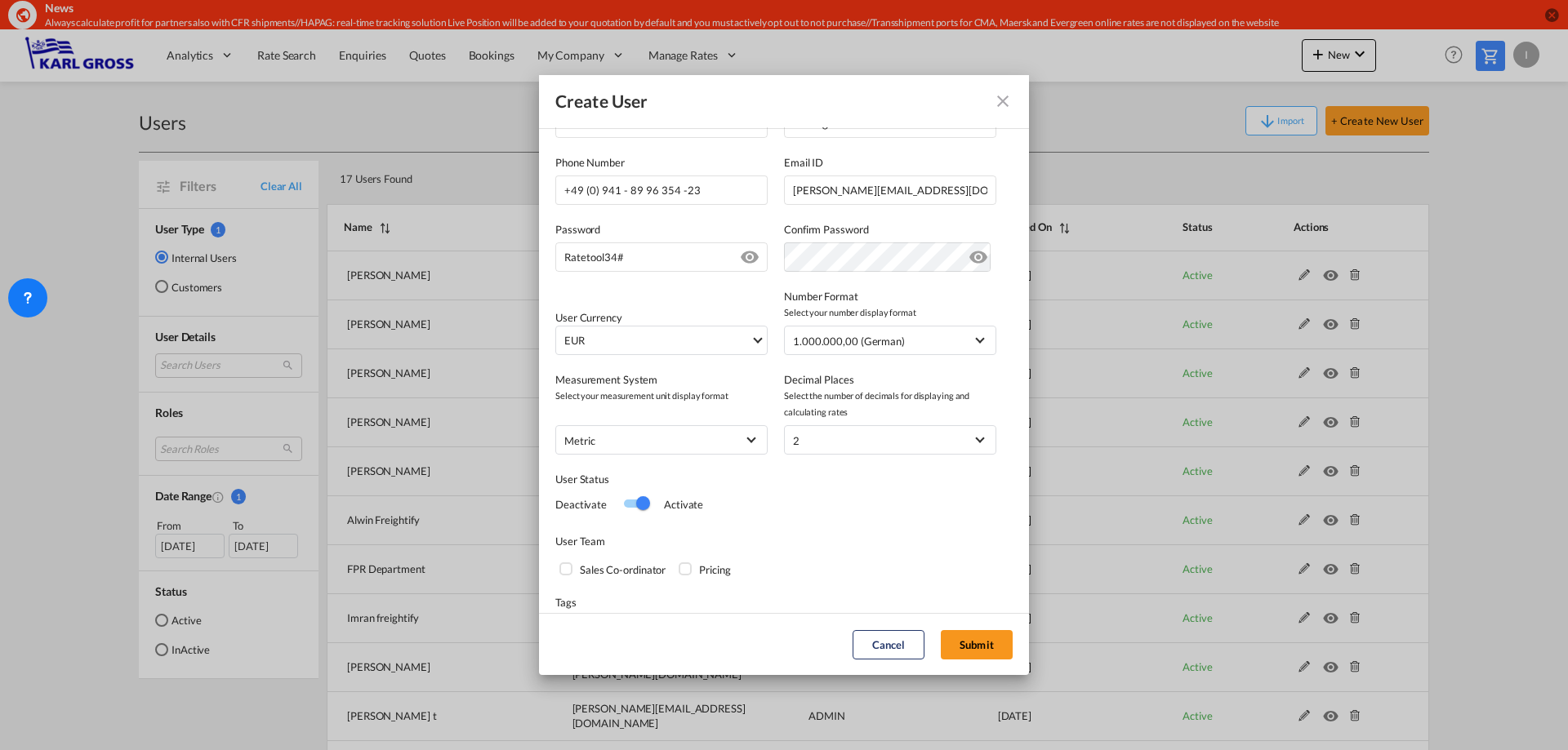
scroll to position [211, 0]
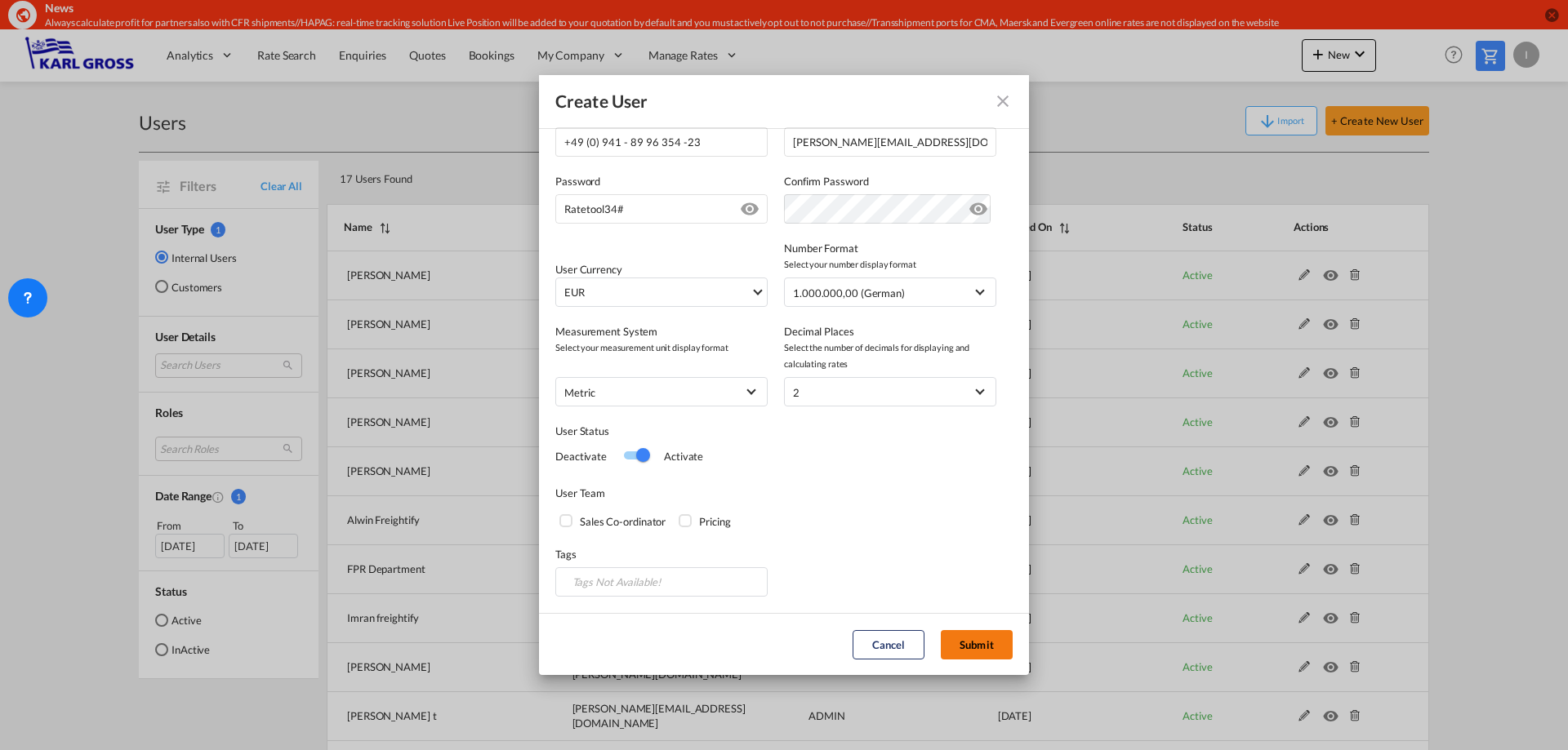
click at [968, 639] on button "Submit" at bounding box center [976, 645] width 72 height 29
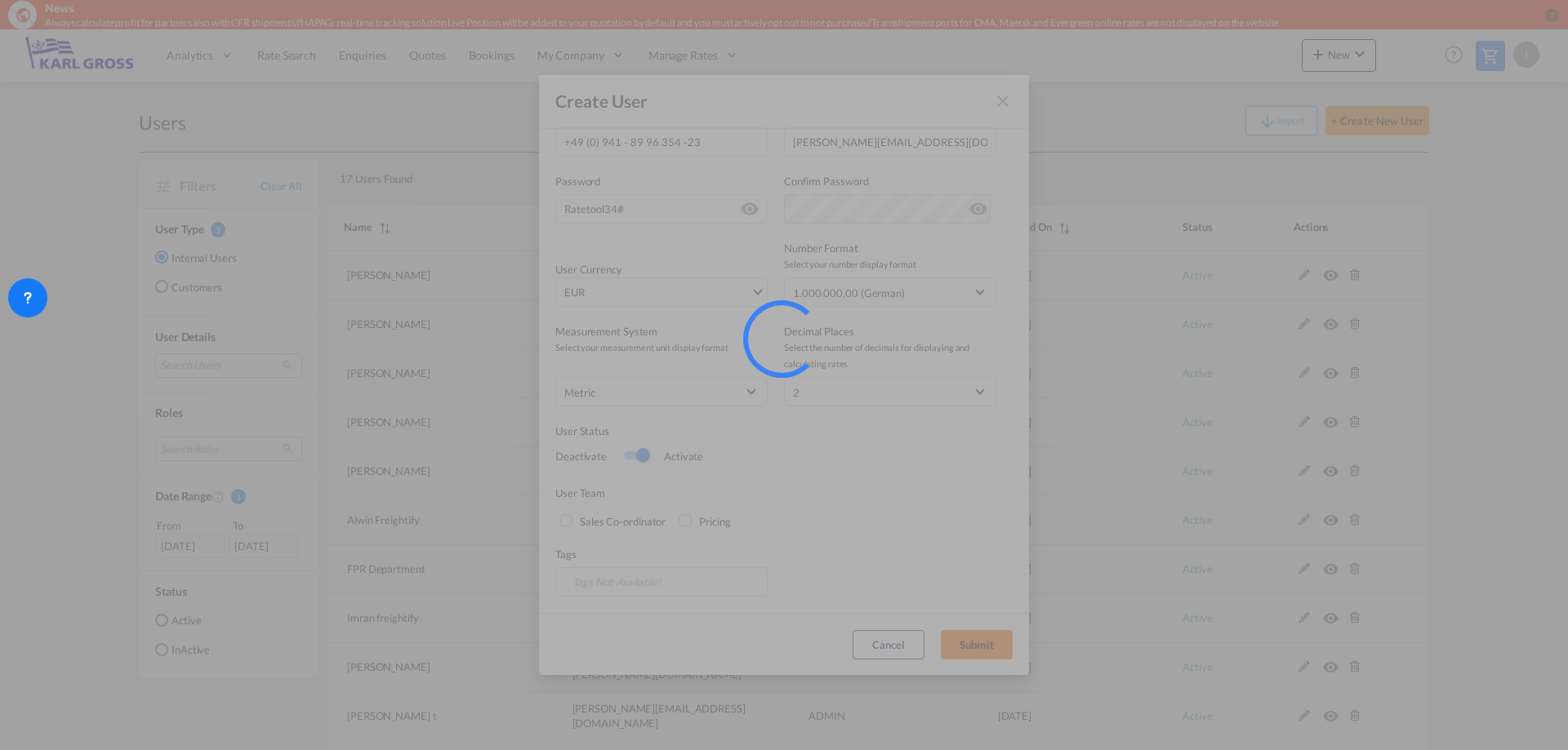
select select "25"
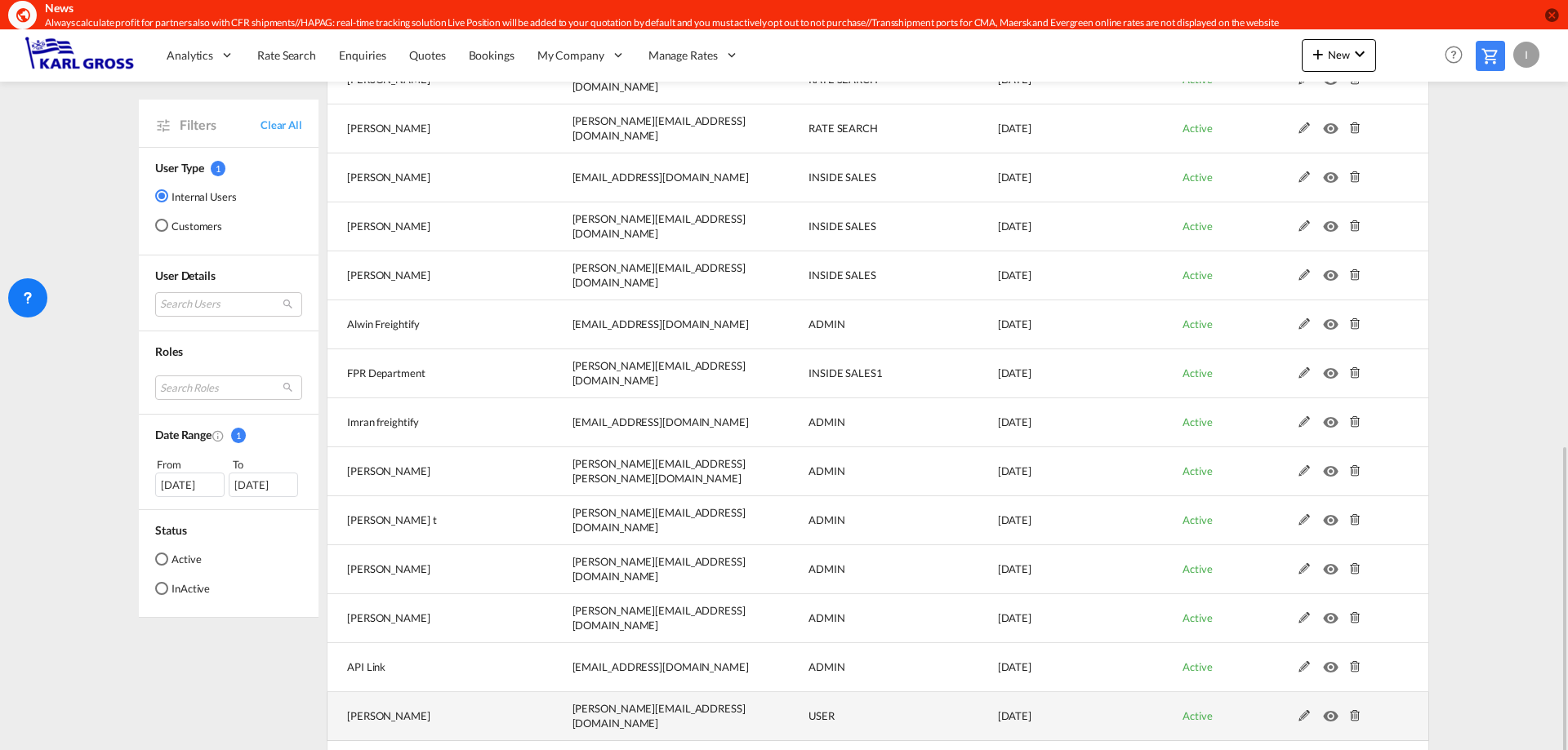
scroll to position [408, 0]
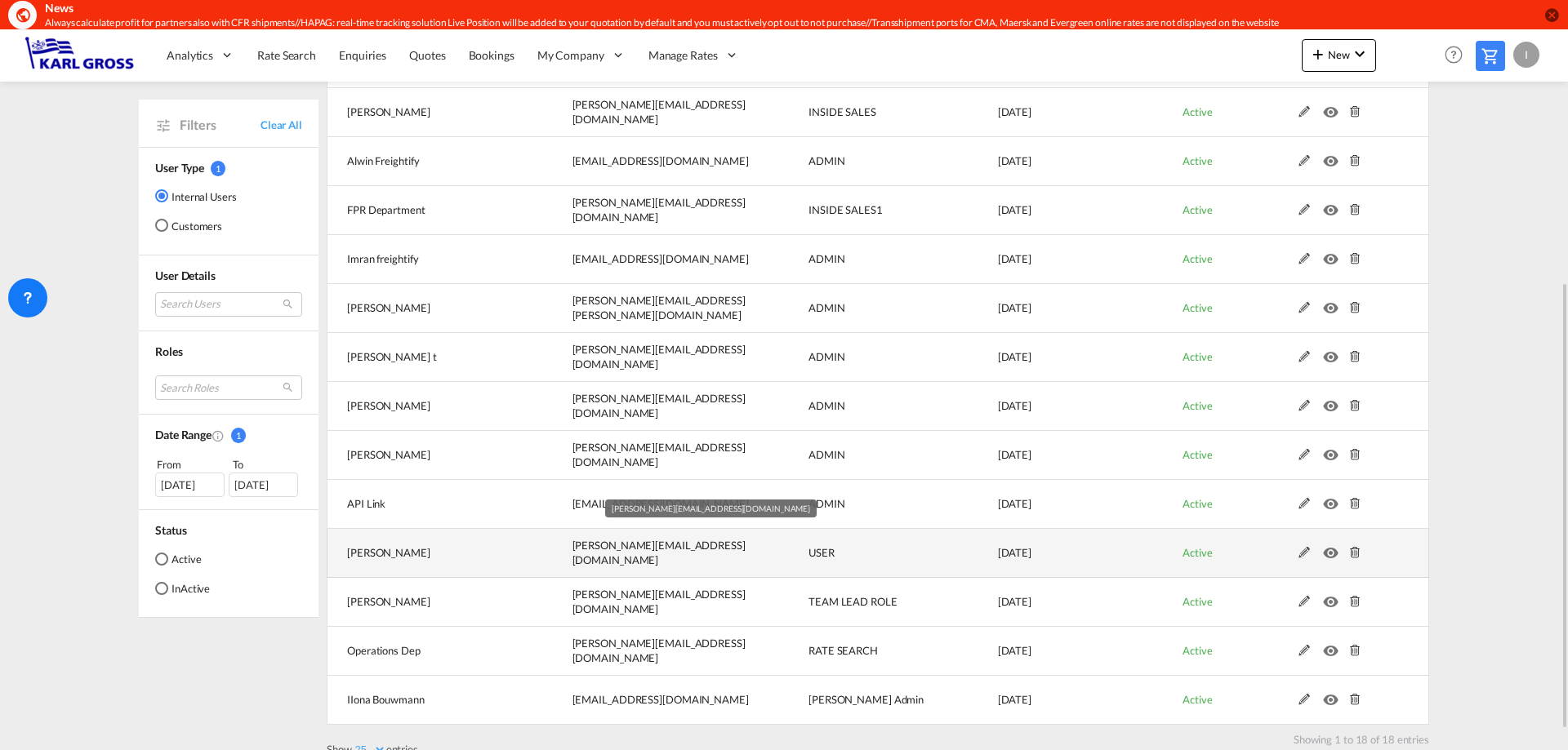
click at [716, 554] on td "t.pingel@karlgross.de" at bounding box center [649, 553] width 236 height 49
click at [1302, 551] on md-icon at bounding box center [1305, 552] width 21 height 12
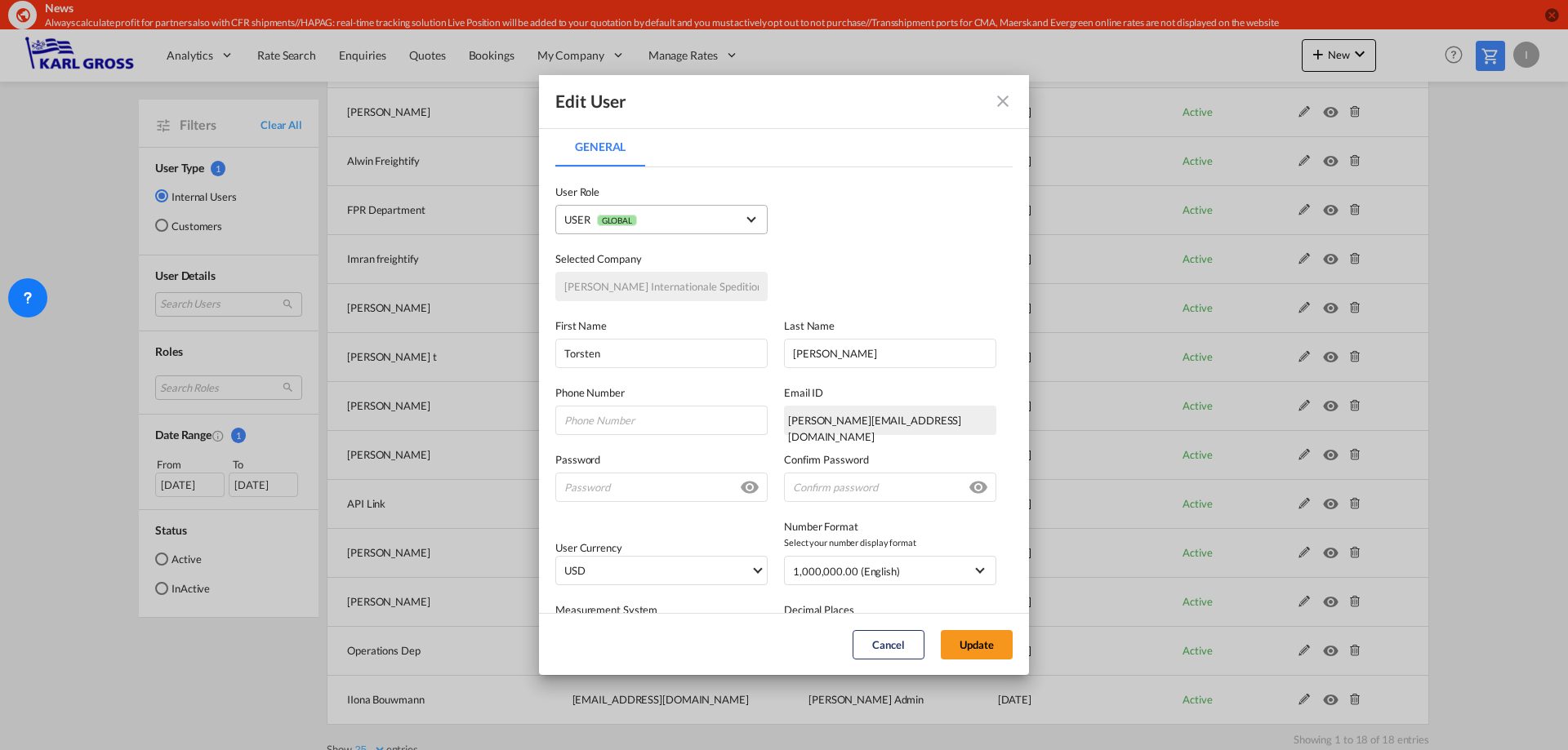
click at [704, 220] on span "USER GLOBAL" at bounding box center [649, 219] width 171 height 17
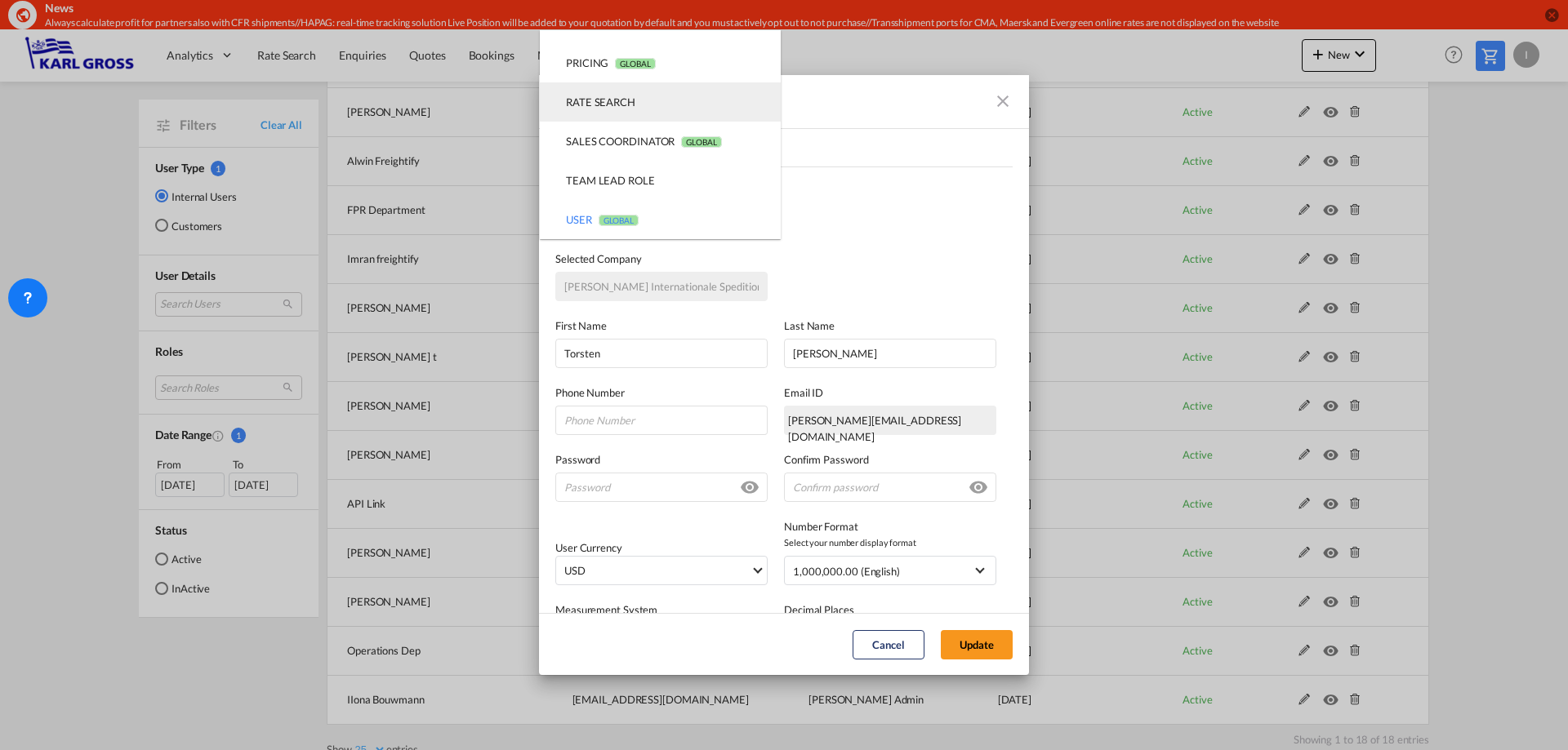
click at [654, 105] on md-option "RATE SEARCH USER_DEFINED" at bounding box center [661, 102] width 241 height 39
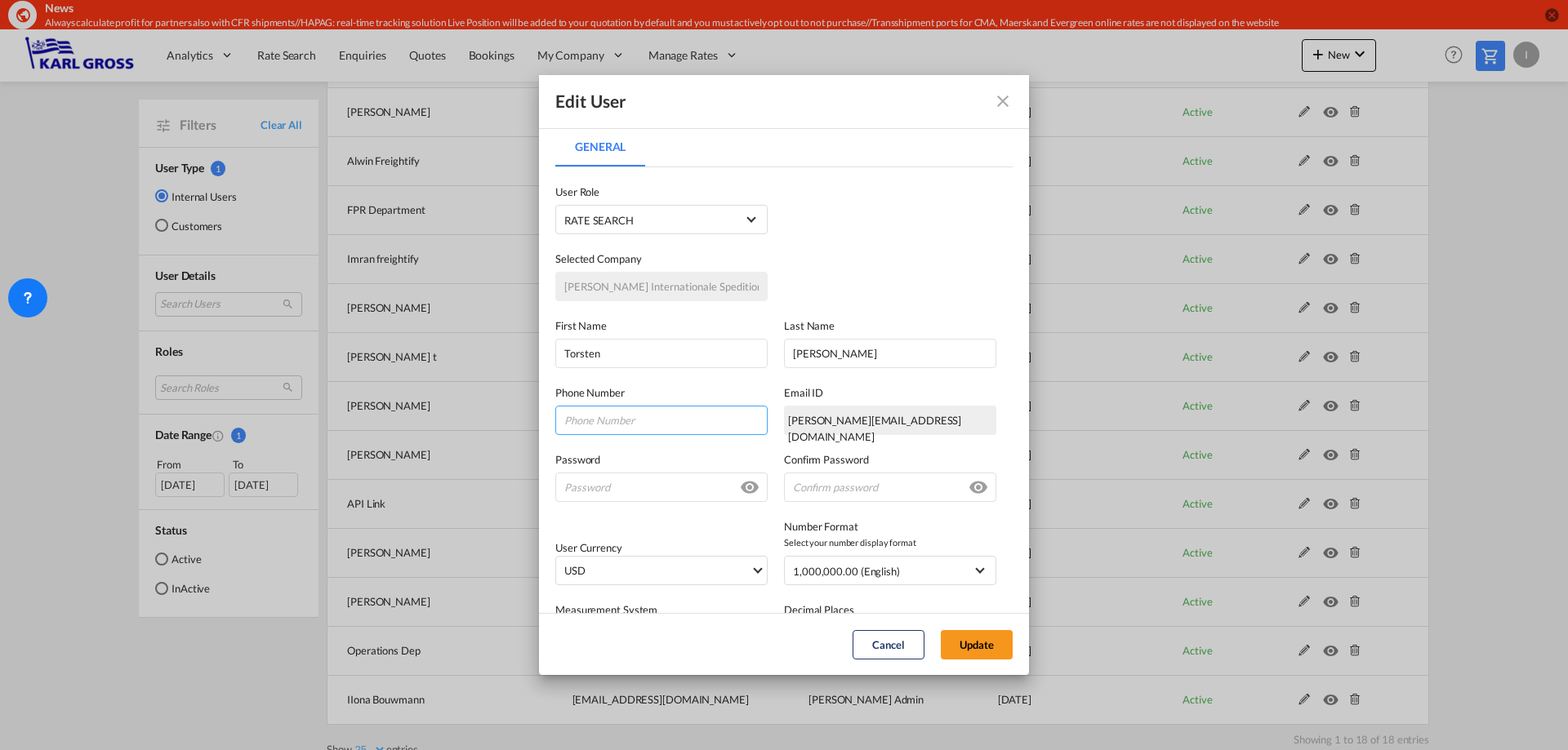
click at [628, 426] on input "General General ..." at bounding box center [661, 420] width 212 height 29
paste input "+49 (0) 40 - 3 78 88 -278"
type input "+49 (0) 40 - 3 78 88 -278"
click at [614, 486] on input "General General ..." at bounding box center [661, 487] width 212 height 29
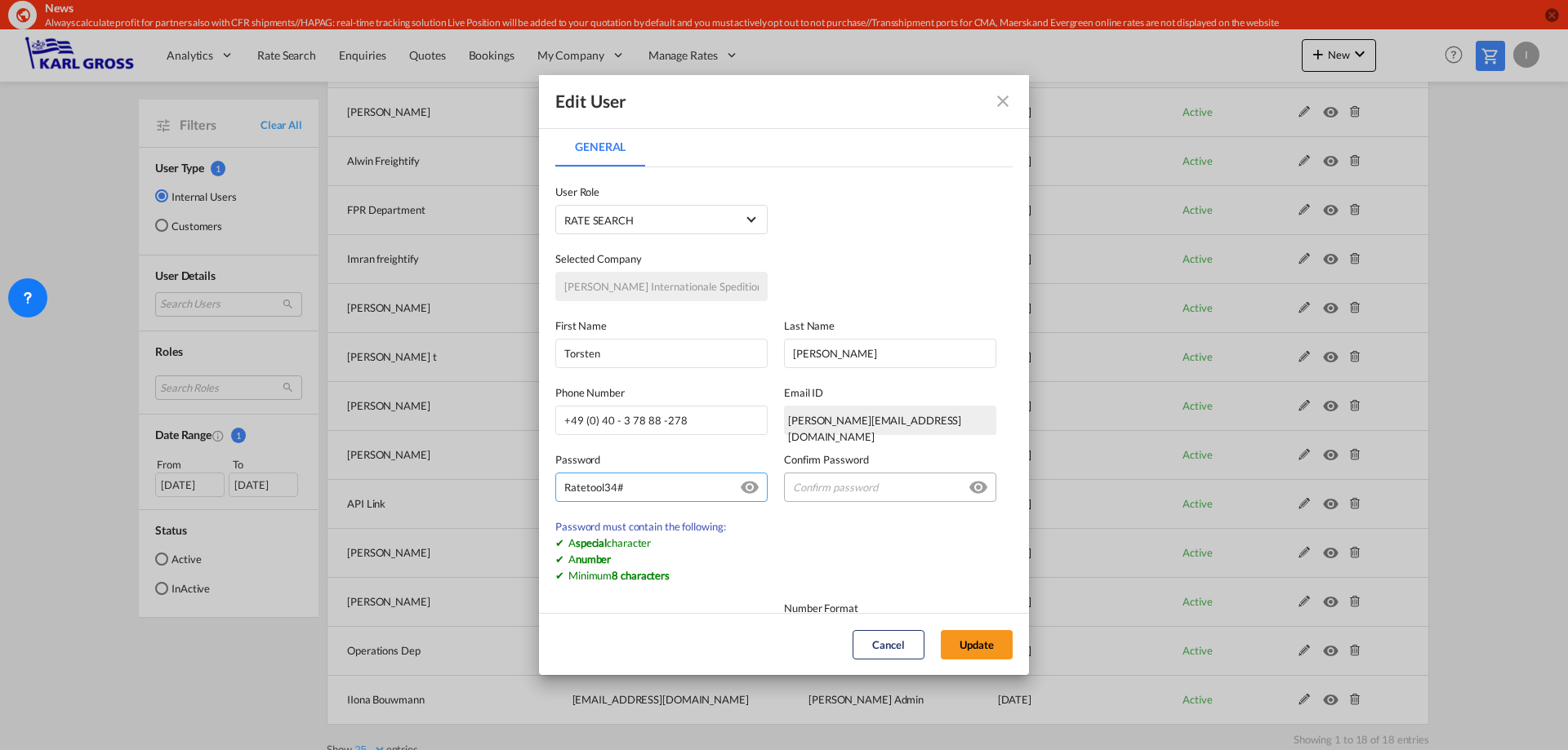
type input "Ratetool34#"
click at [841, 494] on input "General General ..." at bounding box center [890, 487] width 212 height 29
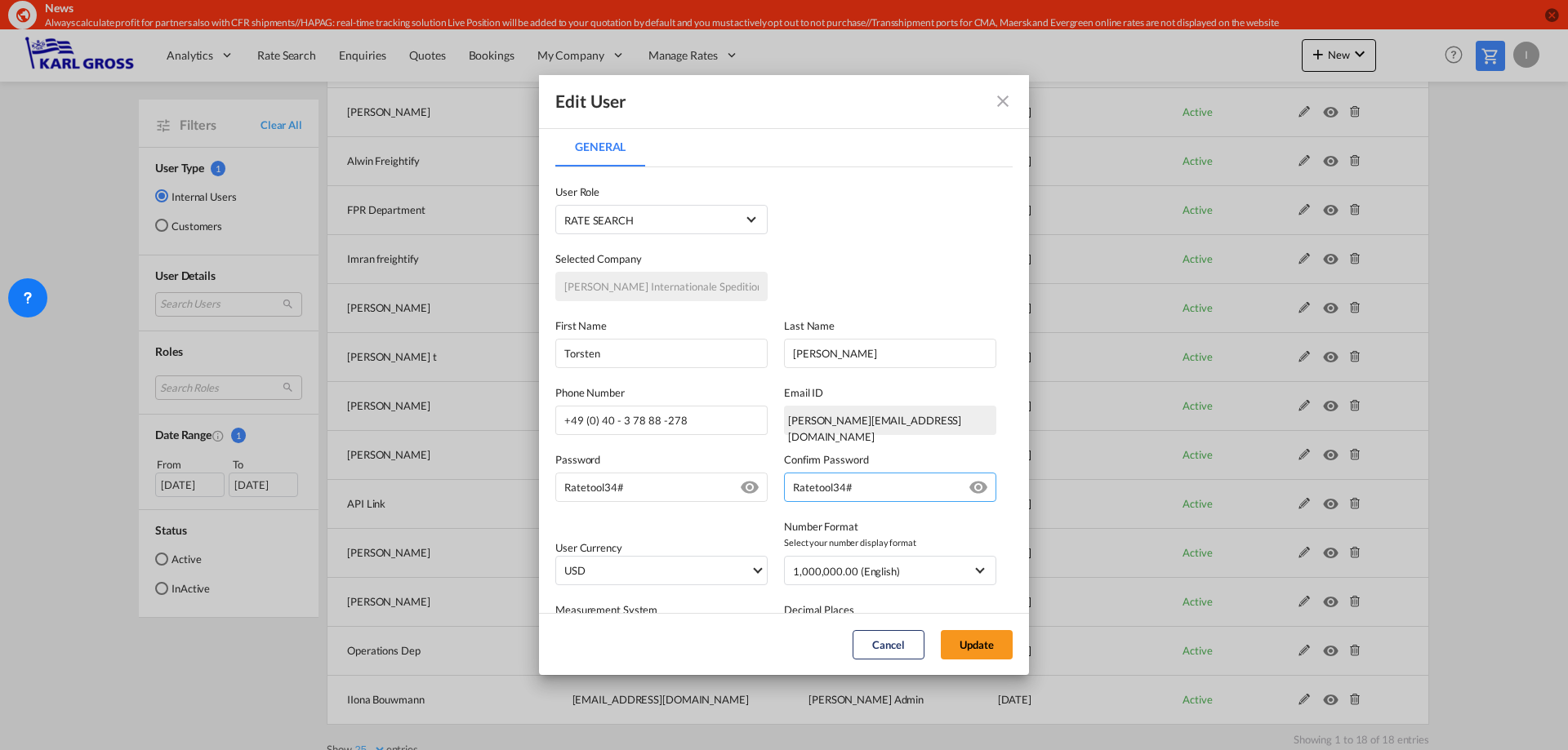
type input "Ratetool34#"
click at [698, 525] on div "User Currency USD د.إ AED United Arab Emirates Dirham Af AFN Afghan afghani Lek…" at bounding box center [784, 543] width 458 height 83
click at [691, 566] on span "USD" at bounding box center [657, 571] width 186 height 16
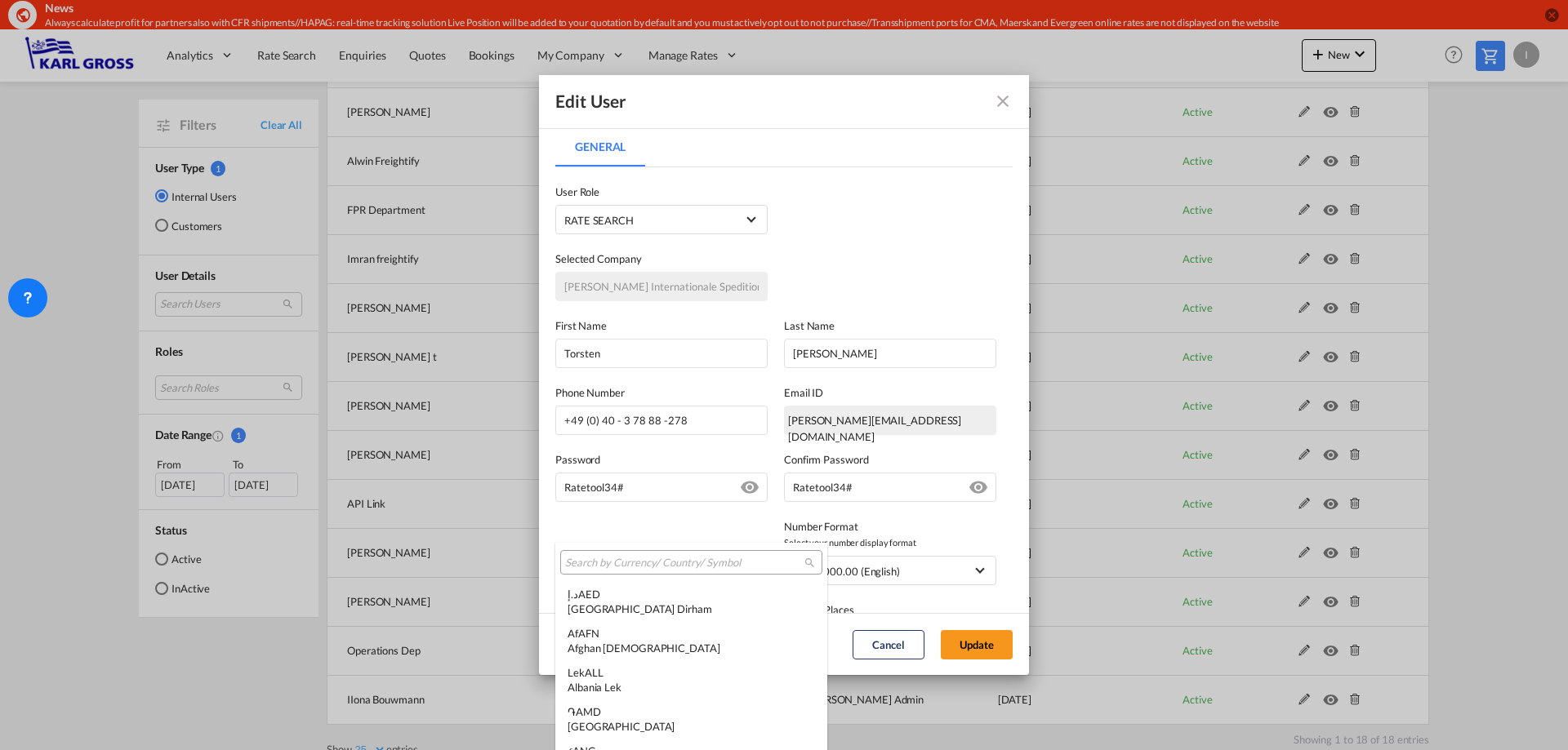
scroll to position [5636, 0]
click at [613, 558] on input "search" at bounding box center [685, 563] width 239 height 15
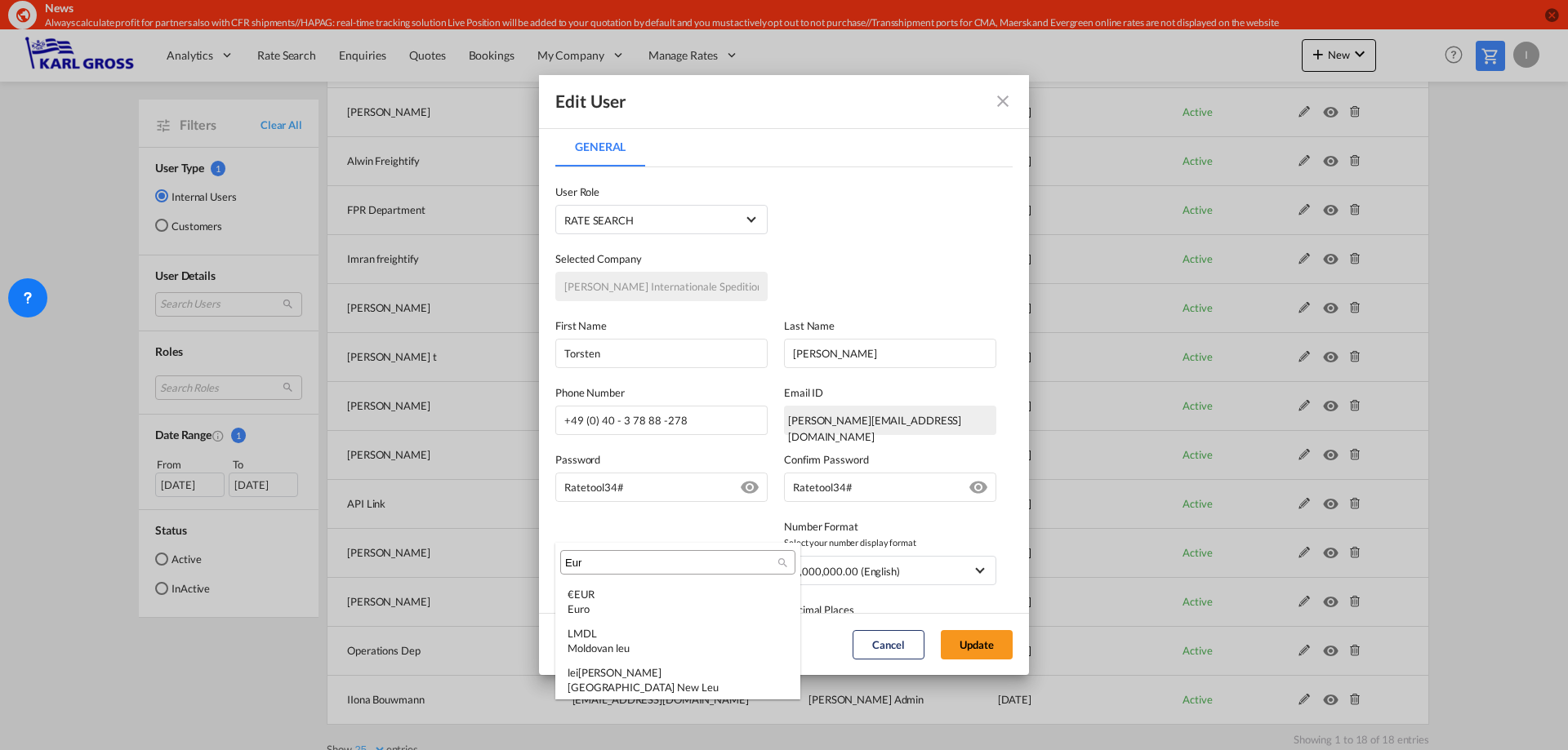
scroll to position [0, 0]
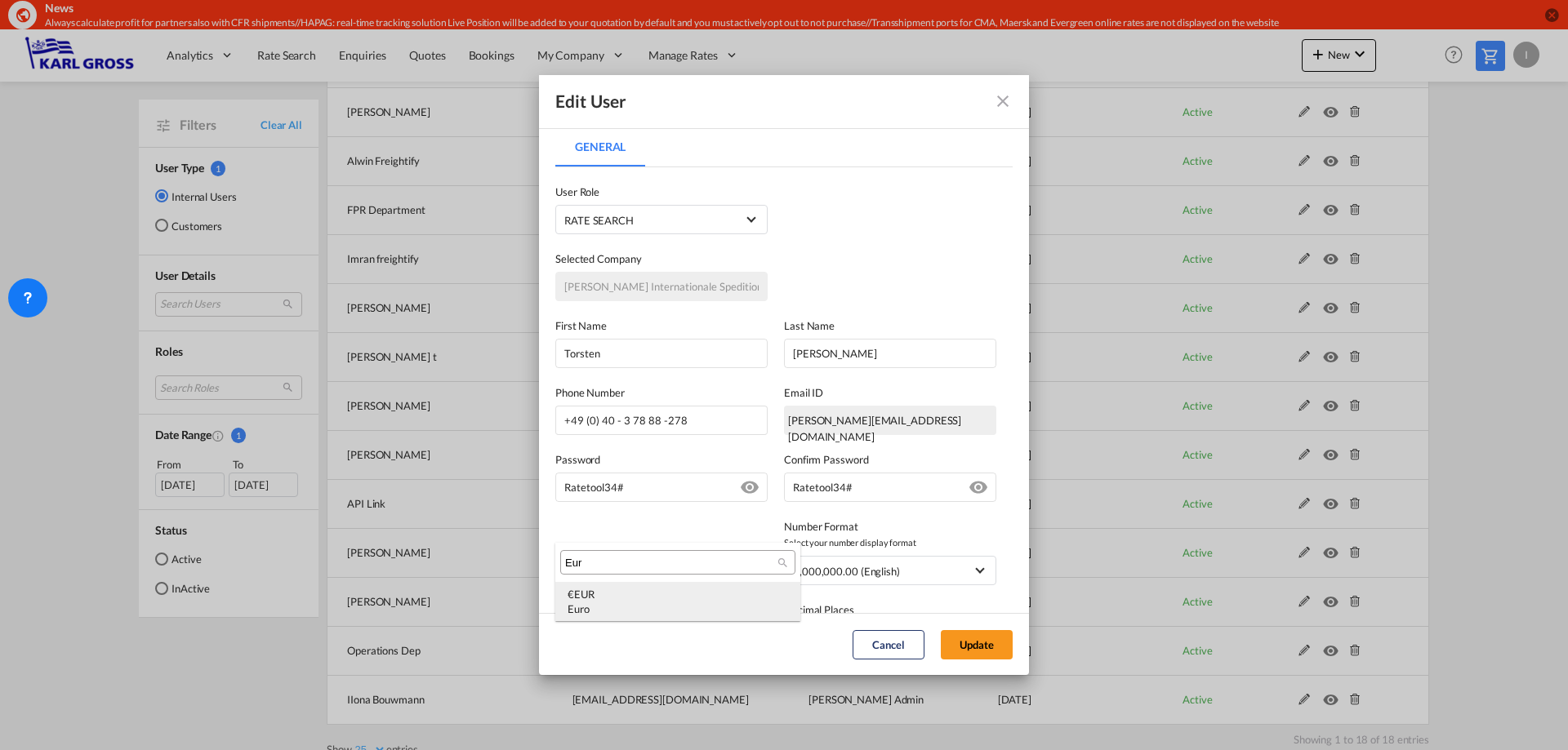
type input "Eur"
click at [604, 598] on div "€ EUR Euro" at bounding box center [678, 601] width 221 height 29
click at [909, 574] on span "1,000,000.00 (English)" at bounding box center [878, 571] width 171 height 16
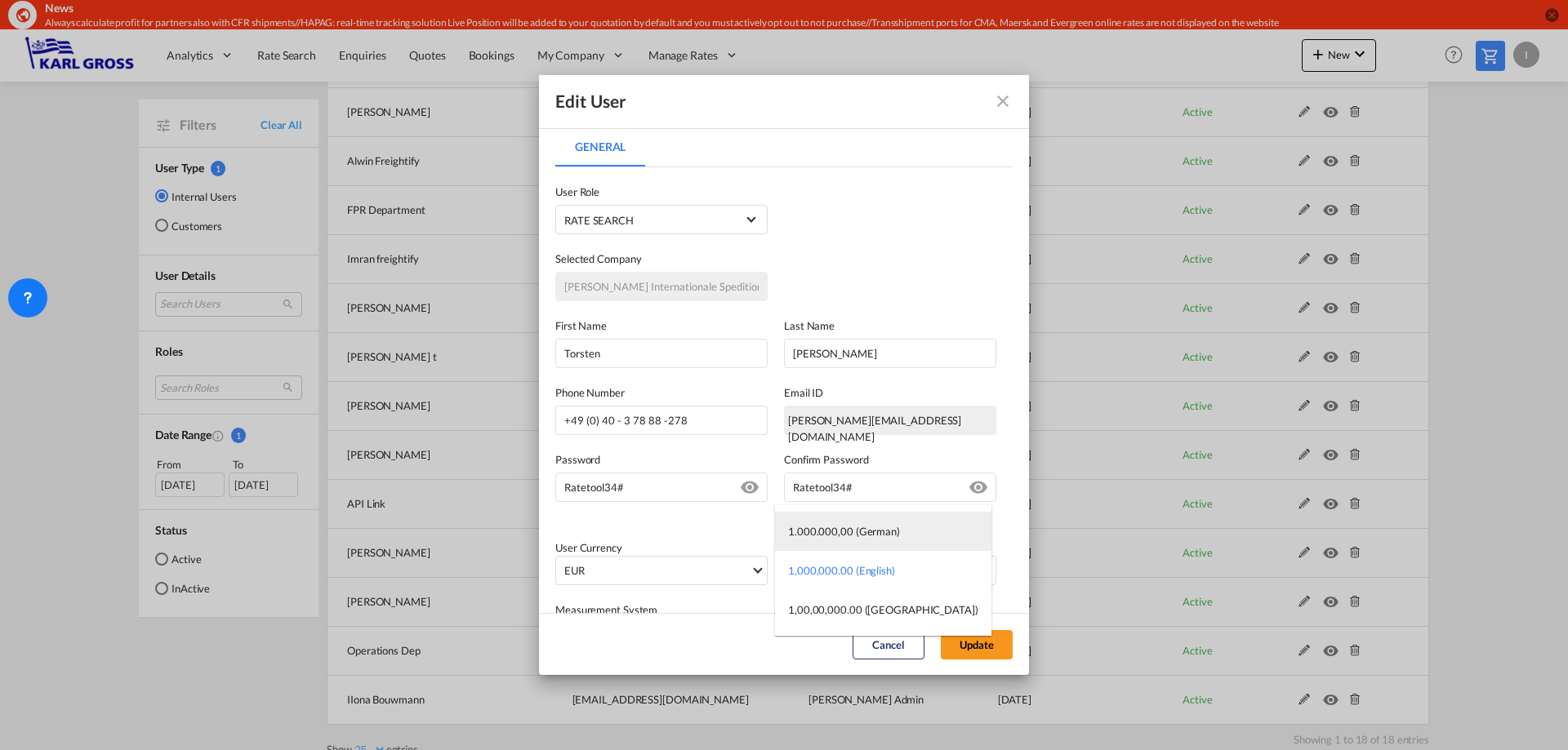
click at [897, 532] on md-option "1.000.000,00 (German)" at bounding box center [883, 531] width 216 height 39
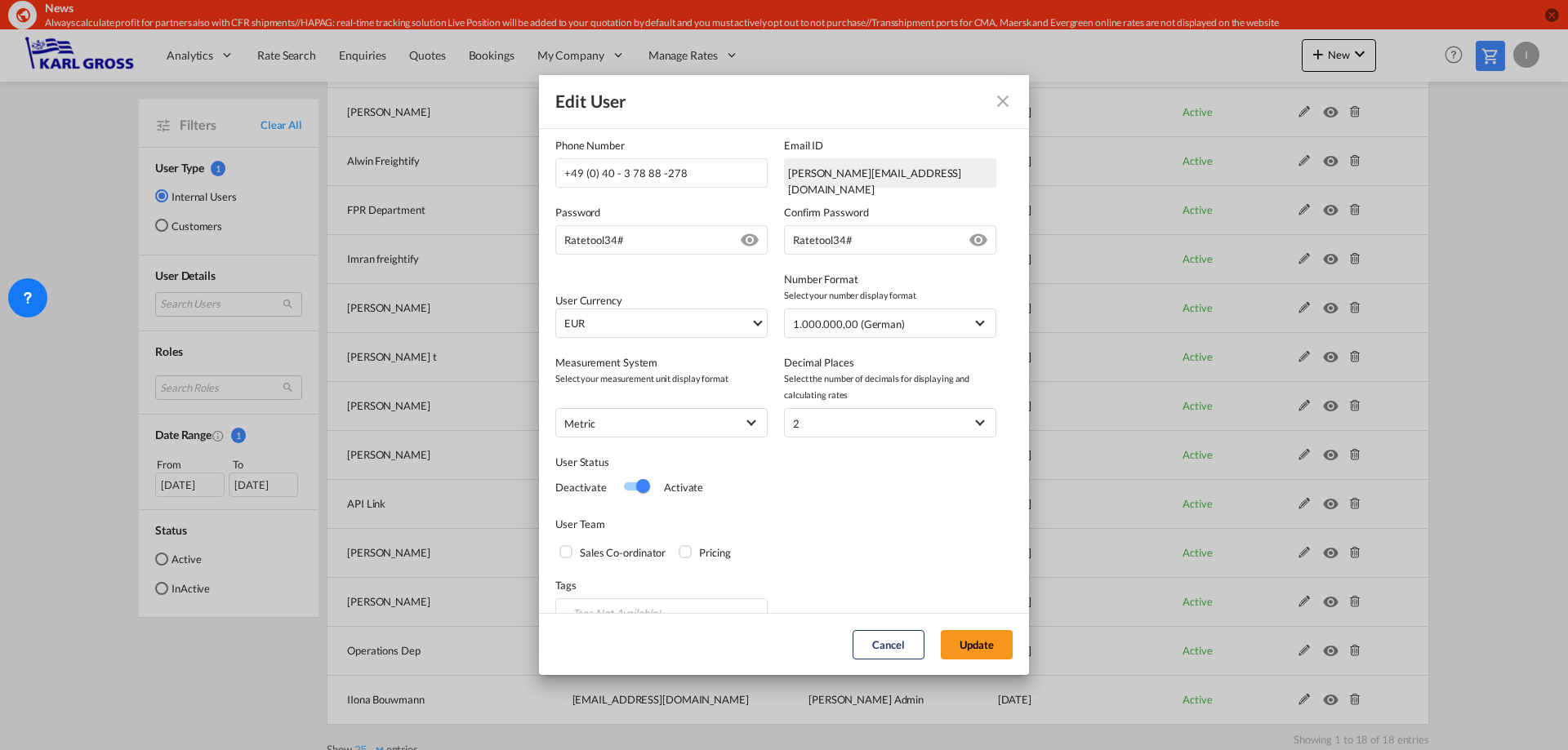
scroll to position [278, 0]
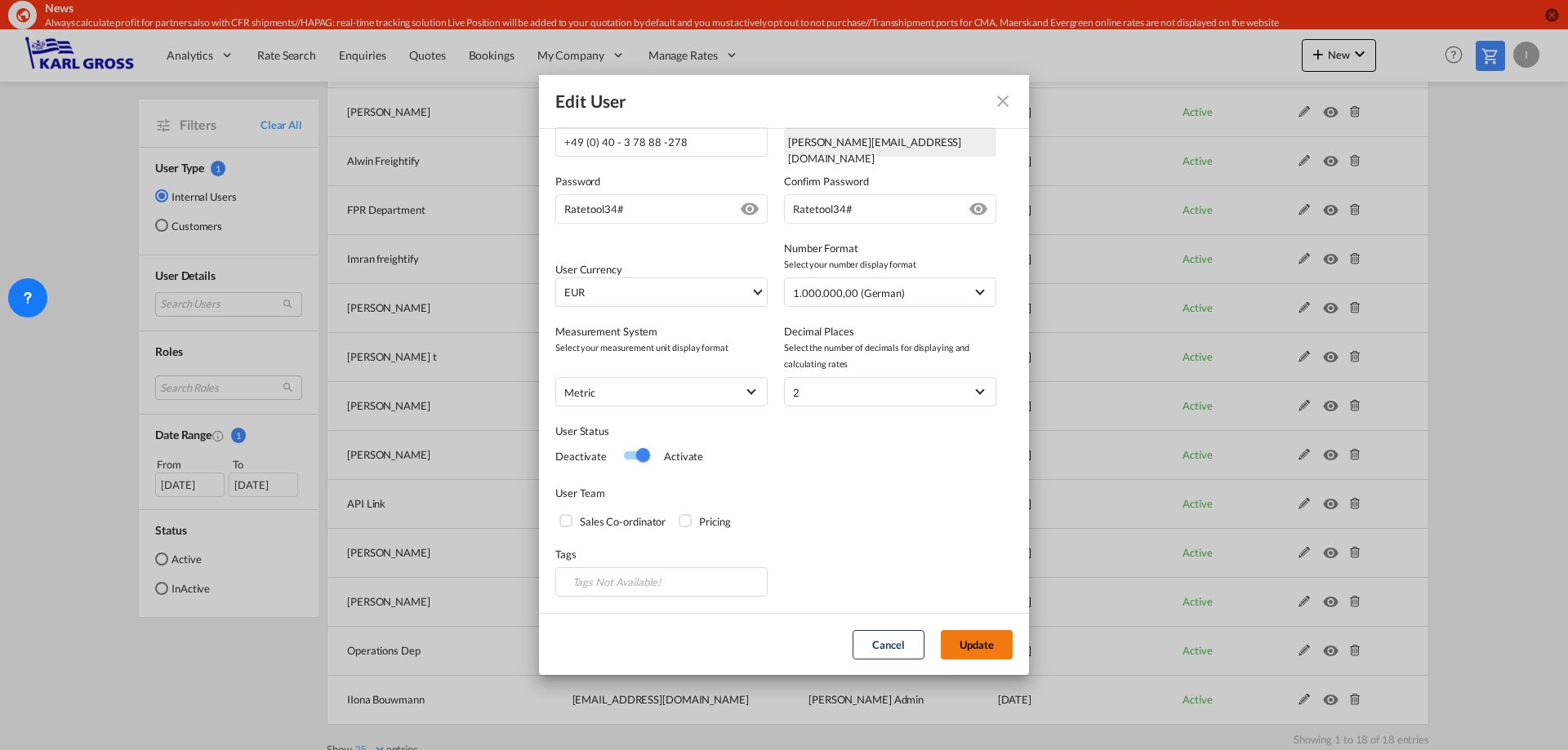
click at [988, 645] on button "Update" at bounding box center [976, 645] width 72 height 29
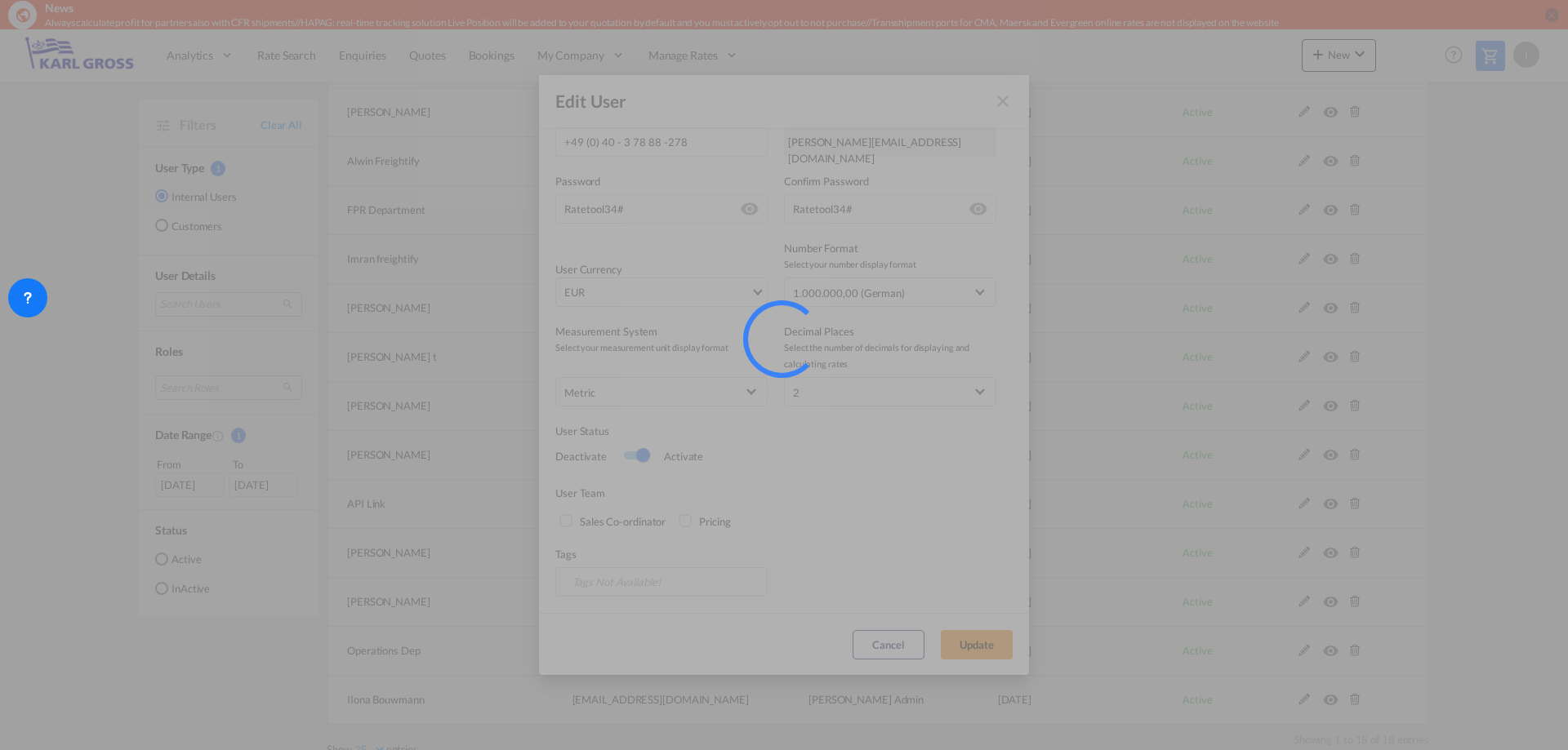
select select "25"
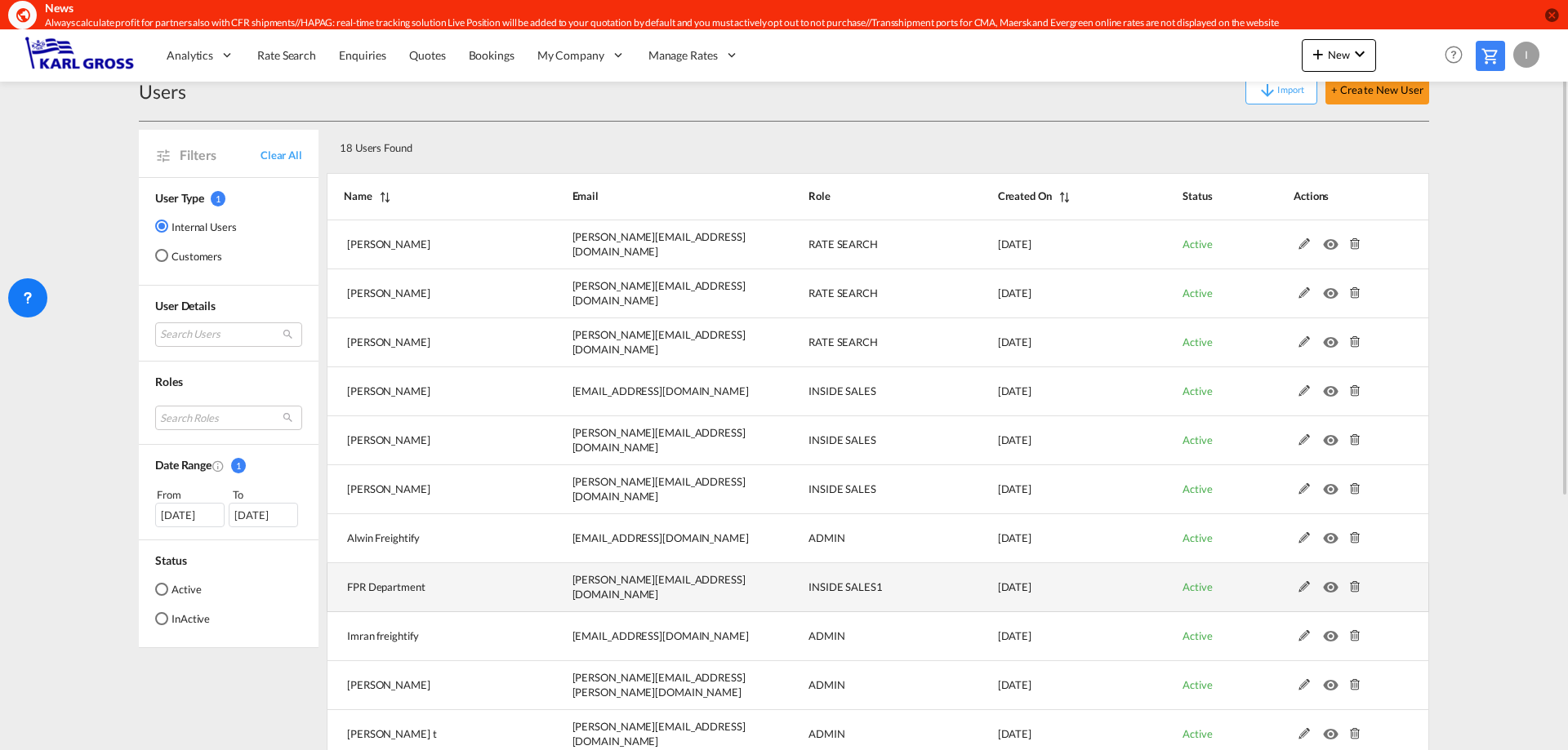
scroll to position [0, 0]
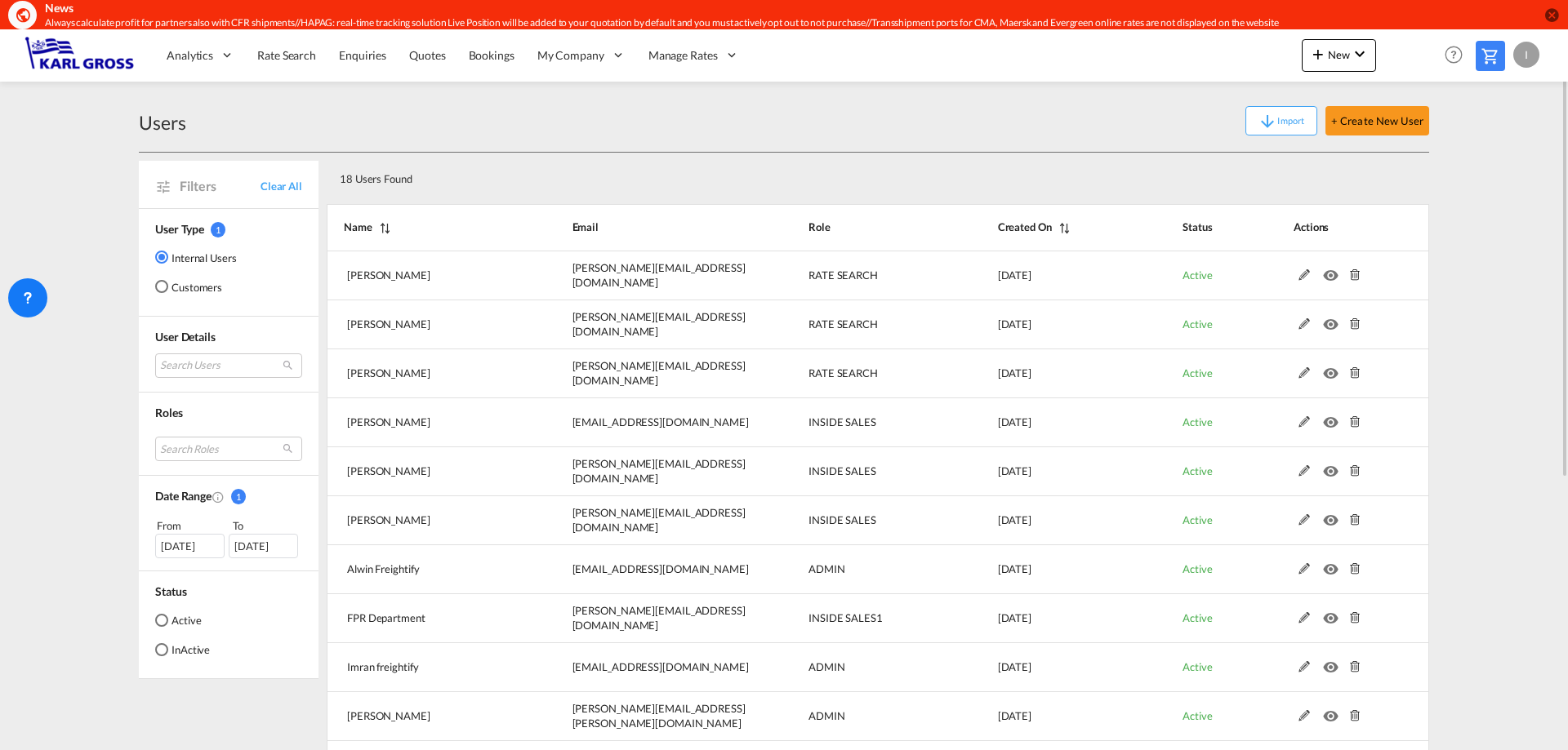
click at [1525, 53] on div "I" at bounding box center [1525, 54] width 26 height 26
click at [1509, 155] on button "Logout" at bounding box center [1508, 154] width 106 height 33
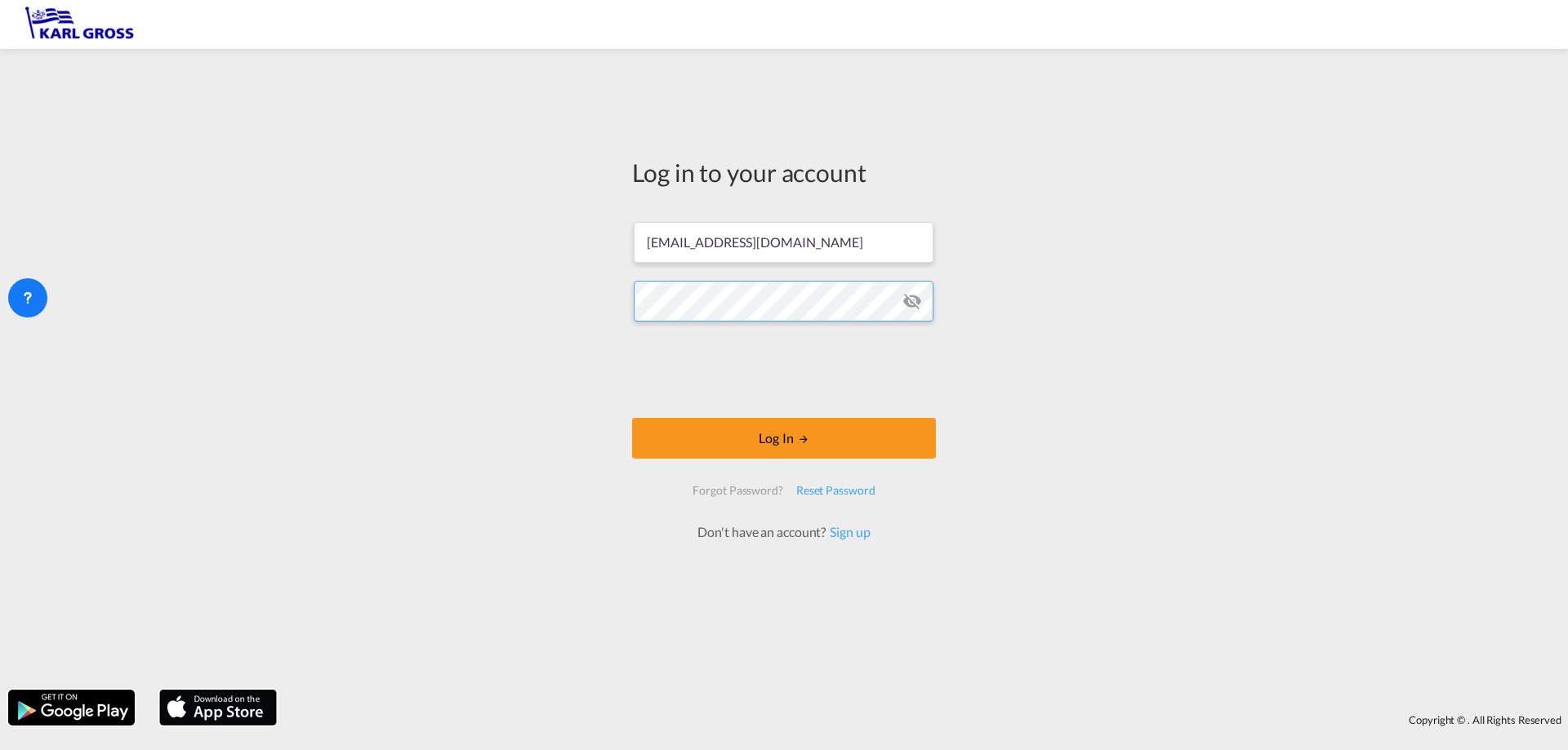
click at [440, 301] on div "Log in to your account i.bouwmann@karlgross.de Log In Forgot Password? Reset Pa…" at bounding box center [784, 369] width 1568 height 624
drag, startPoint x: 811, startPoint y: 239, endPoint x: 431, endPoint y: 238, distance: 380.0
click at [431, 238] on div "Log in to your account i.bouwmann@karlgross.de Log In Forgot Password? Reset Pa…" at bounding box center [784, 369] width 1568 height 624
type input "t.pingel@karlgross.de"
click at [779, 437] on button "Log In" at bounding box center [784, 438] width 304 height 41
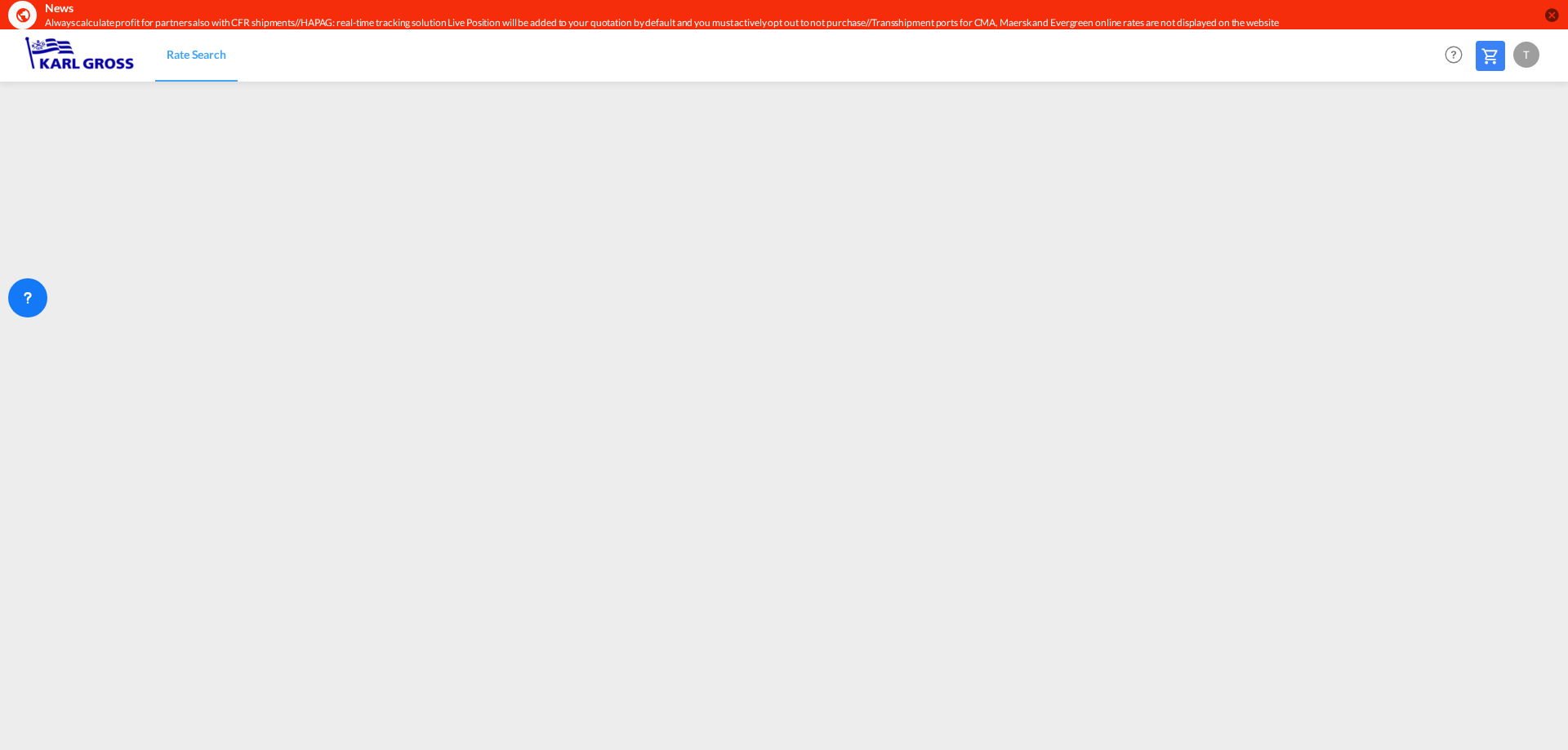
click at [1525, 56] on div "T" at bounding box center [1525, 54] width 26 height 26
click at [1503, 155] on button "Logout" at bounding box center [1508, 154] width 106 height 33
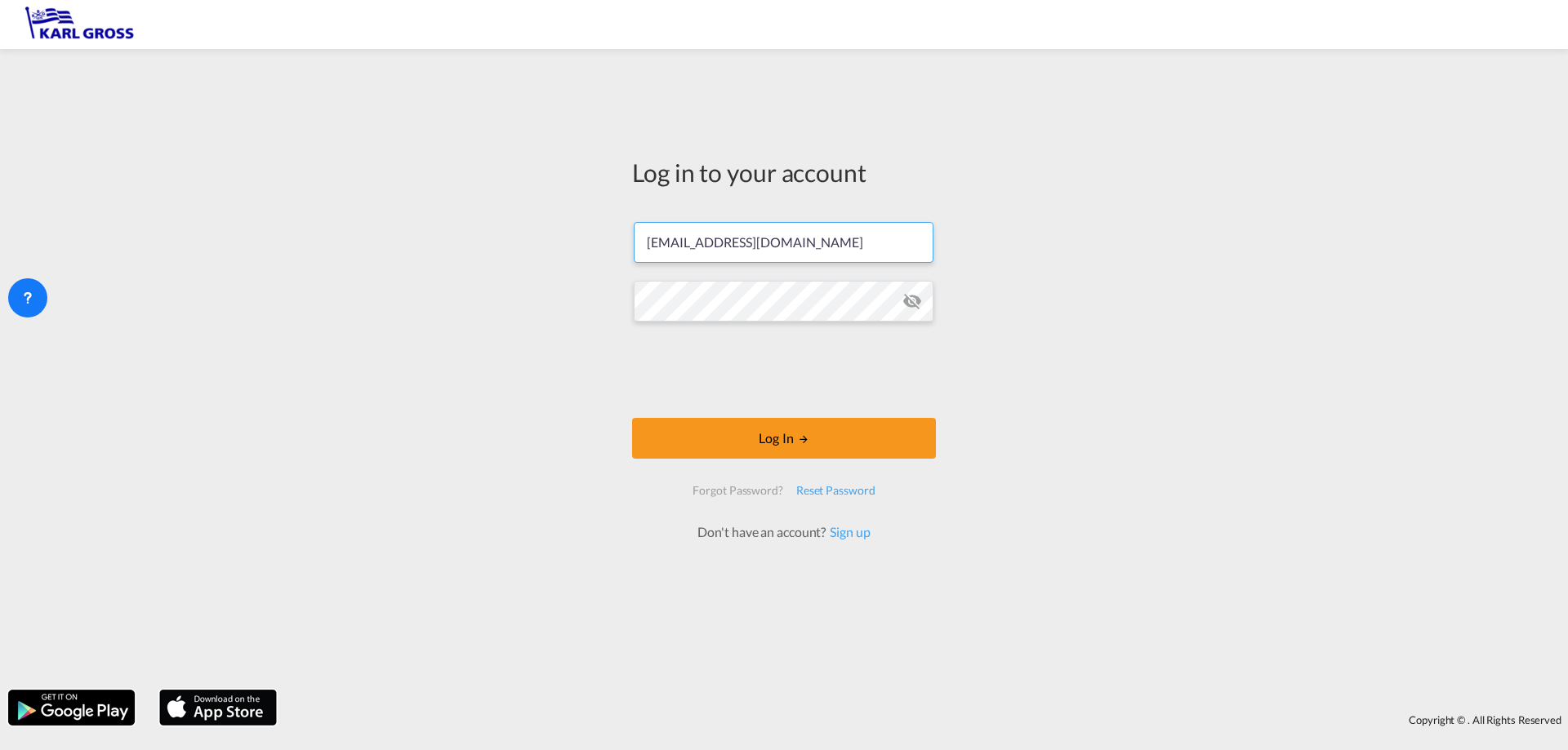
drag, startPoint x: 717, startPoint y: 242, endPoint x: 359, endPoint y: 244, distance: 358.0
click at [359, 244] on div "Log in to your account i.bouwmann@karlgross.de Log In Forgot Password? Reset Pa…" at bounding box center [784, 369] width 1568 height 624
type input "a.stuetz@karlgross.de"
click at [483, 301] on div "Log in to your account a.stuetz@karlgross.de Log In Forgot Password? Reset Pass…" at bounding box center [784, 369] width 1568 height 624
click at [910, 302] on md-icon "icon-eye-off" at bounding box center [913, 301] width 20 height 20
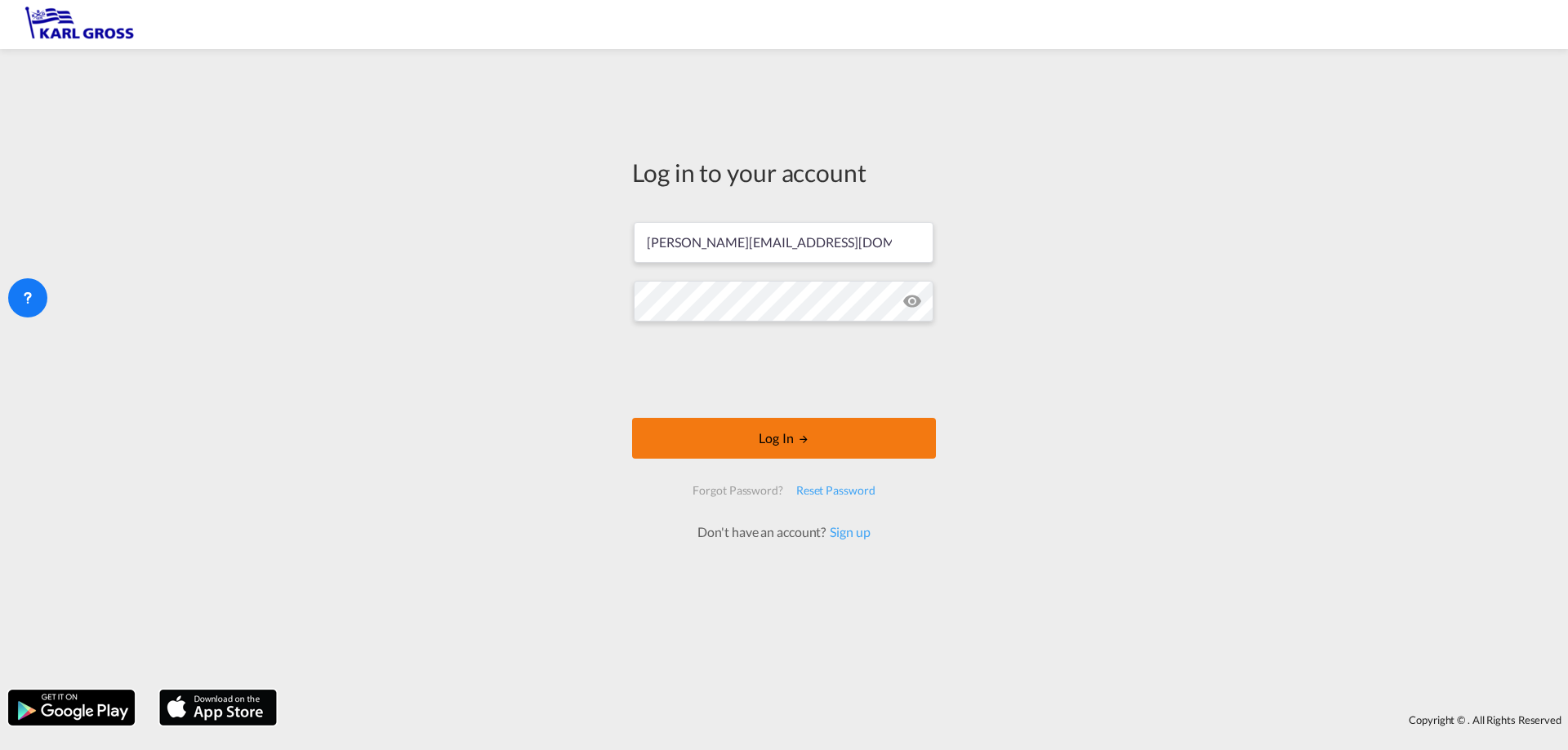
click at [728, 432] on button "Log In" at bounding box center [784, 438] width 304 height 41
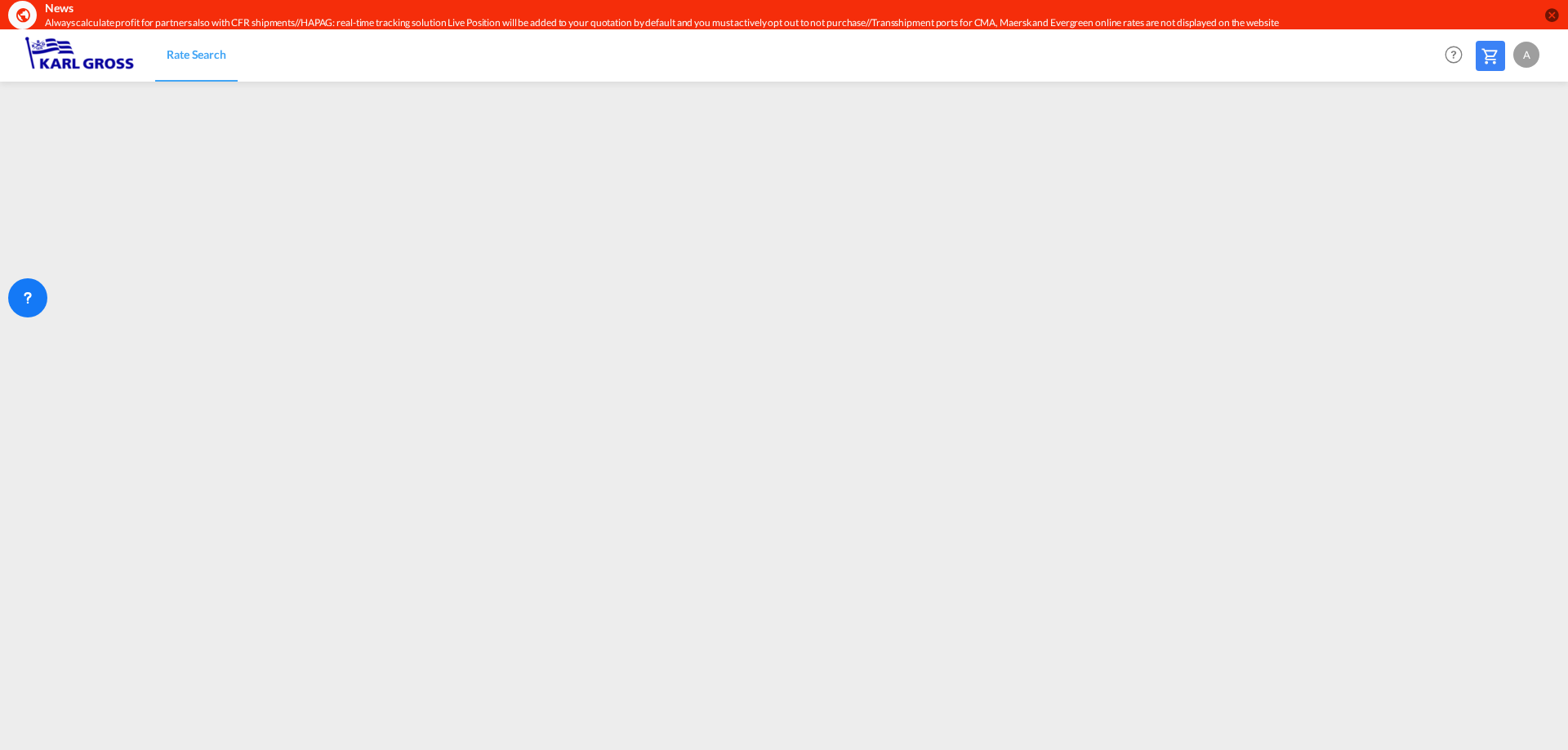
click at [1524, 54] on div "A" at bounding box center [1525, 54] width 26 height 26
click at [315, 284] on md-backdrop at bounding box center [784, 375] width 1568 height 750
click at [1526, 56] on div "A" at bounding box center [1525, 54] width 26 height 26
click at [1518, 160] on button "Logout" at bounding box center [1508, 154] width 106 height 33
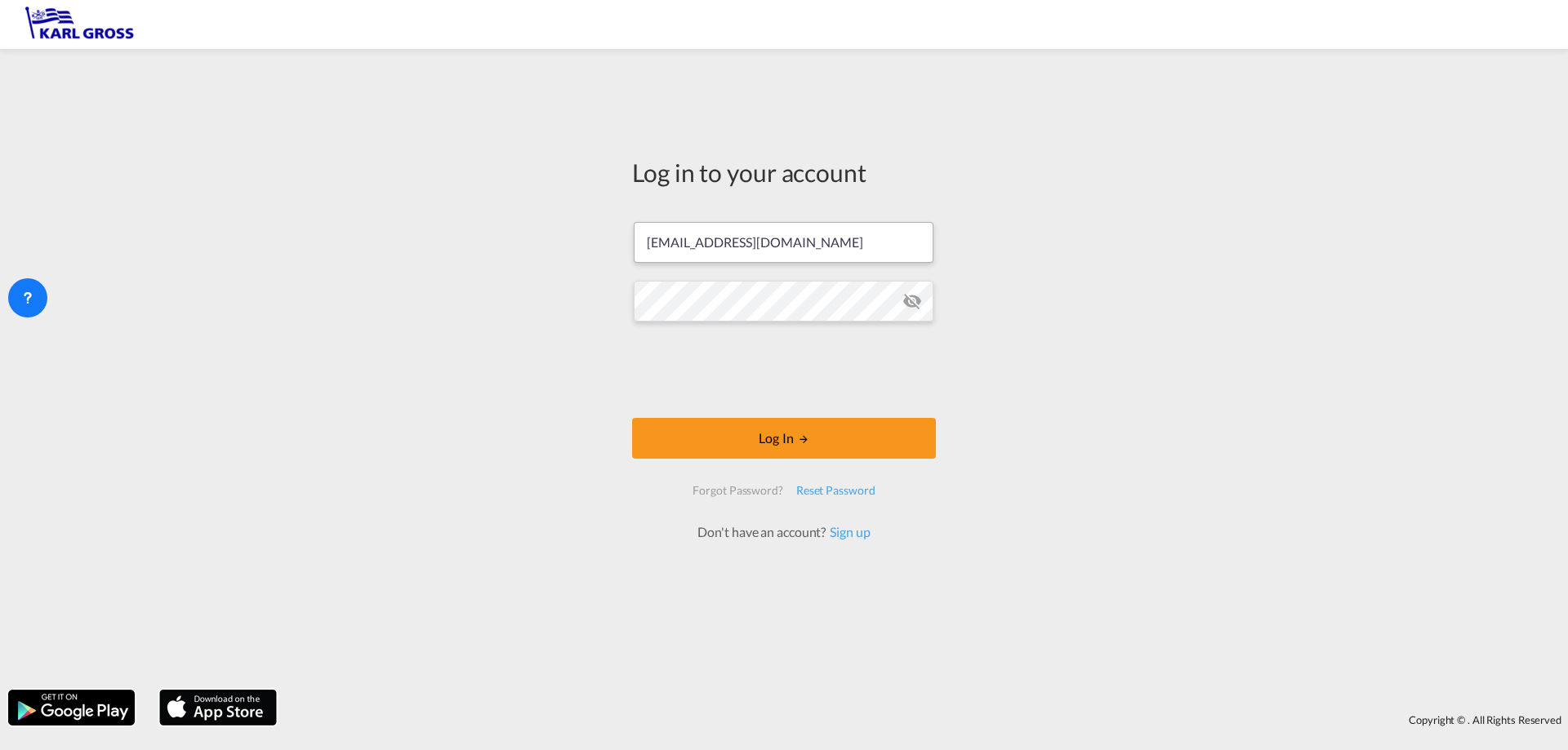
click at [712, 245] on input "i.bouwmann@karlgross.de" at bounding box center [784, 242] width 300 height 41
drag, startPoint x: 717, startPoint y: 240, endPoint x: 513, endPoint y: 239, distance: 204.0
click at [514, 239] on div "Log in to your account i.bouwmann@karlgross.de Log In Forgot Password? Reset Pa…" at bounding box center [784, 369] width 1568 height 624
click at [448, 294] on div "Log in to your account s.harangi@karlgross.de Log In Forgot Password? Reset Pas…" at bounding box center [784, 369] width 1568 height 624
click at [632, 418] on button "Log In" at bounding box center [784, 438] width 304 height 41
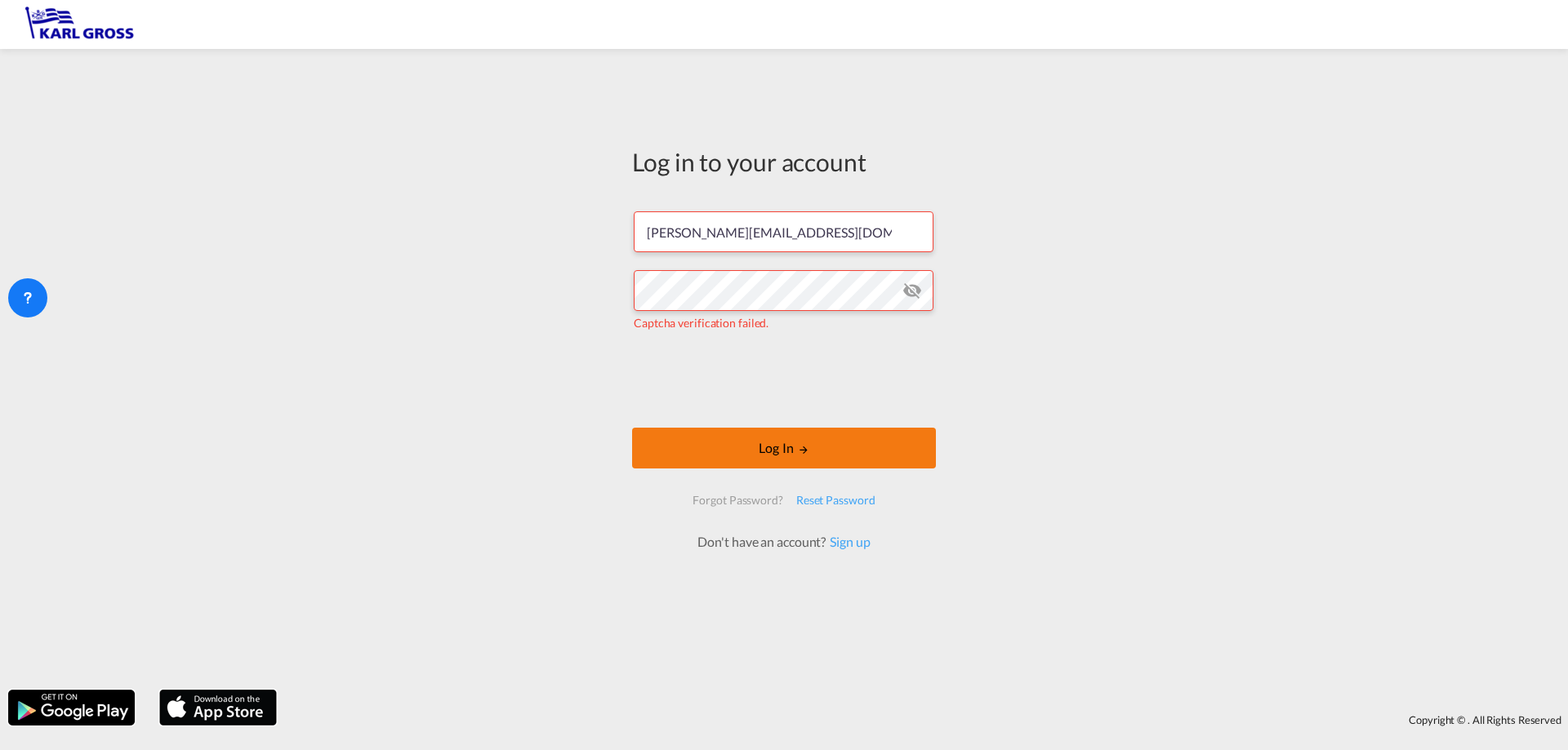
click at [711, 443] on button "Log In" at bounding box center [784, 449] width 304 height 41
click at [906, 293] on md-icon "icon-eye-off" at bounding box center [913, 291] width 20 height 20
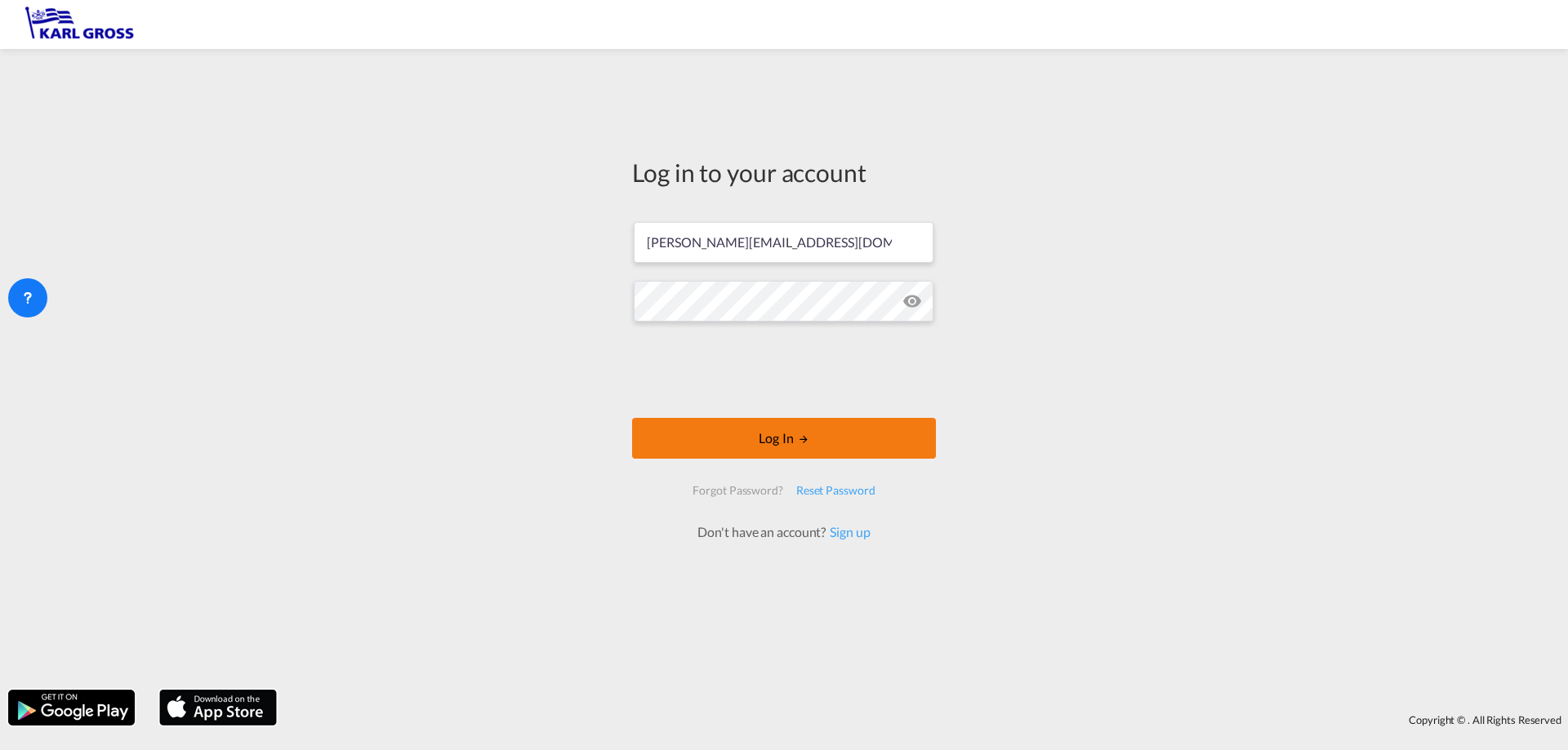
click at [740, 444] on button "Log In" at bounding box center [784, 438] width 304 height 41
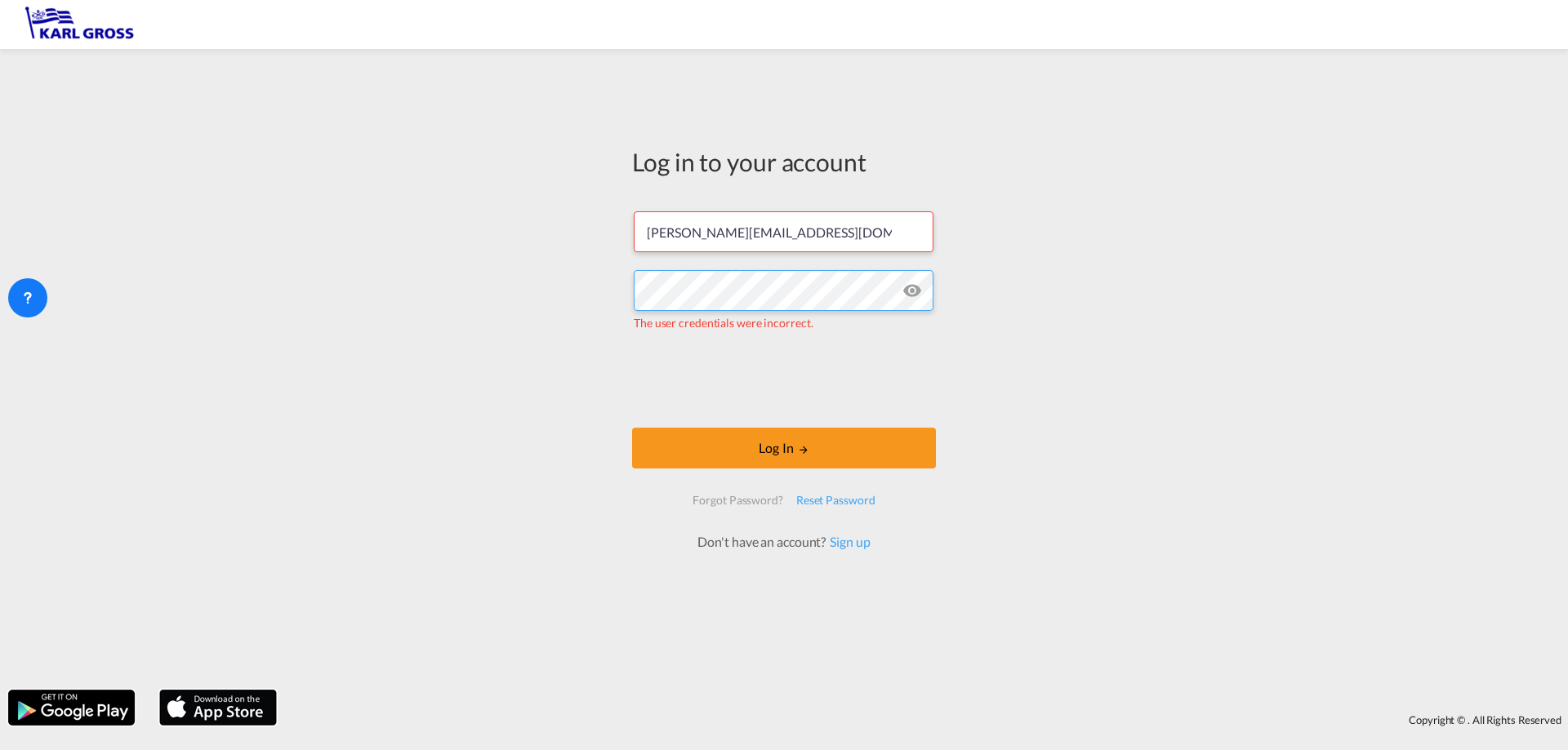
click at [521, 282] on div "Log in to your account s.harangi@karlgross.de The user credentials were incorre…" at bounding box center [784, 369] width 1568 height 624
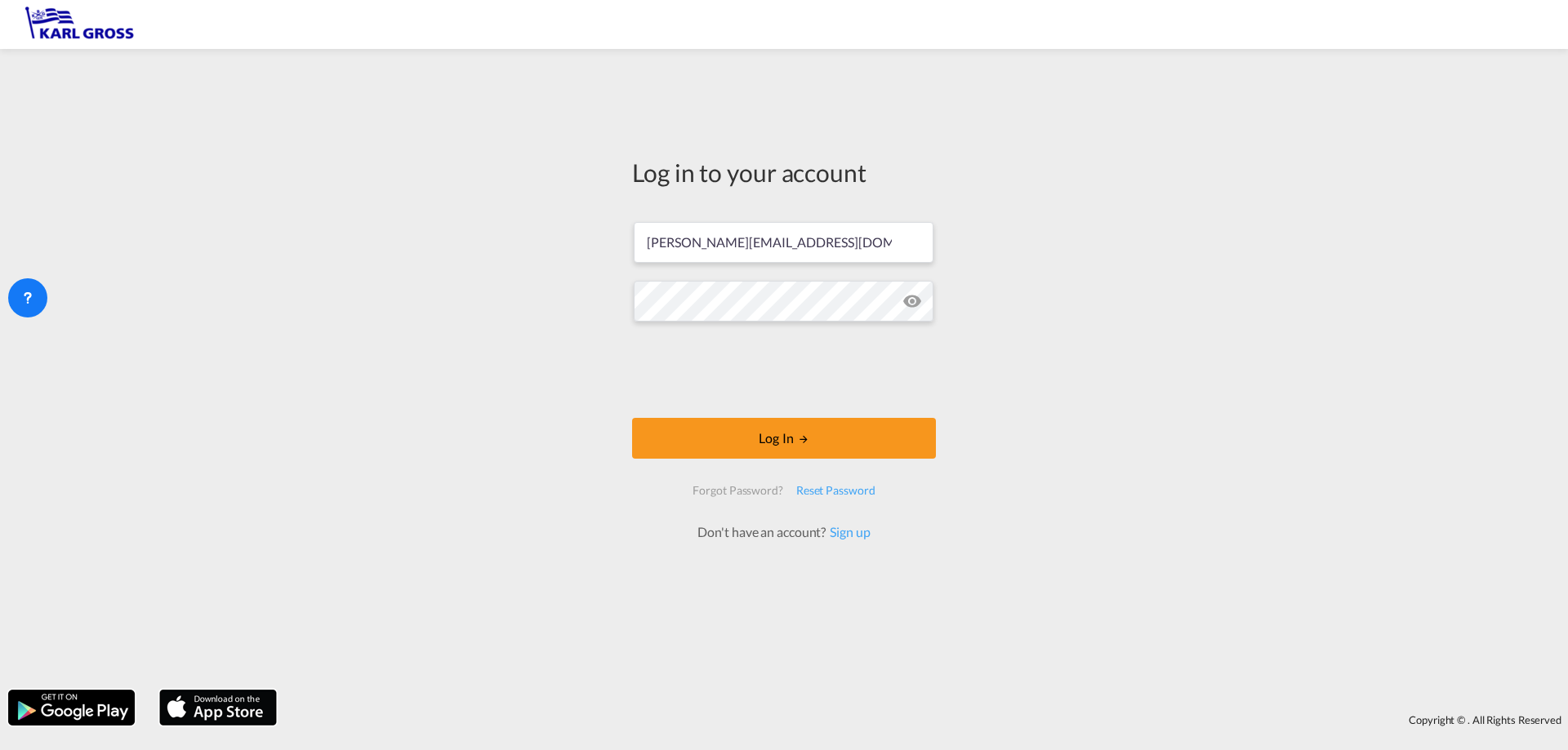
drag, startPoint x: 1042, startPoint y: 320, endPoint x: 952, endPoint y: 318, distance: 90.0
click at [1042, 320] on div "Log in to your account s.harangi@karlgross.de Log In Forgot Password? Reset Pas…" at bounding box center [784, 369] width 1568 height 624
drag, startPoint x: 699, startPoint y: 241, endPoint x: 485, endPoint y: 229, distance: 214.3
click at [487, 229] on div "Log in to your account s.harangi@karlgross.de Log In Forgot Password? Reset Pas…" at bounding box center [784, 369] width 1568 height 624
type input "s.negoita@karlgross.de"
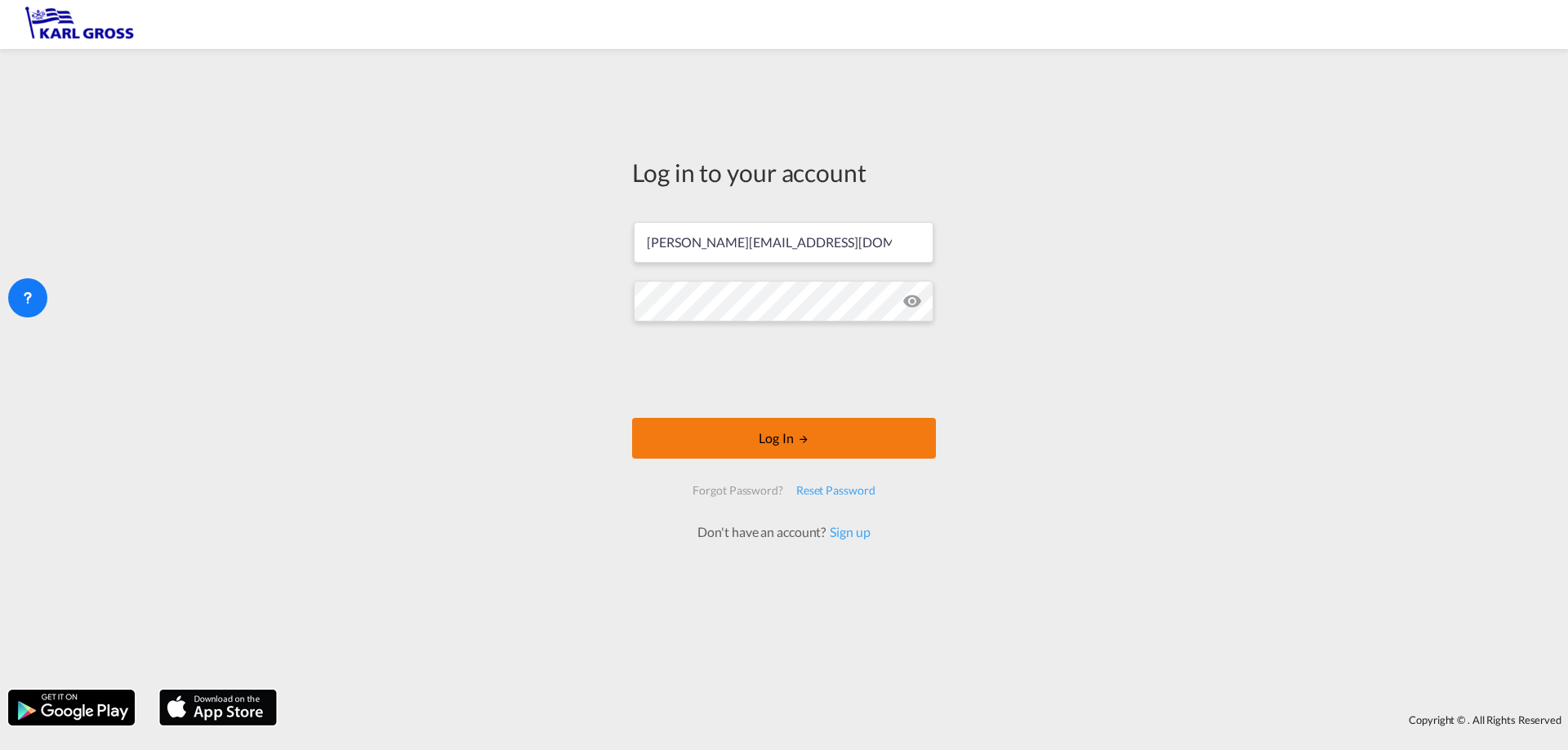
click at [722, 435] on button "Log In" at bounding box center [784, 438] width 304 height 41
click at [807, 438] on md-icon "LOGIN" at bounding box center [804, 439] width 12 height 12
click at [787, 435] on button "Log In" at bounding box center [784, 438] width 304 height 41
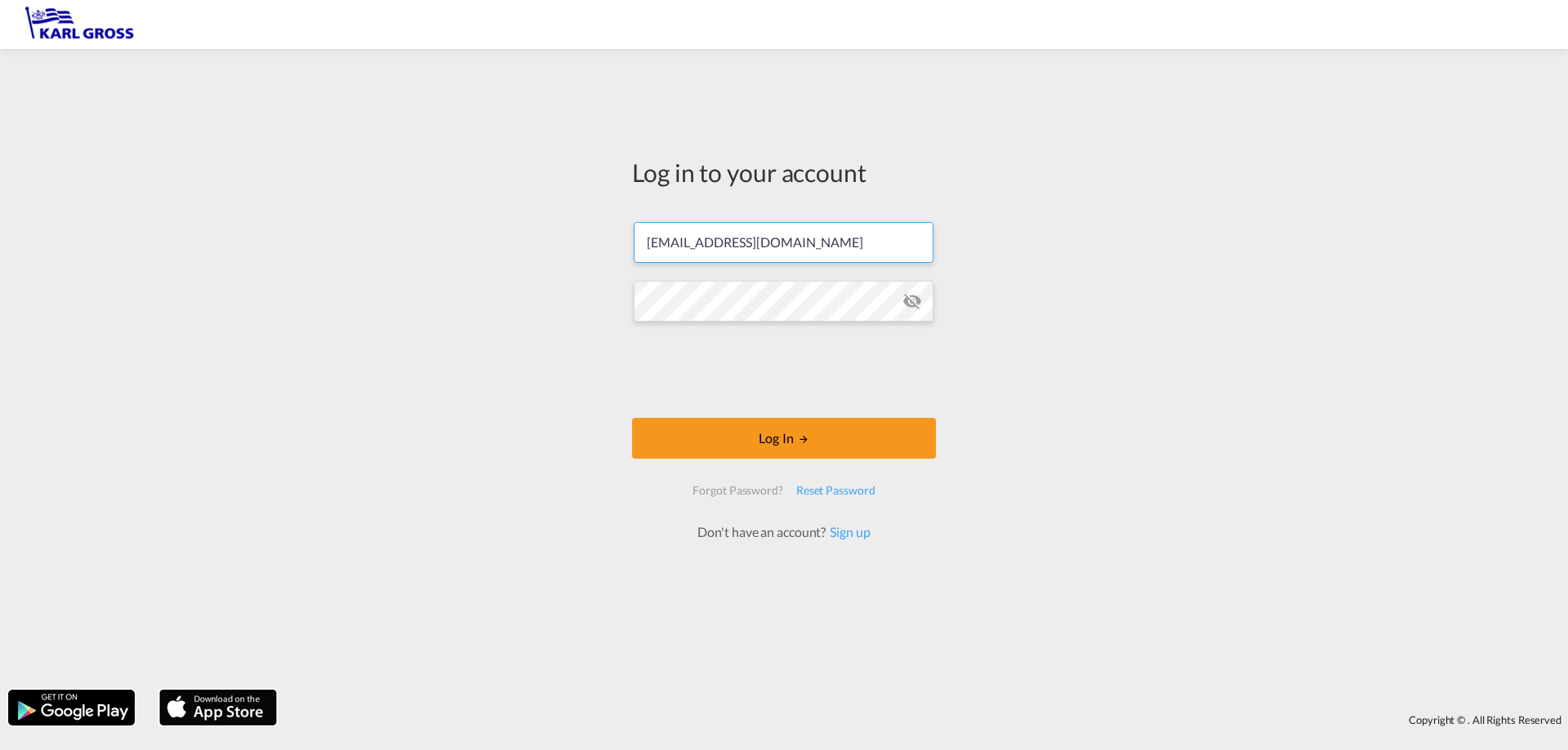
drag, startPoint x: 704, startPoint y: 242, endPoint x: 663, endPoint y: 242, distance: 41.0
click at [663, 242] on input "[EMAIL_ADDRESS][DOMAIN_NAME]" at bounding box center [784, 242] width 300 height 41
drag, startPoint x: 717, startPoint y: 240, endPoint x: 365, endPoint y: 236, distance: 352.0
click at [391, 236] on div "Log in to your account [EMAIL_ADDRESS][DOMAIN_NAME] Log In Forgot Password? Res…" at bounding box center [784, 369] width 1568 height 624
type input "[PERSON_NAME][EMAIL_ADDRESS][DOMAIN_NAME]"
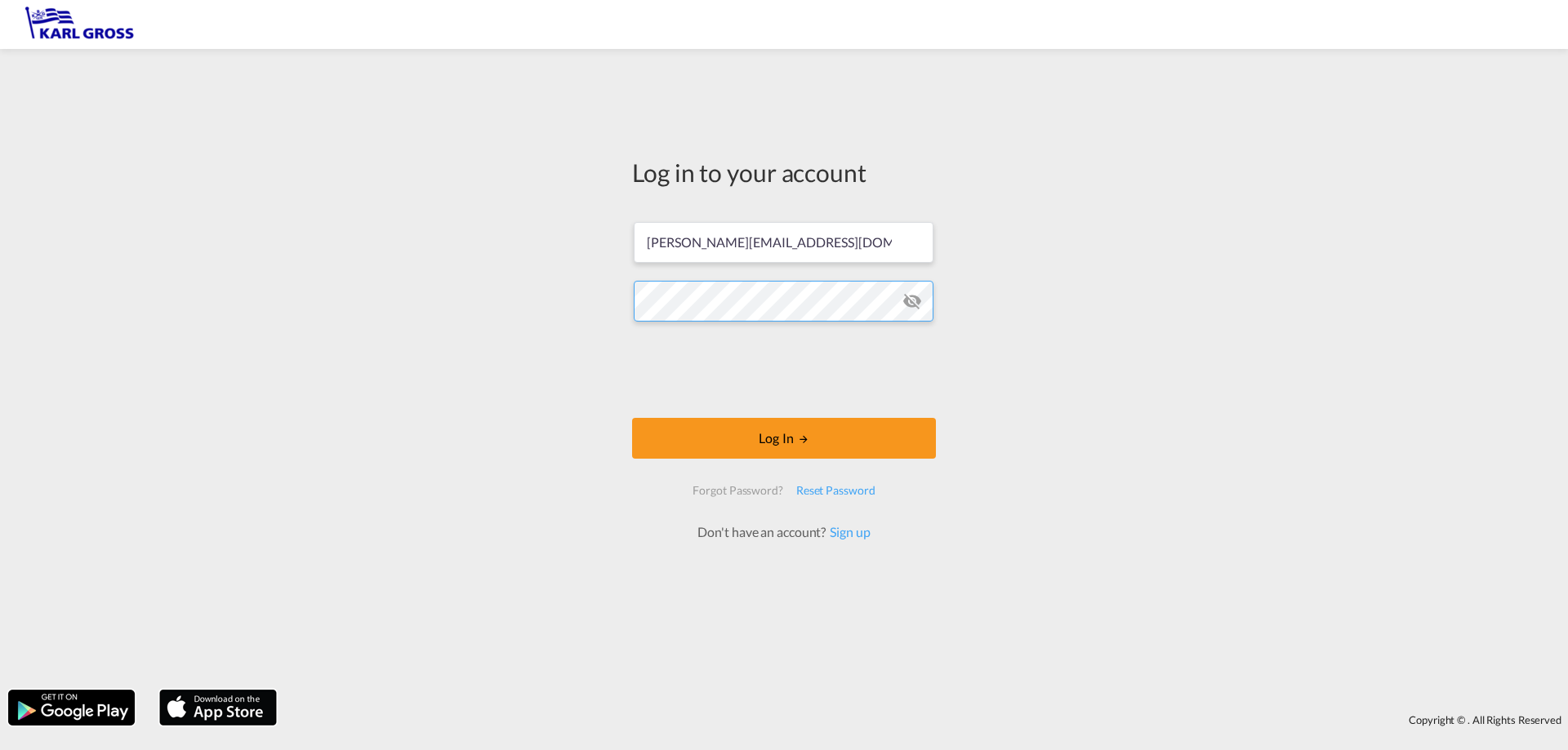
click at [458, 296] on div "Log in to your account [PERSON_NAME][EMAIL_ADDRESS][DOMAIN_NAME] Log In Forgot …" at bounding box center [784, 369] width 1568 height 624
click at [703, 438] on button "Log In" at bounding box center [784, 438] width 304 height 41
click at [844, 437] on button "Log In" at bounding box center [784, 438] width 304 height 41
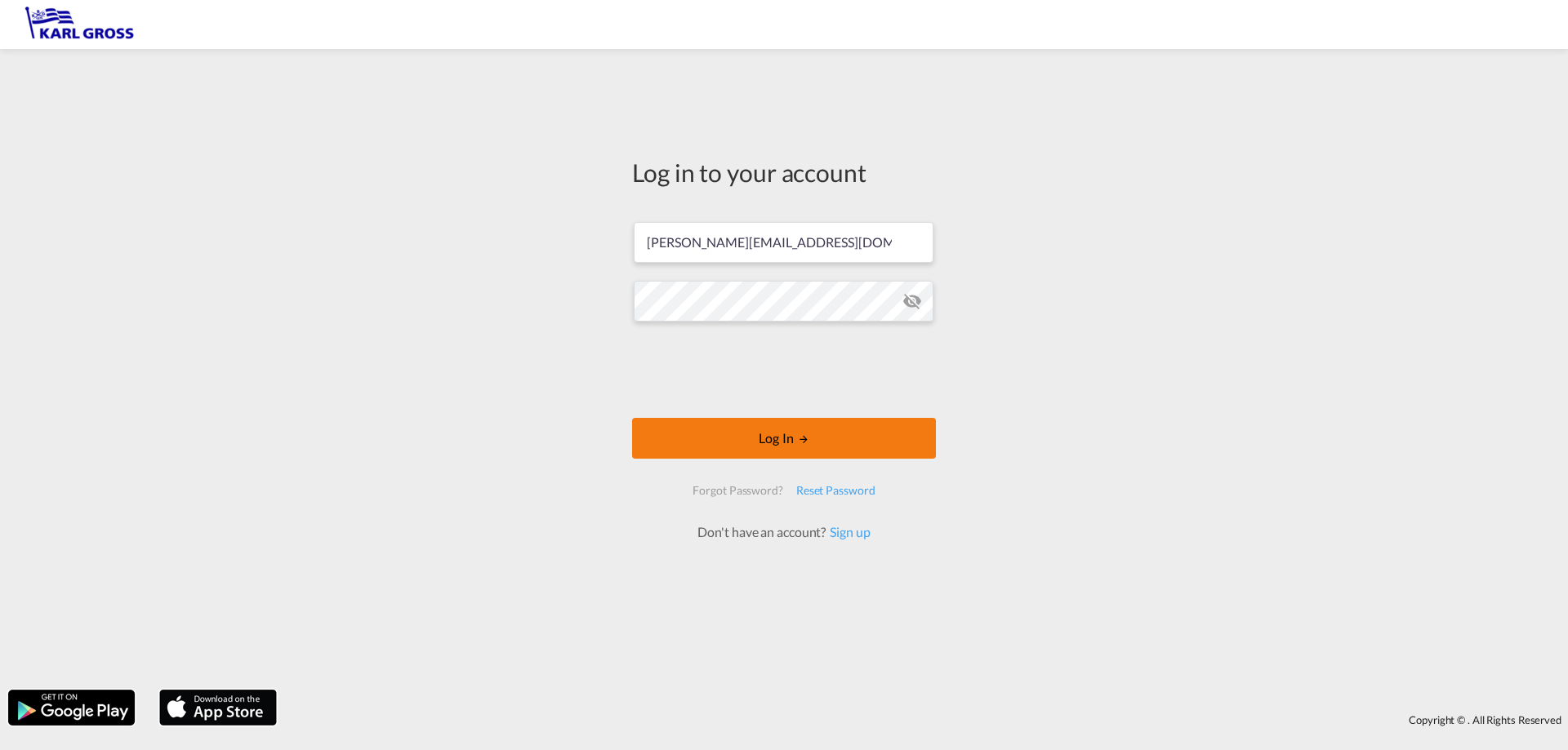
click at [764, 435] on button "Log In" at bounding box center [784, 438] width 304 height 41
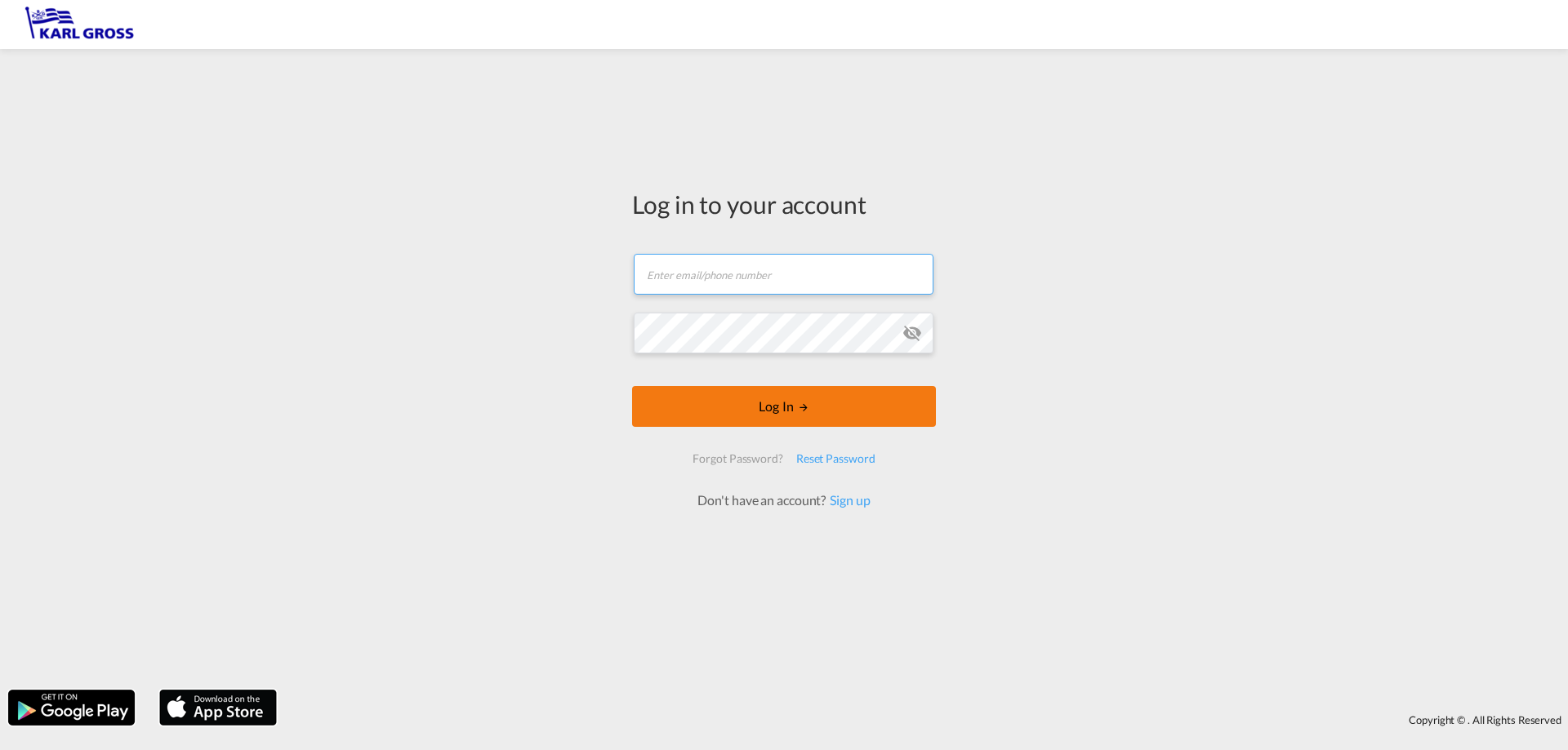
type input "[EMAIL_ADDRESS][DOMAIN_NAME]"
click at [832, 409] on form "i.bouwmann@karlgross.de Email field is required Password field is required Log …" at bounding box center [784, 374] width 304 height 273
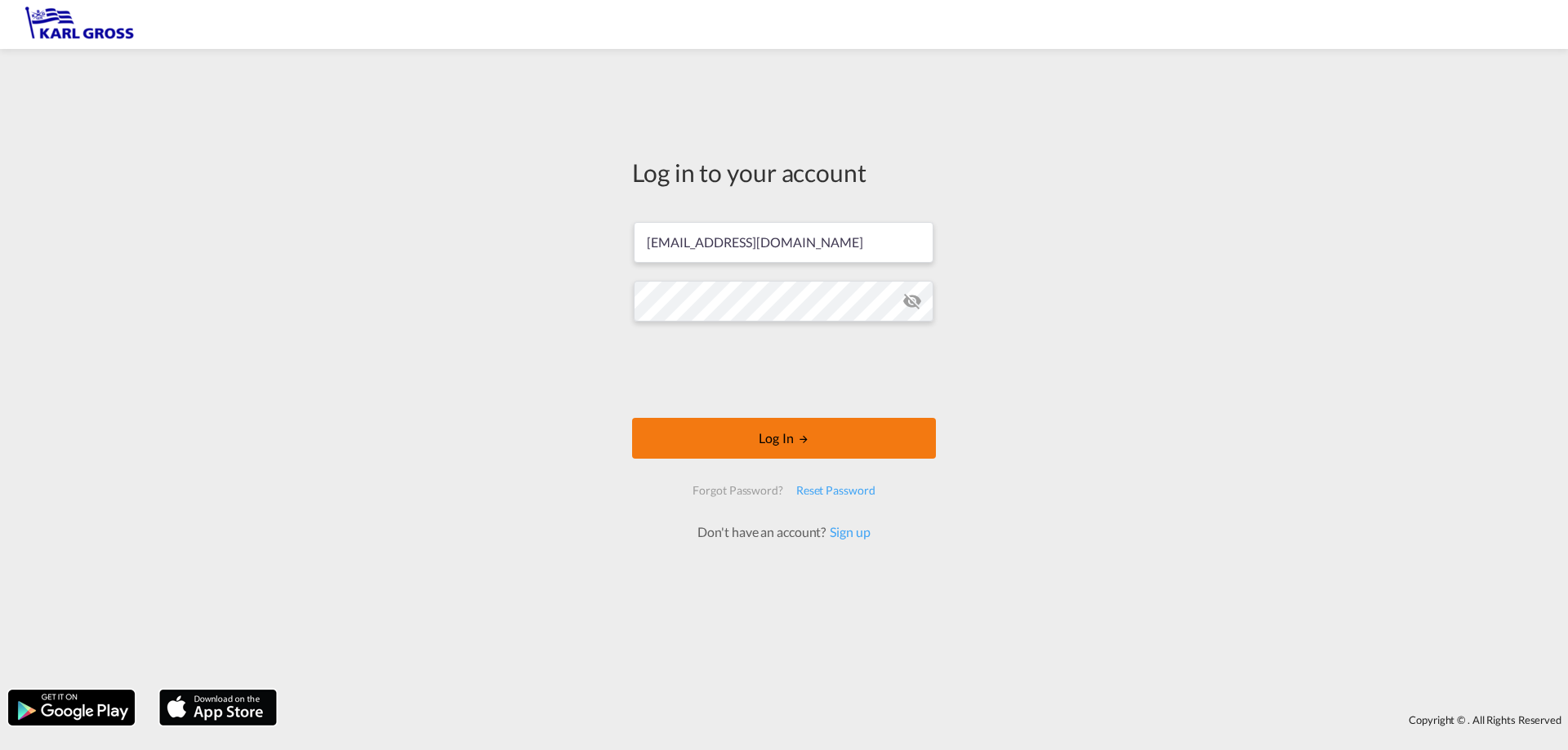
click at [758, 443] on button "Log In" at bounding box center [784, 438] width 304 height 41
click at [759, 439] on button "Log In" at bounding box center [784, 438] width 304 height 41
type input "[EMAIL_ADDRESS][DOMAIN_NAME]"
click at [793, 431] on button "Log In" at bounding box center [784, 438] width 304 height 41
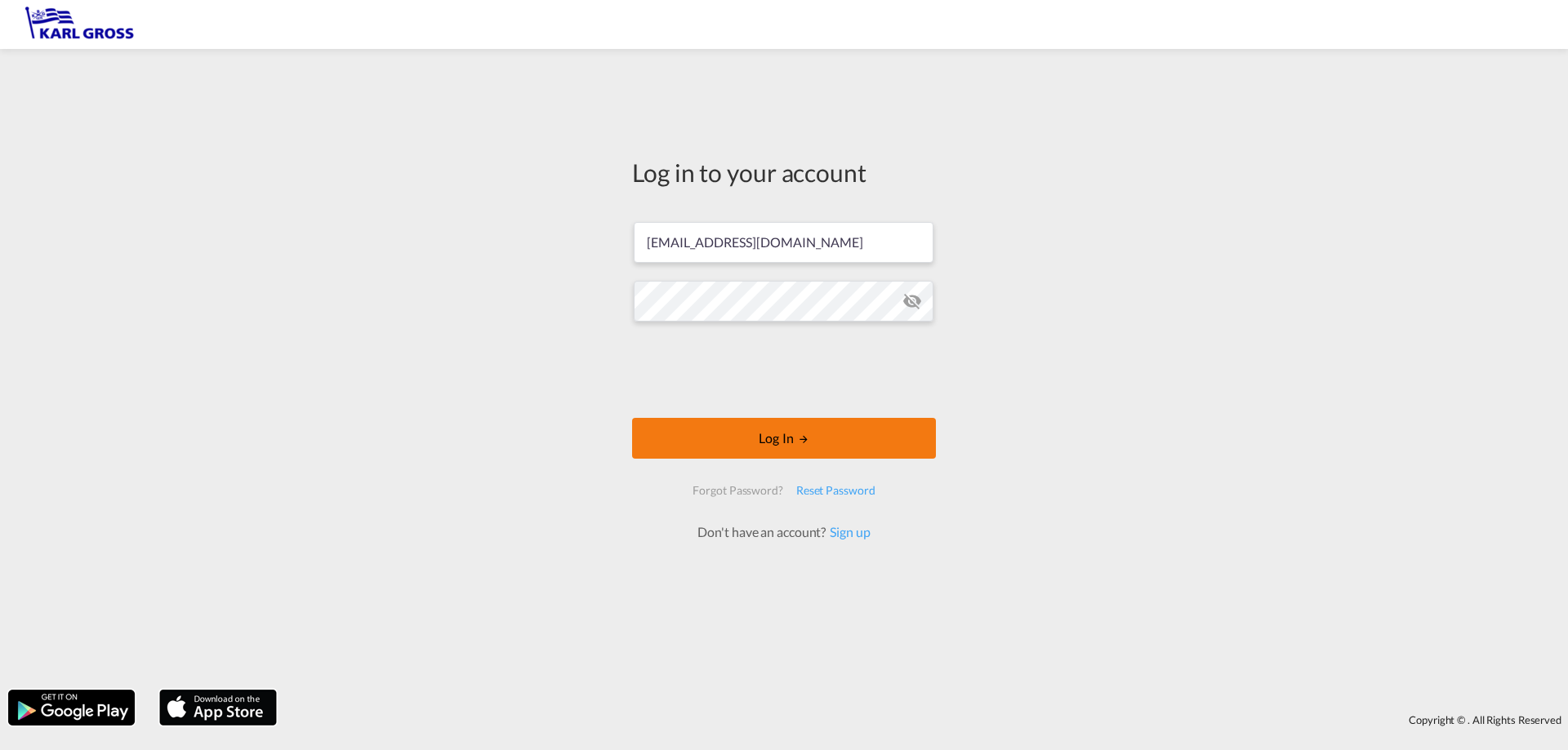
click at [787, 443] on button "Log In" at bounding box center [784, 438] width 304 height 41
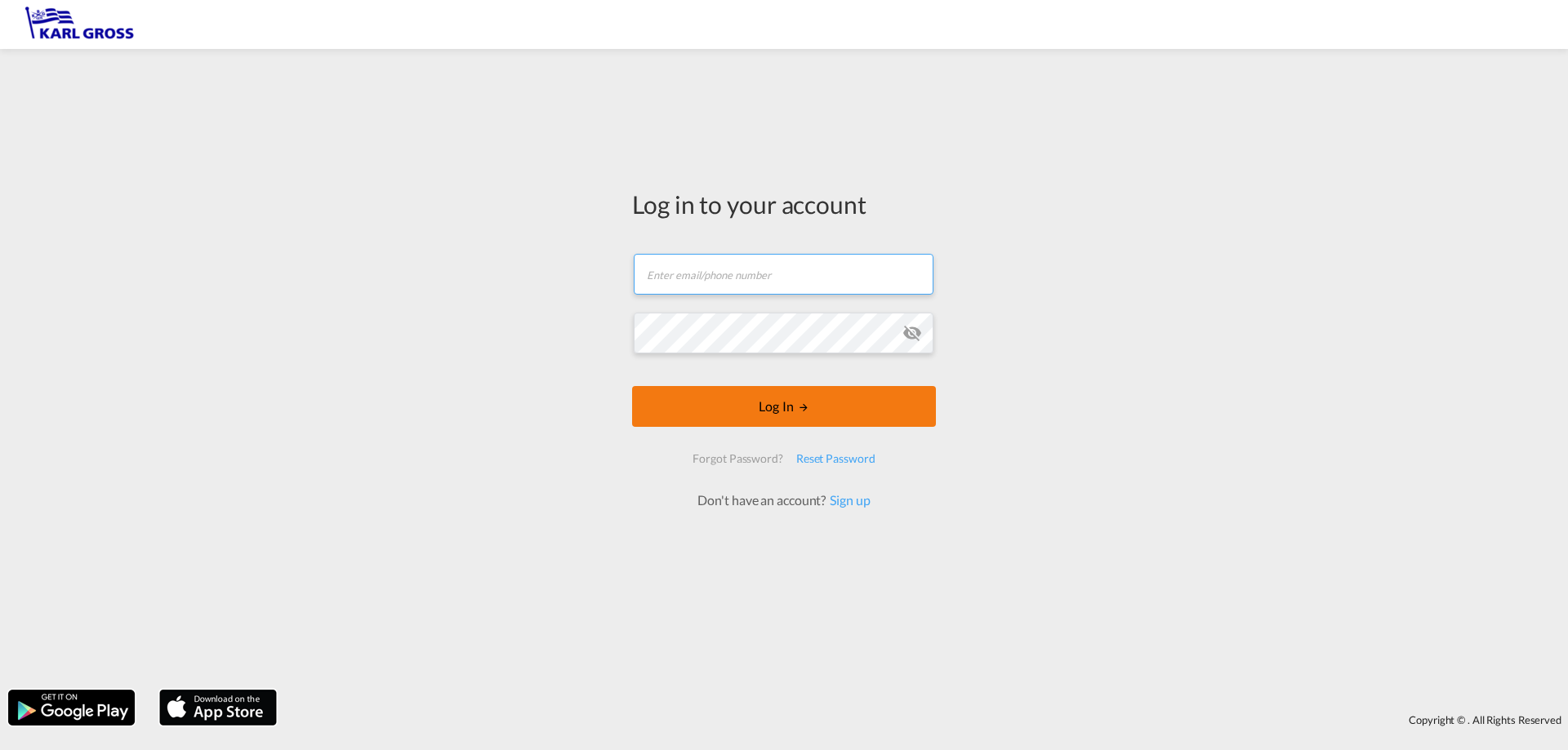
type input "[EMAIL_ADDRESS][DOMAIN_NAME]"
click at [785, 409] on form "[EMAIL_ADDRESS][DOMAIN_NAME] Email field is required Password field is required…" at bounding box center [784, 374] width 304 height 273
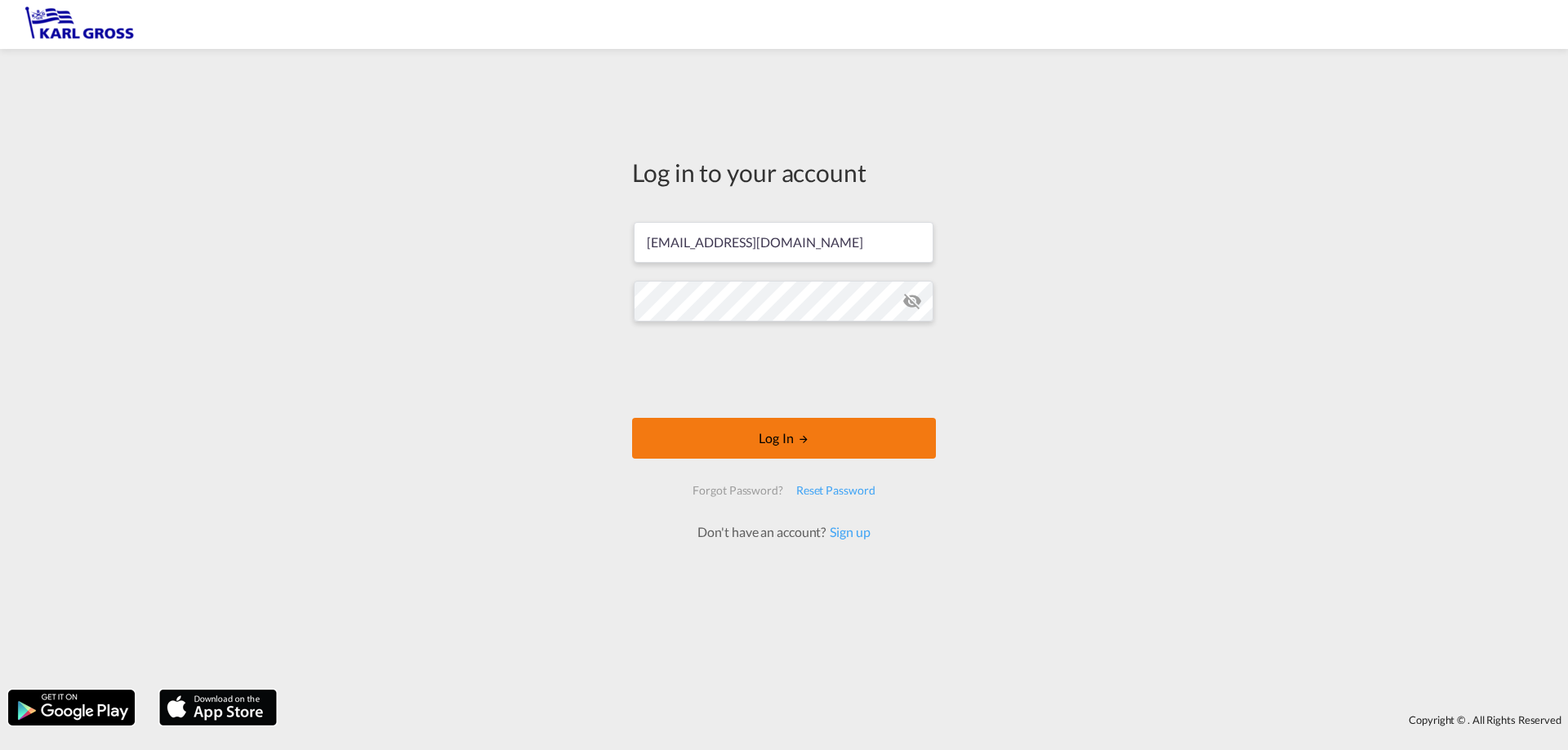
click at [755, 435] on button "Log In" at bounding box center [784, 438] width 304 height 41
